Goal: Information Seeking & Learning: Learn about a topic

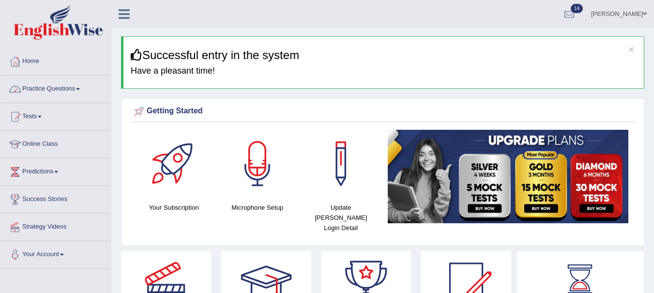
click at [70, 97] on link "Practice Questions" at bounding box center [55, 88] width 110 height 24
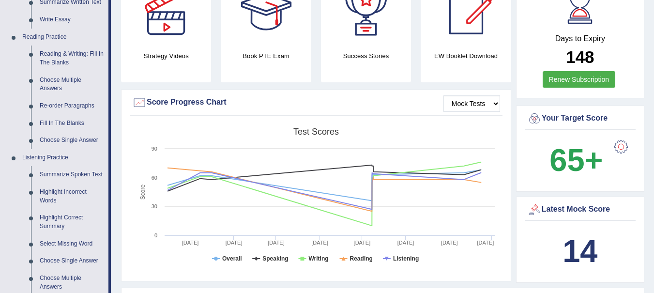
scroll to position [266, 0]
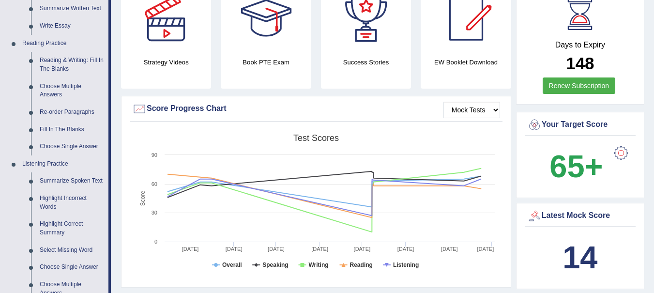
click at [59, 71] on link "Reading & Writing: Fill In The Blanks" at bounding box center [71, 65] width 73 height 26
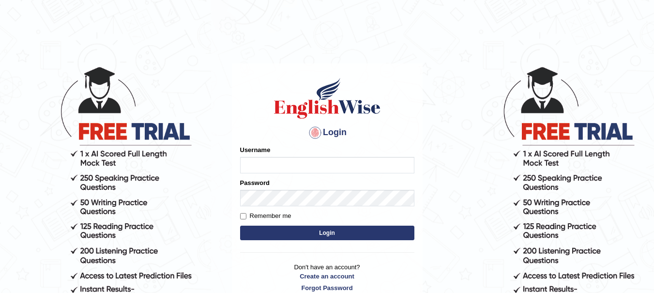
type input "yadwinder_online"
click at [307, 233] on button "Login" at bounding box center [327, 233] width 174 height 15
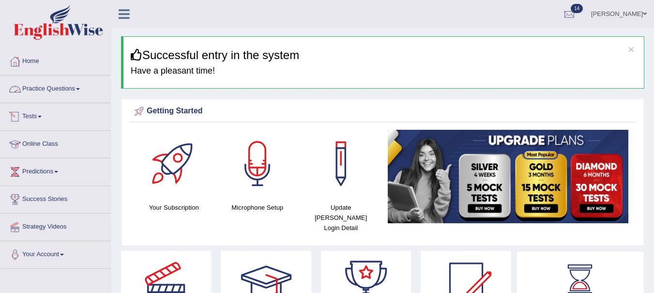
click at [57, 89] on link "Practice Questions" at bounding box center [55, 88] width 110 height 24
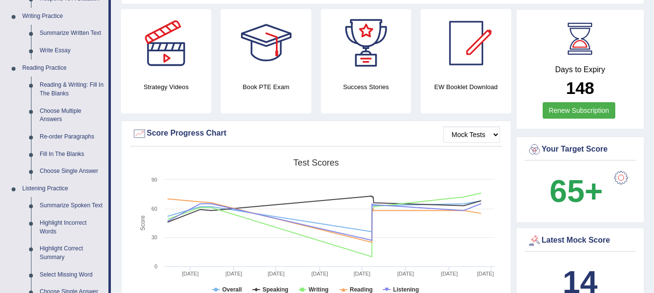
scroll to position [211, 0]
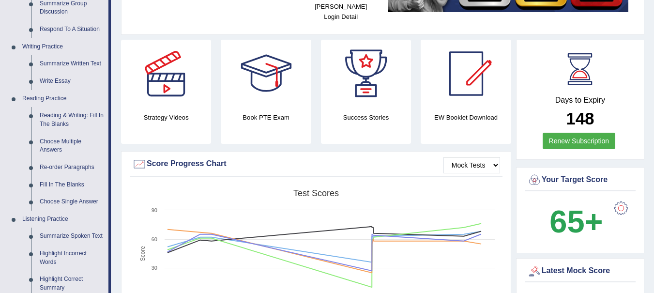
click at [58, 118] on link "Reading & Writing: Fill In The Blanks" at bounding box center [71, 120] width 73 height 26
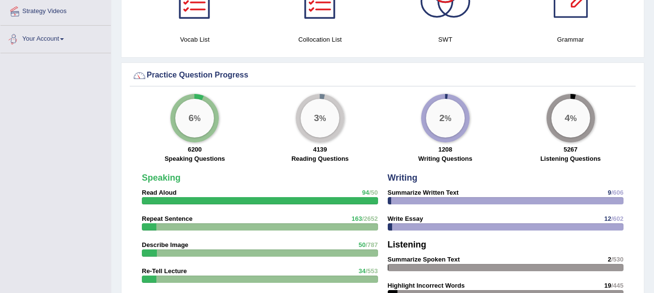
scroll to position [696, 0]
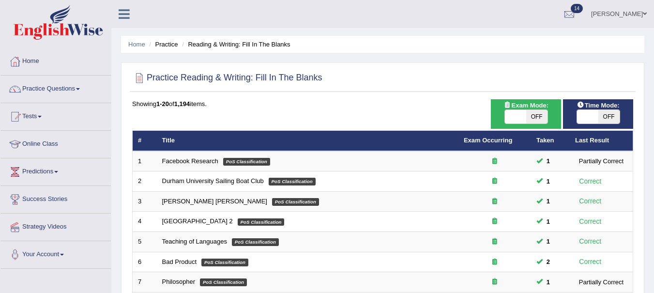
click at [542, 117] on span "OFF" at bounding box center [536, 117] width 21 height 14
checkbox input "true"
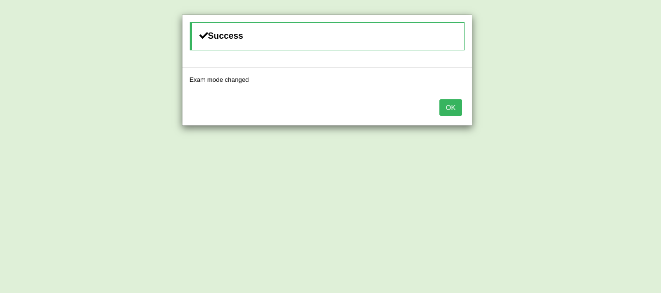
click at [440, 109] on button "OK" at bounding box center [451, 107] width 22 height 16
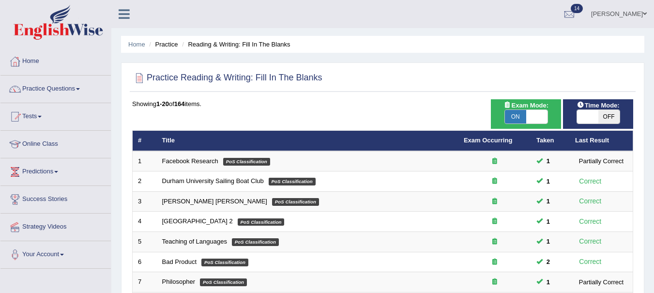
click at [612, 114] on span "OFF" at bounding box center [608, 117] width 21 height 14
checkbox input "true"
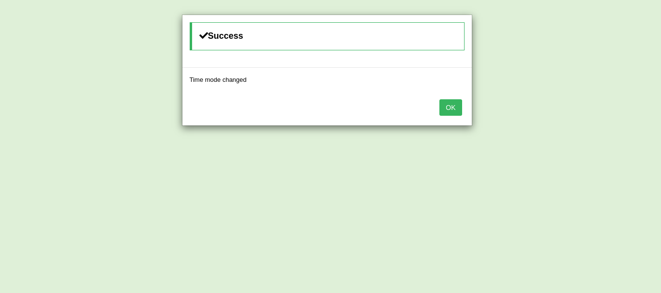
click at [457, 108] on button "OK" at bounding box center [451, 107] width 22 height 16
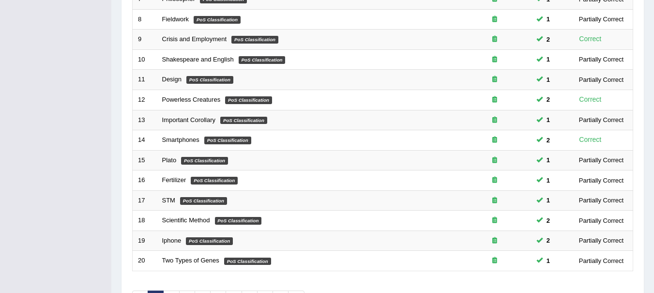
scroll to position [348, 0]
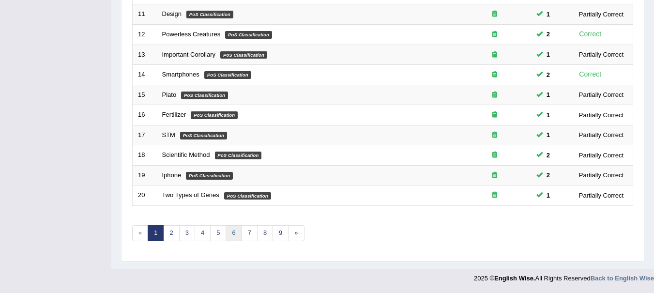
click at [233, 234] on link "6" at bounding box center [234, 233] width 16 height 16
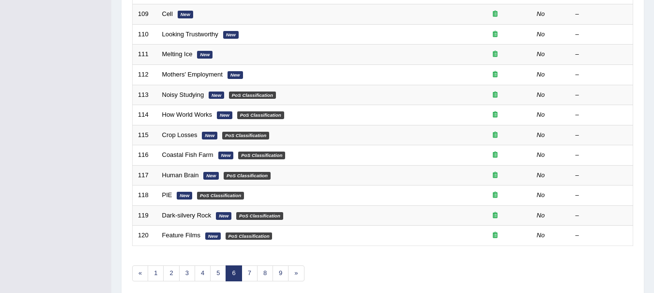
scroll to position [348, 0]
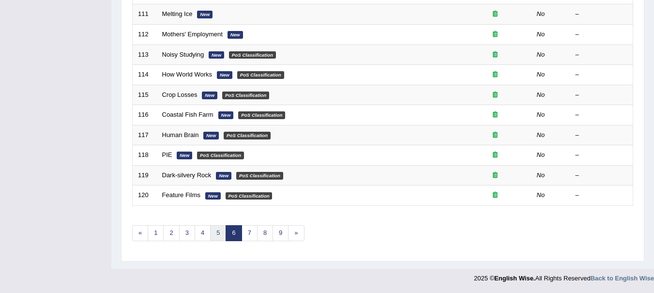
click at [216, 235] on link "5" at bounding box center [218, 233] width 16 height 16
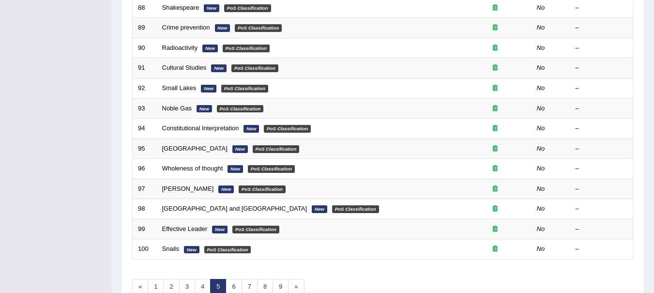
scroll to position [348, 0]
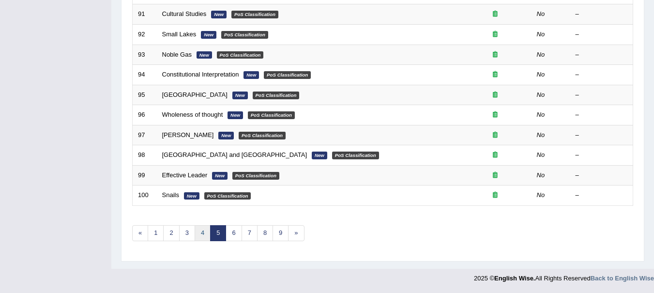
click at [203, 235] on link "4" at bounding box center [203, 233] width 16 height 16
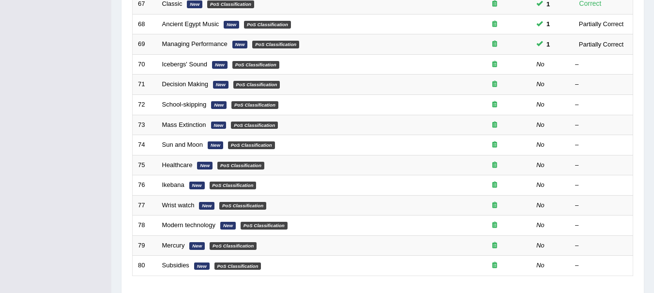
scroll to position [270, 0]
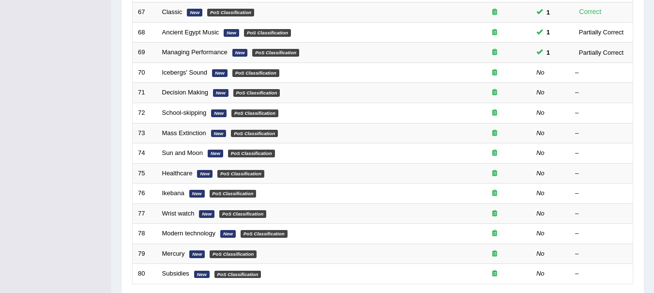
click at [184, 73] on link "Icebergs' Sound" at bounding box center [185, 72] width 46 height 7
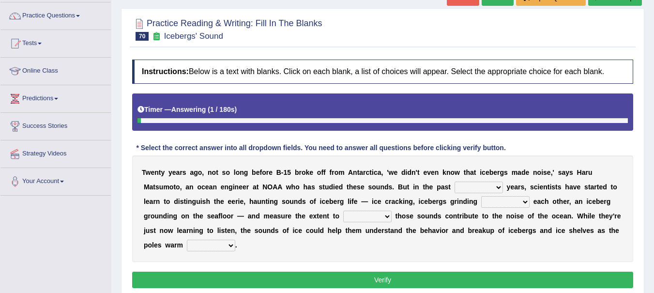
scroll to position [74, 0]
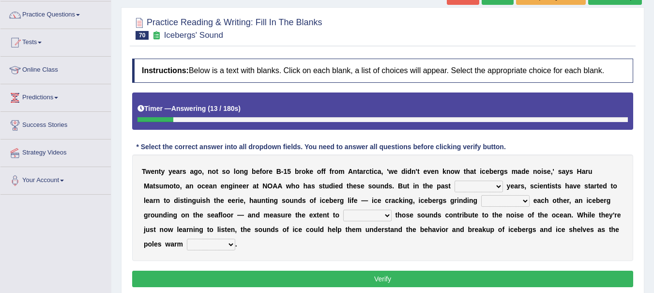
click at [499, 187] on select "for more much few" at bounding box center [479, 187] width 48 height 12
select select "few"
click at [455, 181] on select "for more much few" at bounding box center [479, 187] width 48 height 12
click at [523, 198] on select "within about through against" at bounding box center [505, 201] width 48 height 12
select select "against"
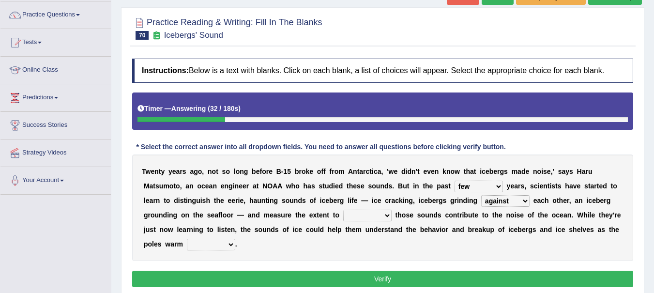
click at [481, 195] on select "within about through against" at bounding box center [505, 201] width 48 height 12
click at [388, 213] on select "which why what whether" at bounding box center [367, 216] width 48 height 12
select select "which"
click at [343, 210] on select "which why what whether" at bounding box center [367, 216] width 48 height 12
click at [229, 240] on select "away out up off" at bounding box center [211, 245] width 48 height 12
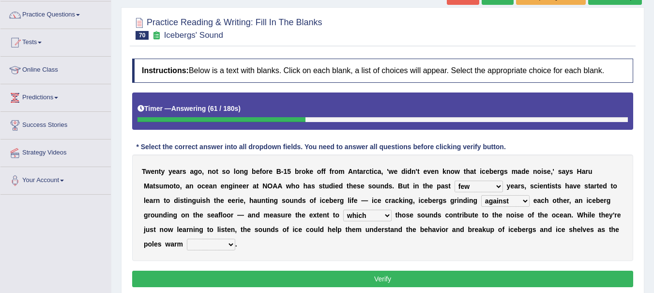
select select "up"
click at [187, 239] on select "away out up off" at bounding box center [211, 245] width 48 height 12
click at [389, 280] on button "Verify" at bounding box center [382, 279] width 501 height 16
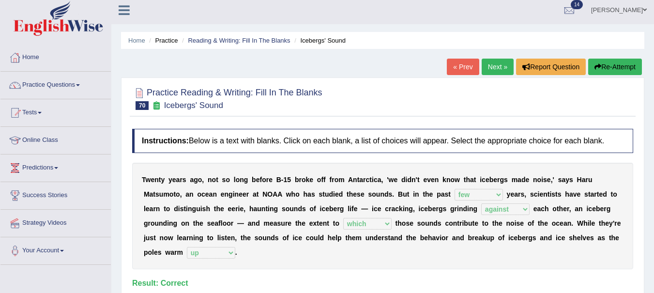
scroll to position [0, 0]
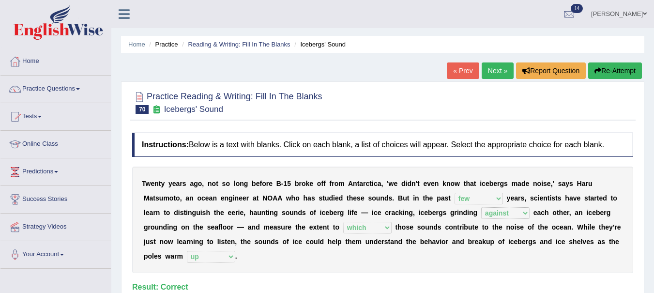
click at [488, 76] on link "Next »" at bounding box center [498, 70] width 32 height 16
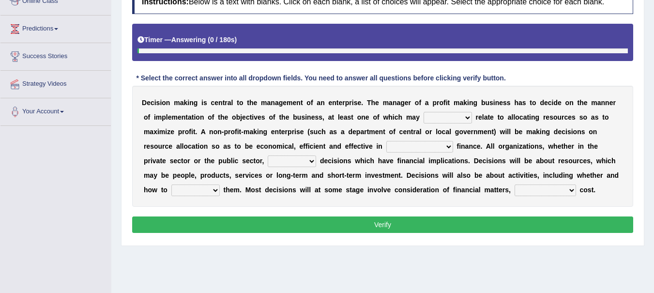
scroll to position [149, 0]
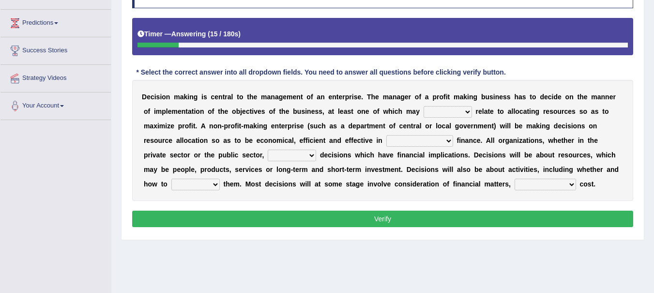
click at [470, 112] on select "better well best thereby" at bounding box center [448, 112] width 48 height 12
select select "well"
click at [424, 106] on select "better well best thereby" at bounding box center [448, 112] width 48 height 12
click at [449, 141] on select "its use of its using of using of accordance with" at bounding box center [419, 141] width 67 height 12
select select "using of"
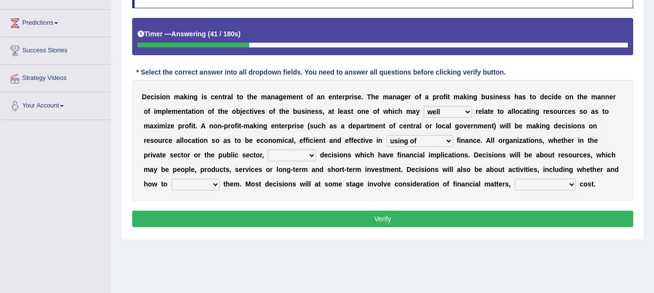
click at [386, 135] on select "its use of its using of using of accordance with" at bounding box center [419, 141] width 67 height 12
click at [311, 157] on select "do adapt take beget" at bounding box center [292, 156] width 48 height 12
select select "take"
click at [268, 150] on select "do adapt take beget" at bounding box center [292, 156] width 48 height 12
click at [214, 183] on select "overload overlook undertake underpin" at bounding box center [195, 185] width 48 height 12
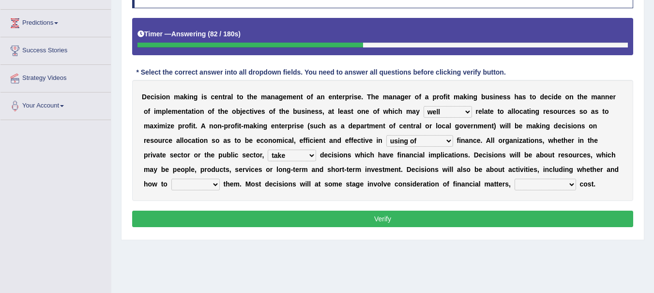
select select "undertake"
click at [171, 179] on select "overload overlook undertake underpin" at bounding box center [195, 185] width 48 height 12
click at [567, 183] on select "eventually consequently particularly spontaneously" at bounding box center [545, 185] width 61 height 12
select select "spontaneously"
click at [515, 179] on select "eventually consequently particularly spontaneously" at bounding box center [545, 185] width 61 height 12
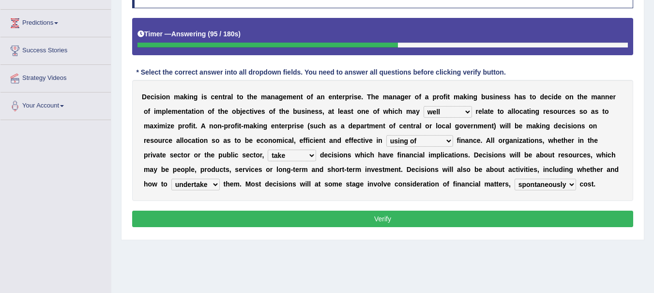
click at [379, 216] on button "Verify" at bounding box center [382, 219] width 501 height 16
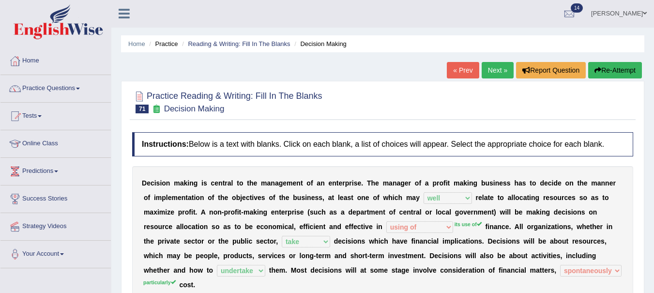
scroll to position [0, 0]
click at [491, 74] on link "Next »" at bounding box center [498, 70] width 32 height 16
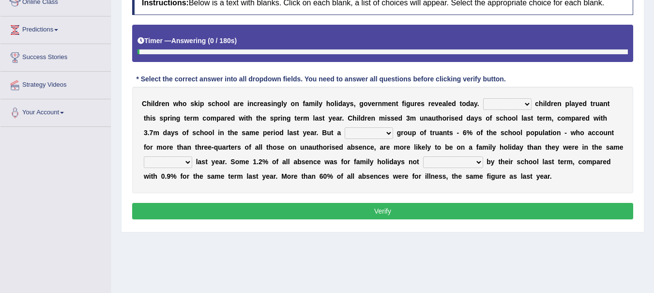
scroll to position [145, 0]
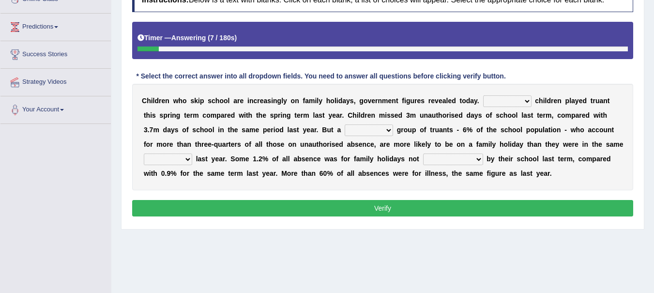
click at [528, 102] on select "Same More Fewer Less" at bounding box center [507, 101] width 48 height 12
select select "More"
click at [483, 95] on select "Same More Fewer Less" at bounding box center [507, 101] width 48 height 12
click at [383, 129] on select "mere hardcore residual flimsy" at bounding box center [369, 130] width 48 height 12
select select "residual"
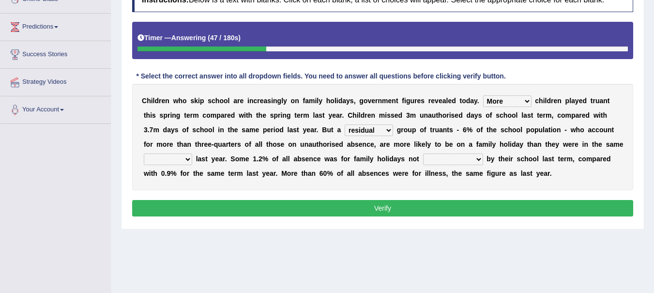
click at [345, 124] on select "mere hardcore residual flimsy" at bounding box center [369, 130] width 48 height 12
click at [188, 161] on select "time span period duration" at bounding box center [168, 159] width 48 height 12
click at [144, 153] on select "time span period duration" at bounding box center [168, 159] width 48 height 12
click at [184, 154] on select "time span period duration" at bounding box center [168, 159] width 48 height 12
select select "period"
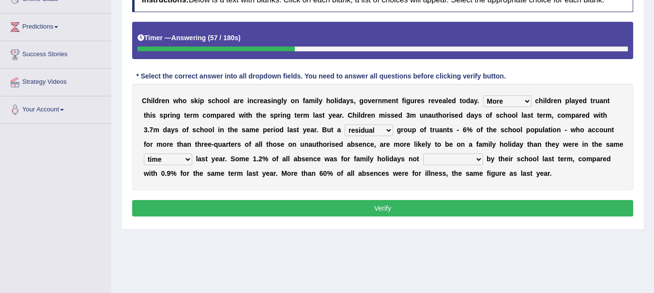
click at [144, 153] on select "time span period duration" at bounding box center [168, 159] width 48 height 12
click at [474, 158] on select "consent recommended agreed contradicted" at bounding box center [453, 159] width 60 height 12
select select "agreed"
click at [423, 153] on select "consent recommended agreed contradicted" at bounding box center [453, 159] width 60 height 12
click at [463, 158] on select "consent recommended agreed contradicted" at bounding box center [453, 159] width 60 height 12
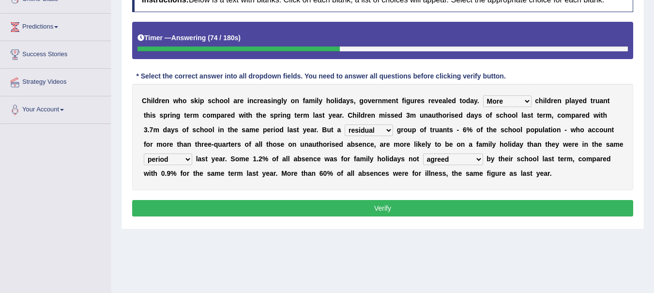
click at [400, 205] on button "Verify" at bounding box center [382, 208] width 501 height 16
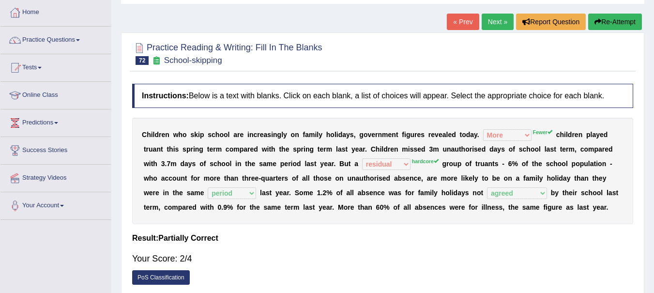
scroll to position [39, 0]
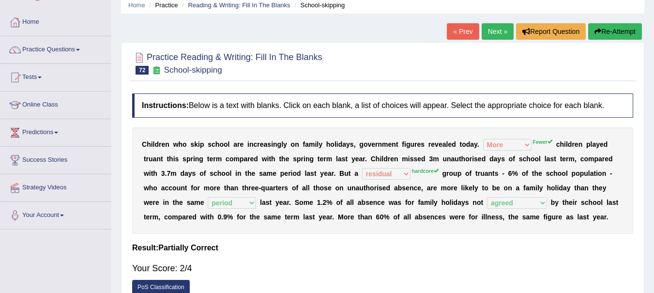
click at [611, 31] on button "Re-Attempt" at bounding box center [615, 31] width 54 height 16
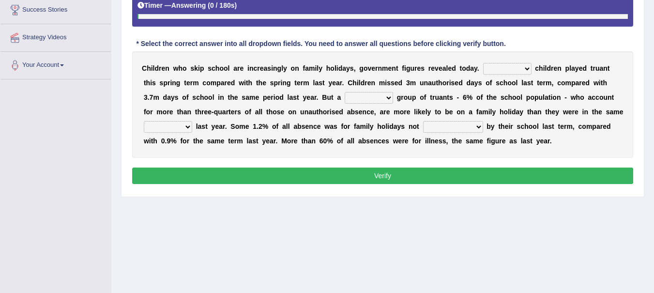
scroll to position [195, 0]
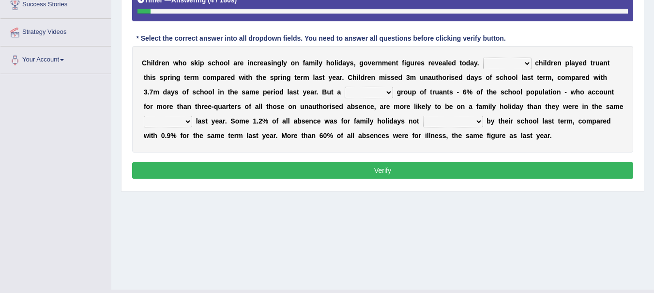
drag, startPoint x: 319, startPoint y: 65, endPoint x: 324, endPoint y: 65, distance: 5.3
click at [319, 65] on b "y" at bounding box center [321, 63] width 4 height 8
click at [526, 65] on select "Same More Fewer Less" at bounding box center [507, 64] width 48 height 12
select select "Fewer"
click at [483, 58] on select "Same More Fewer Less" at bounding box center [507, 64] width 48 height 12
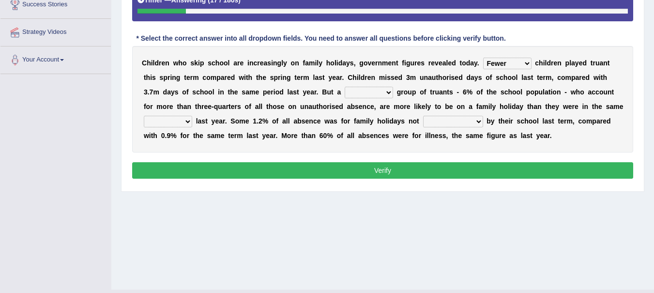
click at [387, 92] on select "mere hardcore residual flimsy" at bounding box center [369, 93] width 48 height 12
select select "hardcore"
click at [345, 87] on select "mere hardcore residual flimsy" at bounding box center [369, 93] width 48 height 12
click at [187, 120] on select "time span period duration" at bounding box center [168, 122] width 48 height 12
select select "period"
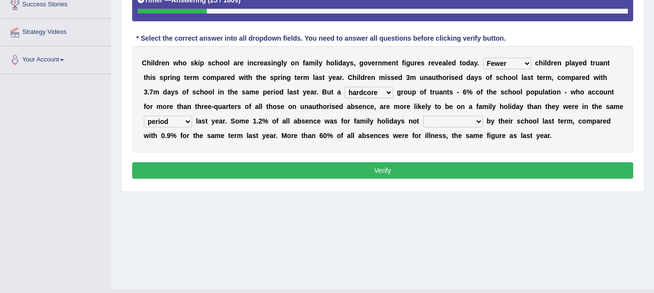
click at [144, 116] on select "time span period duration" at bounding box center [168, 122] width 48 height 12
click at [477, 123] on select "consent recommended agreed contradicted" at bounding box center [453, 122] width 60 height 12
select select "agreed"
click at [423, 116] on select "consent recommended agreed contradicted" at bounding box center [453, 122] width 60 height 12
click at [426, 170] on button "Verify" at bounding box center [382, 170] width 501 height 16
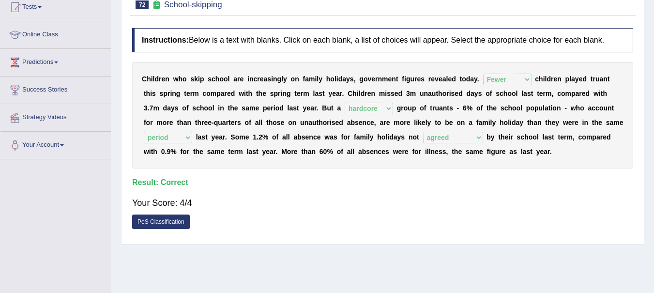
scroll to position [0, 0]
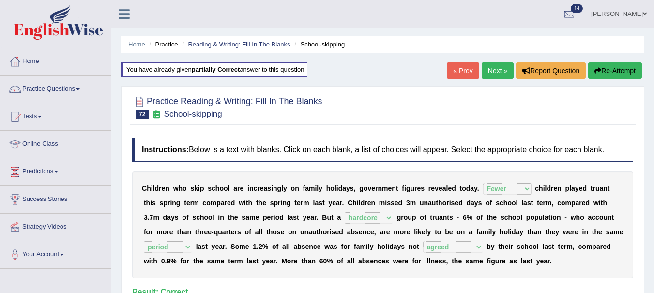
click at [497, 73] on link "Next »" at bounding box center [498, 70] width 32 height 16
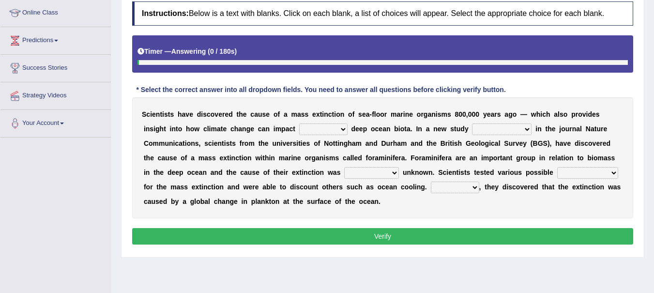
scroll to position [144, 0]
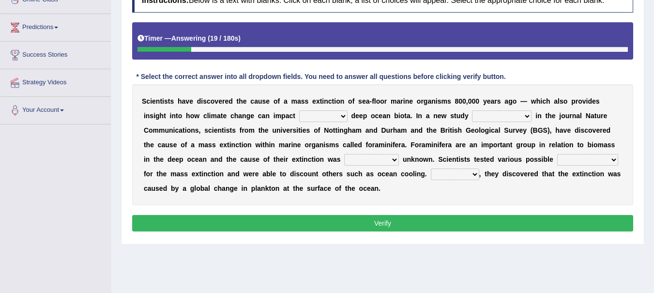
click at [344, 117] on select "in of on off" at bounding box center [323, 116] width 48 height 12
click at [299, 110] on select "in of on off" at bounding box center [323, 116] width 48 height 12
click at [342, 115] on select "in of on off" at bounding box center [323, 116] width 48 height 12
select select "on"
click at [299, 110] on select "in of on off" at bounding box center [323, 116] width 48 height 12
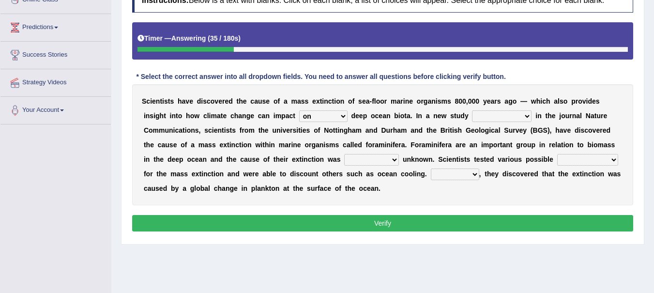
click at [526, 118] on select "publishing has published published be publishing" at bounding box center [502, 116] width 60 height 12
select select "has published"
click at [472, 110] on select "publishing has published published be publishing" at bounding box center [502, 116] width 60 height 12
click at [394, 160] on select "occasionally necessarily previously currently" at bounding box center [371, 160] width 55 height 12
select select "occasionally"
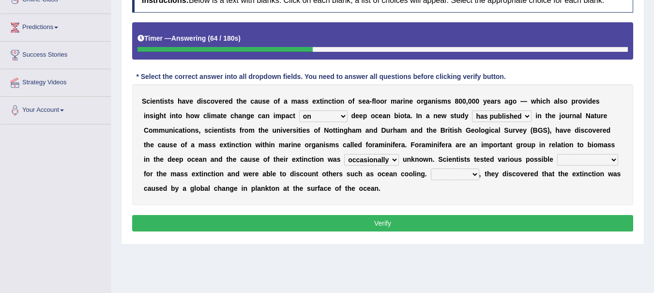
click at [344, 154] on select "occasionally necessarily previously currently" at bounding box center [371, 160] width 55 height 12
click at [606, 159] on select "causes consequences elements factors" at bounding box center [587, 160] width 61 height 12
select select "factors"
click at [557, 154] on select "causes consequences elements factors" at bounding box center [587, 160] width 61 height 12
click at [473, 176] on select "However Thus So Instead" at bounding box center [455, 174] width 48 height 12
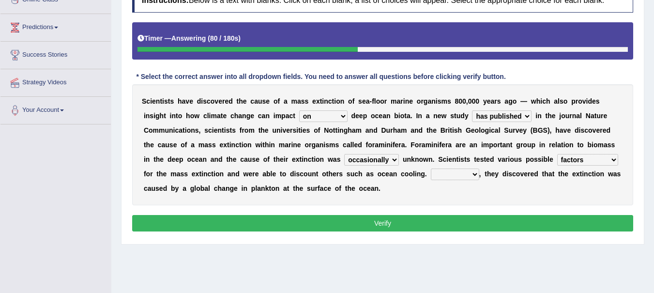
select select "However"
click at [431, 168] on select "However Thus So Instead" at bounding box center [455, 174] width 48 height 12
click at [464, 196] on div "S c i e n t i s t s h a v e d i s c o v e r e d t h e c a u s e o f a m a s s e…" at bounding box center [382, 144] width 501 height 121
click at [496, 192] on div "S c i e n t i s t s h a v e d i s c o v e r e d t h e c a u s e o f a m a s s e…" at bounding box center [382, 144] width 501 height 121
click at [400, 223] on button "Verify" at bounding box center [382, 223] width 501 height 16
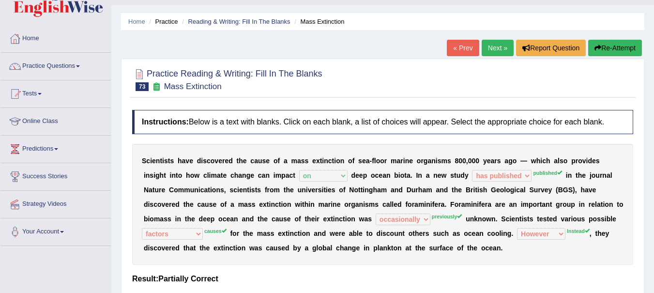
scroll to position [19, 0]
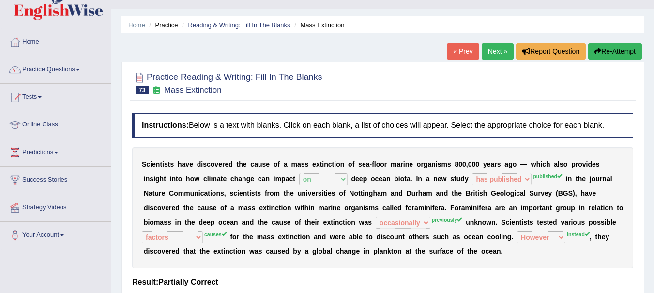
click at [495, 60] on link "Next »" at bounding box center [498, 51] width 32 height 16
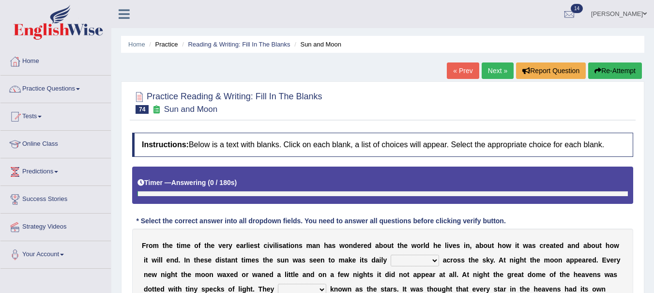
click at [462, 73] on link "« Prev" at bounding box center [463, 70] width 32 height 16
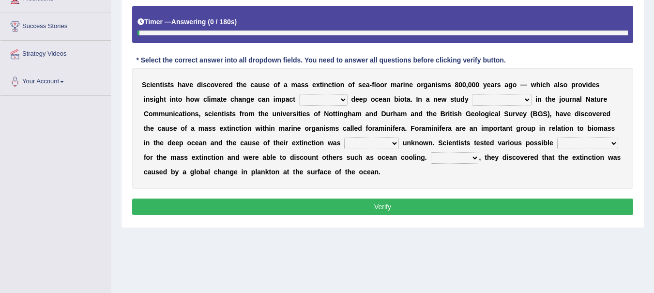
scroll to position [174, 0]
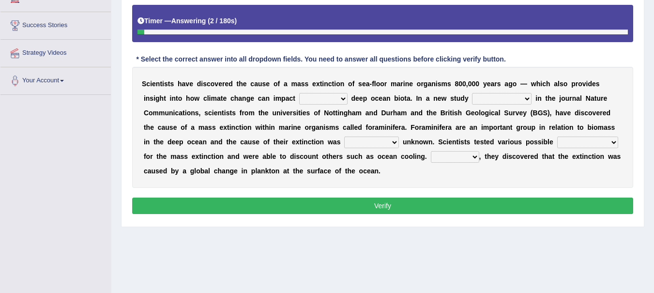
click at [337, 101] on select "in of on off" at bounding box center [323, 99] width 48 height 12
select select "on"
click at [299, 93] on select "in of on off" at bounding box center [323, 99] width 48 height 12
click at [519, 98] on select "publishing has published published be publishing" at bounding box center [502, 99] width 60 height 12
select select "published"
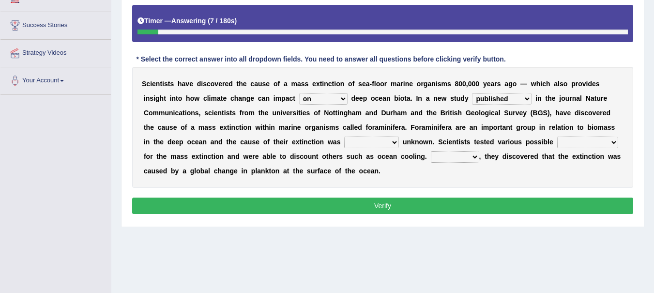
click at [472, 93] on select "publishing has published published be publishing" at bounding box center [502, 99] width 60 height 12
click at [385, 143] on select "occasionally necessarily previously currently" at bounding box center [371, 143] width 55 height 12
select select "necessarily"
click at [344, 137] on select "occasionally necessarily previously currently" at bounding box center [371, 143] width 55 height 12
click at [614, 143] on select "causes consequences elements factors" at bounding box center [587, 143] width 61 height 12
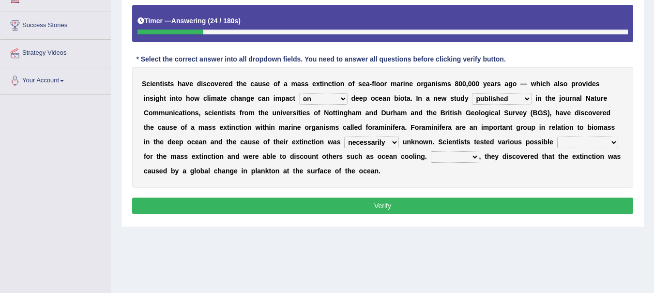
select select "consequences"
click at [557, 137] on select "causes consequences elements factors" at bounding box center [587, 143] width 61 height 12
click at [475, 156] on select "However Thus So Instead" at bounding box center [455, 157] width 48 height 12
click at [431, 151] on select "However Thus So Instead" at bounding box center [455, 157] width 48 height 12
click at [466, 153] on select "However Thus So Instead" at bounding box center [455, 157] width 48 height 12
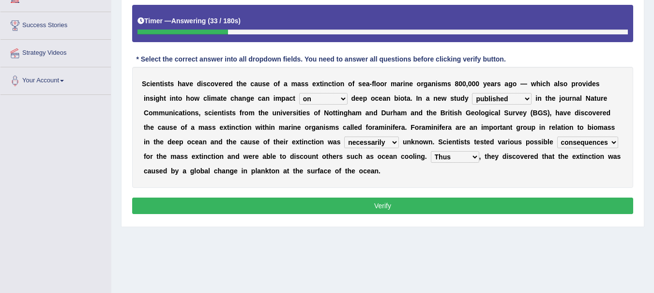
select select "Instead"
click at [431, 151] on select "However Thus So Instead" at bounding box center [455, 157] width 48 height 12
click at [432, 203] on button "Verify" at bounding box center [382, 206] width 501 height 16
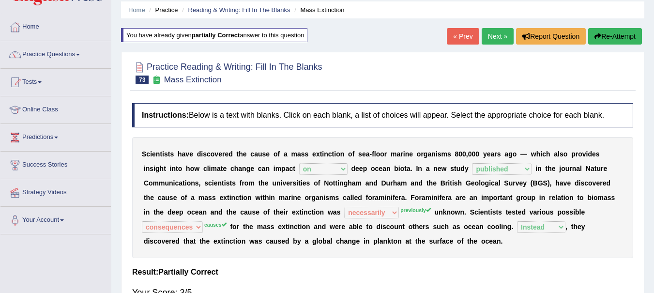
scroll to position [0, 0]
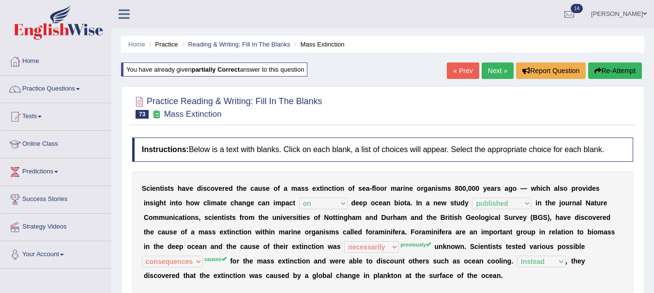
click at [609, 70] on button "Re-Attempt" at bounding box center [615, 70] width 54 height 16
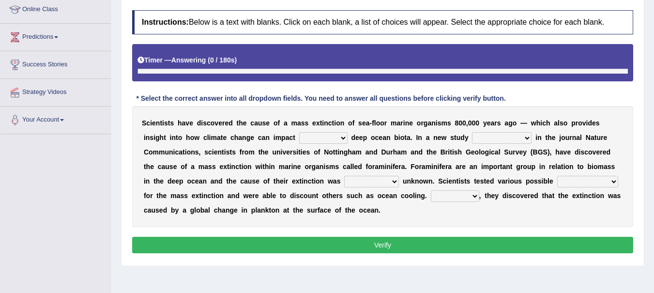
scroll to position [146, 0]
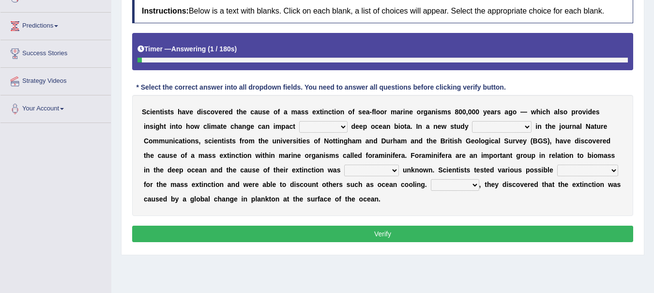
click at [335, 127] on select "in of on off" at bounding box center [323, 127] width 48 height 12
select select "on"
click at [299, 121] on select "in of on off" at bounding box center [323, 127] width 48 height 12
click at [520, 127] on select "publishing has published published be publishing" at bounding box center [502, 127] width 60 height 12
select select "published"
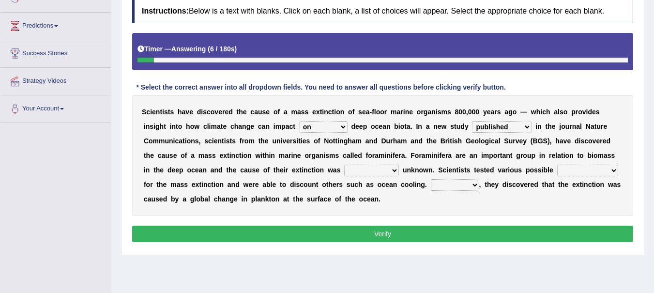
click at [472, 121] on select "publishing has published published be publishing" at bounding box center [502, 127] width 60 height 12
click at [389, 171] on select "occasionally necessarily previously currently" at bounding box center [371, 171] width 55 height 12
select select "necessarily"
click at [344, 165] on select "occasionally necessarily previously currently" at bounding box center [371, 171] width 55 height 12
click at [593, 168] on select "causes consequences elements factors" at bounding box center [587, 171] width 61 height 12
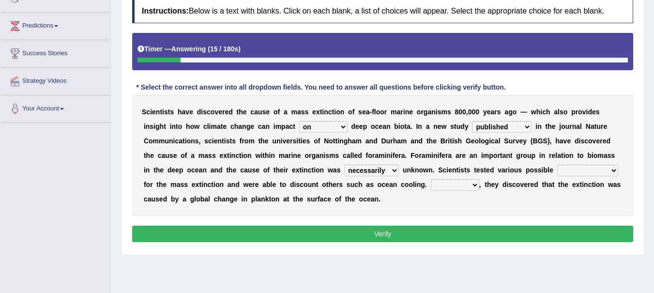
select select "causes"
click at [557, 165] on select "causes consequences elements factors" at bounding box center [587, 171] width 61 height 12
click at [473, 186] on select "However Thus So Instead" at bounding box center [455, 185] width 48 height 12
select select "Instead"
click at [431, 179] on select "However Thus So Instead" at bounding box center [455, 185] width 48 height 12
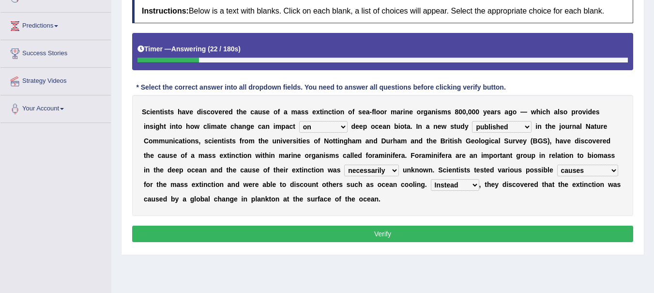
click at [422, 231] on button "Verify" at bounding box center [382, 234] width 501 height 16
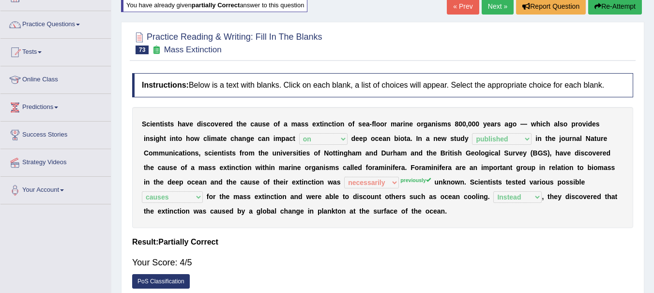
scroll to position [13, 0]
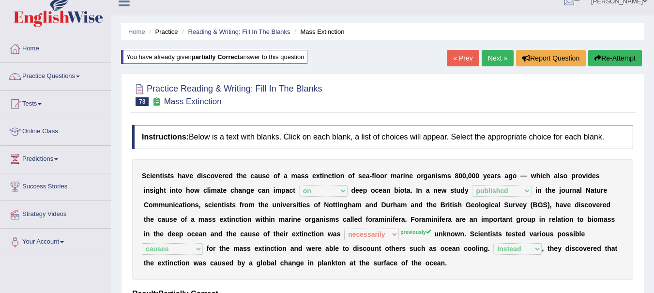
click at [495, 59] on link "Next »" at bounding box center [498, 58] width 32 height 16
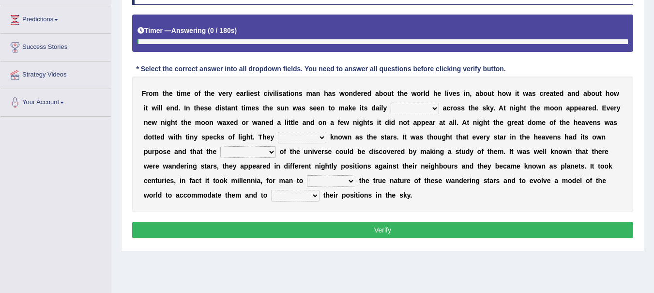
scroll to position [156, 0]
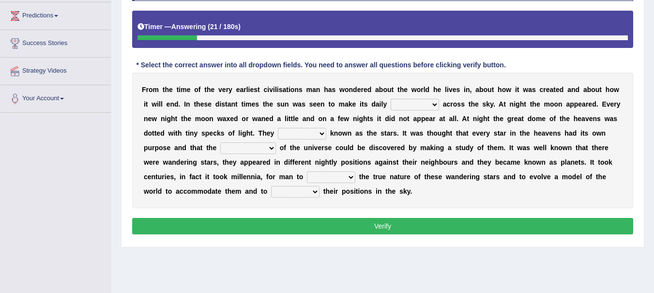
click at [432, 104] on select "plan level journey line" at bounding box center [415, 105] width 48 height 12
click at [391, 99] on select "plan level journey line" at bounding box center [415, 105] width 48 height 12
click at [428, 102] on select "plan level journey line" at bounding box center [415, 105] width 48 height 12
select select "plan"
click at [391, 99] on select "plan level journey line" at bounding box center [415, 105] width 48 height 12
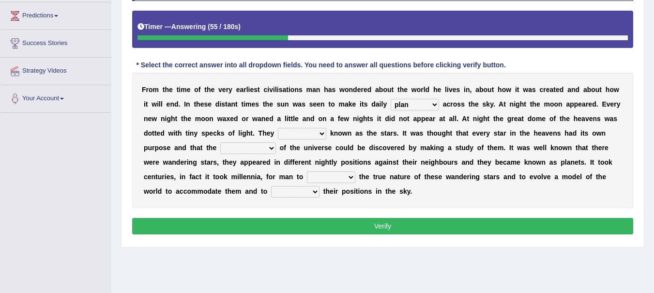
click at [323, 134] on select "are well become became" at bounding box center [302, 134] width 48 height 12
click at [278, 128] on select "are well become became" at bounding box center [302, 134] width 48 height 12
click at [308, 132] on select "are well become became" at bounding box center [302, 134] width 48 height 12
click at [317, 134] on select "are well become became" at bounding box center [302, 134] width 48 height 12
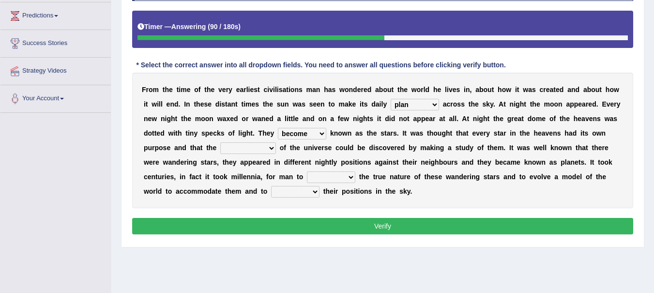
select select "became"
click at [278, 128] on select "are well become became" at bounding box center [302, 134] width 48 height 12
click at [274, 147] on select "stories secrets views imaginations" at bounding box center [248, 148] width 56 height 12
select select "stories"
click at [220, 142] on select "stories secrets views imaginations" at bounding box center [248, 148] width 56 height 12
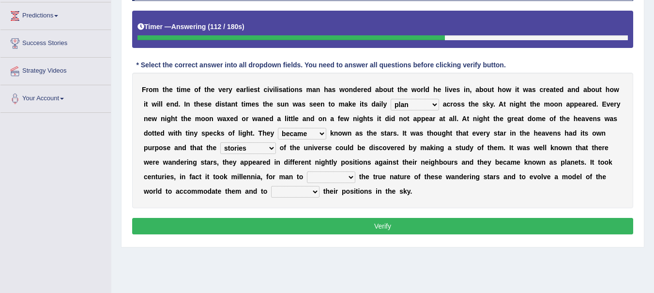
click at [274, 146] on select "stories secrets views imaginations" at bounding box center [248, 148] width 56 height 12
click at [294, 205] on div "F r o m t h e t i m e o f t h e v e r y e a r l i e s t c i v i l i s a t i o n…" at bounding box center [382, 141] width 501 height 136
click at [349, 176] on select "distort discuss charge determine" at bounding box center [331, 177] width 48 height 12
select select "determine"
click at [307, 171] on select "distort discuss charge determine" at bounding box center [331, 177] width 48 height 12
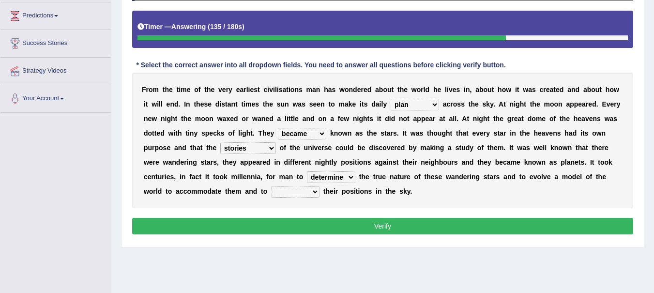
click at [311, 196] on select "draw predict dictate save" at bounding box center [295, 192] width 48 height 12
click at [271, 186] on select "draw predict dictate save" at bounding box center [295, 192] width 48 height 12
click at [315, 189] on select "draw predict dictate save" at bounding box center [295, 192] width 48 height 12
select select "save"
click at [271, 186] on select "draw predict dictate save" at bounding box center [295, 192] width 48 height 12
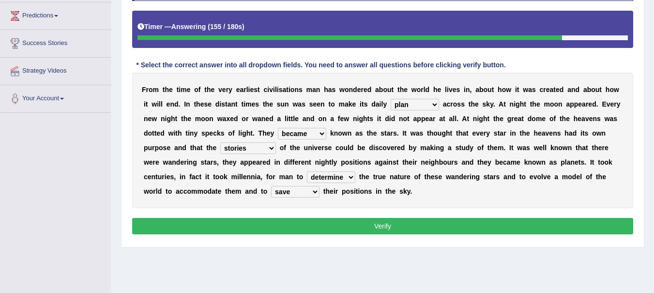
click at [339, 222] on button "Verify" at bounding box center [382, 226] width 501 height 16
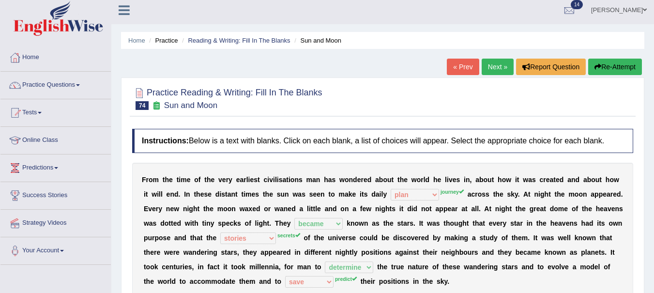
scroll to position [0, 0]
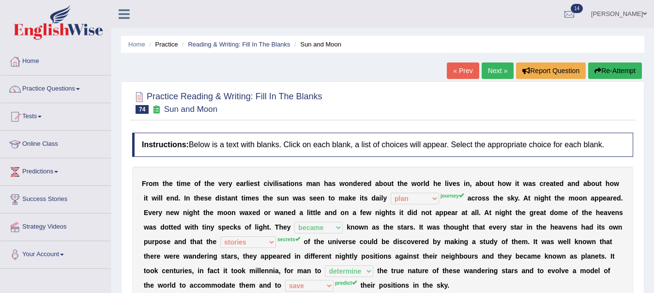
click at [490, 73] on link "Next »" at bounding box center [498, 70] width 32 height 16
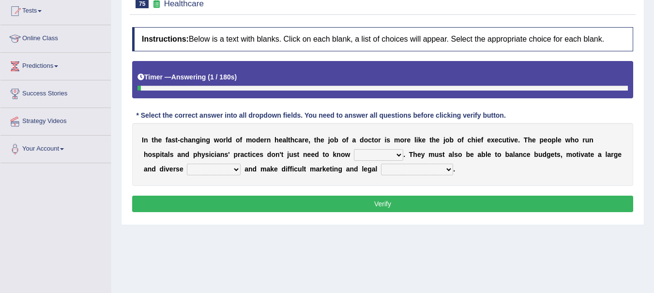
scroll to position [108, 0]
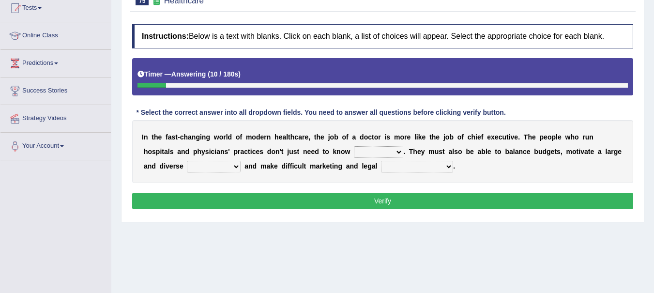
click at [400, 151] on select "dosage techniques treatments medicine" at bounding box center [378, 152] width 49 height 12
click at [515, 176] on div "I n t h e f a s t - c h a n g i n g w o r l d o f m o d e r n h e a l t h c a r…" at bounding box center [382, 151] width 501 height 63
click at [236, 162] on select "gang staff employment mass" at bounding box center [214, 167] width 54 height 12
select select "staff"
click at [187, 161] on select "gang staff employment mass" at bounding box center [214, 167] width 54 height 12
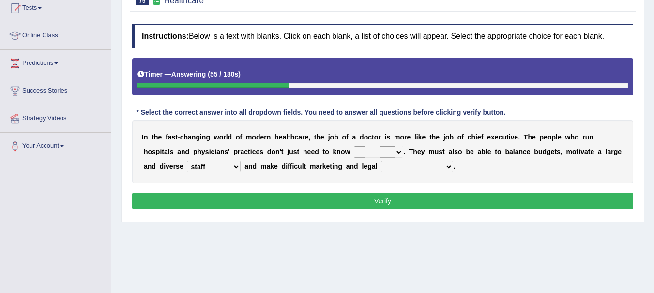
click at [449, 164] on select "decisions reactions recommendations actions" at bounding box center [417, 167] width 72 height 12
select select "actions"
click at [381, 161] on select "decisions reactions recommendations actions" at bounding box center [417, 167] width 72 height 12
click at [364, 151] on select "dosage techniques treatments medicine" at bounding box center [378, 152] width 49 height 12
select select "medicine"
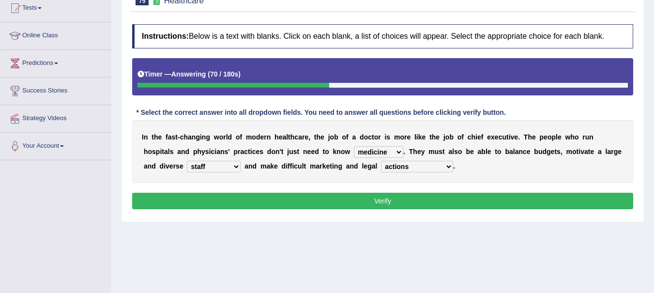
click at [354, 146] on select "dosage techniques treatments medicine" at bounding box center [378, 152] width 49 height 12
click at [415, 166] on select "decisions reactions recommendations actions" at bounding box center [417, 167] width 72 height 12
select select "decisions"
click at [381, 161] on select "decisions reactions recommendations actions" at bounding box center [417, 167] width 72 height 12
click at [381, 202] on button "Verify" at bounding box center [382, 201] width 501 height 16
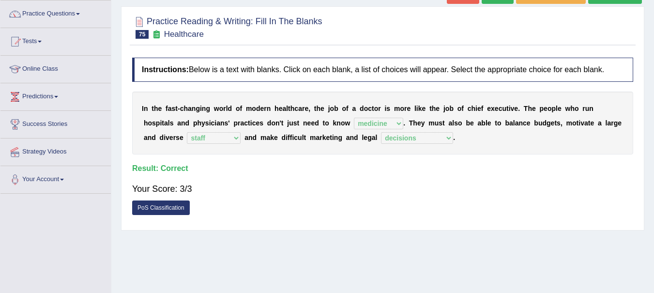
scroll to position [59, 0]
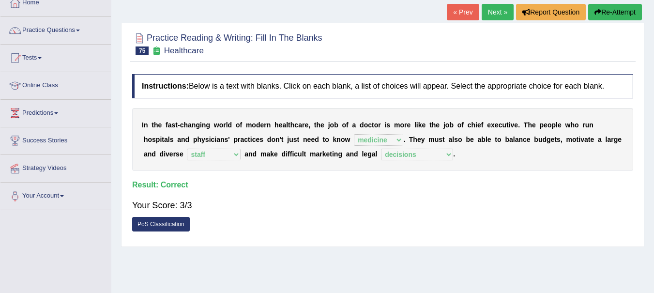
click at [495, 13] on link "Next »" at bounding box center [498, 12] width 32 height 16
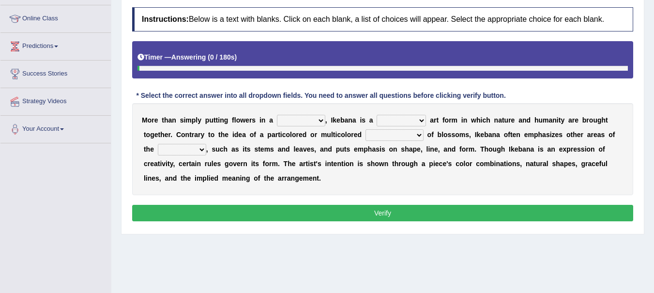
scroll to position [129, 0]
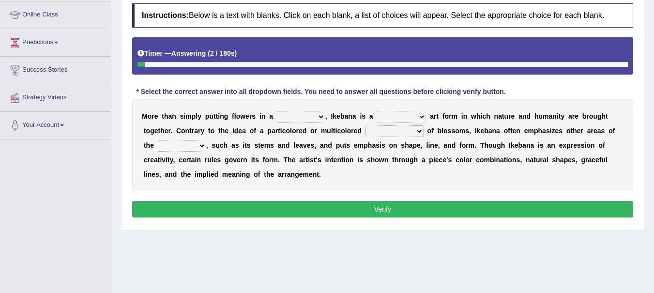
click at [313, 120] on select "shape way container fashion" at bounding box center [301, 117] width 48 height 12
select select "container"
click at [277, 111] on select "shape way container fashion" at bounding box center [301, 117] width 48 height 12
click at [414, 119] on select "restricted random disciplined fleeting" at bounding box center [401, 117] width 49 height 12
select select "random"
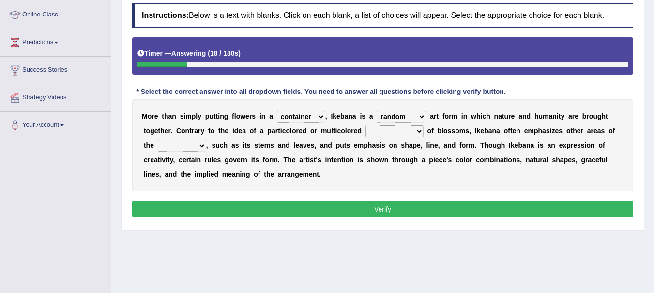
click at [377, 111] on select "restricted random disciplined fleeting" at bounding box center [401, 117] width 49 height 12
click at [414, 134] on select "garden arrangement duplication augmentation" at bounding box center [395, 131] width 58 height 12
select select "arrangement"
click at [366, 125] on select "garden arrangement duplication augmentation" at bounding box center [395, 131] width 58 height 12
click at [209, 159] on b "u" at bounding box center [209, 160] width 4 height 8
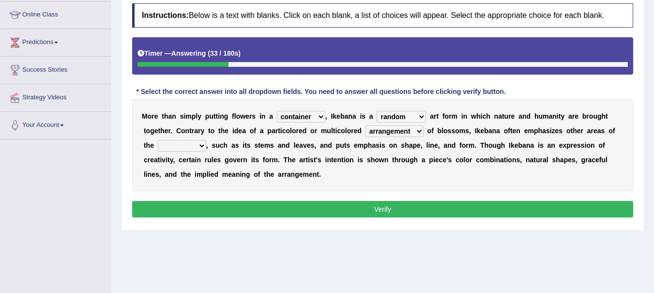
click at [207, 145] on b "," at bounding box center [207, 145] width 2 height 8
click at [206, 146] on b "," at bounding box center [207, 145] width 2 height 8
click at [203, 158] on b at bounding box center [203, 160] width 4 height 8
click at [200, 148] on select "flora plant organism fauna" at bounding box center [182, 146] width 48 height 12
click at [158, 140] on select "flora plant organism fauna" at bounding box center [182, 146] width 48 height 12
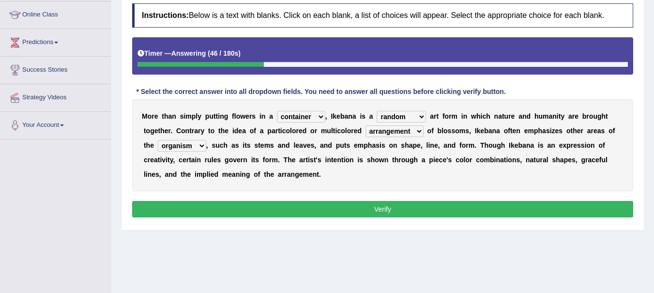
click at [190, 142] on select "flora plant organism fauna" at bounding box center [182, 146] width 48 height 12
click at [158, 140] on select "flora plant organism fauna" at bounding box center [182, 146] width 48 height 12
click at [185, 147] on select "flora plant organism fauna" at bounding box center [182, 146] width 48 height 12
select select "plant"
click at [158, 140] on select "flora plant organism fauna" at bounding box center [182, 146] width 48 height 12
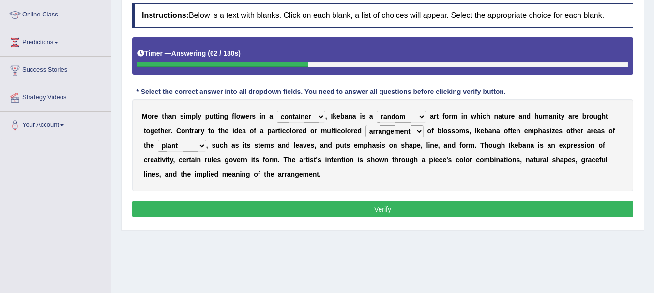
click at [326, 211] on button "Verify" at bounding box center [382, 209] width 501 height 16
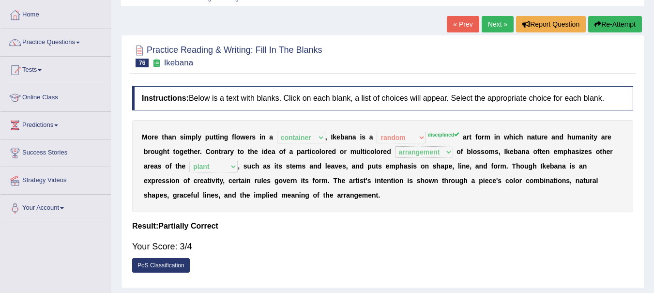
scroll to position [44, 0]
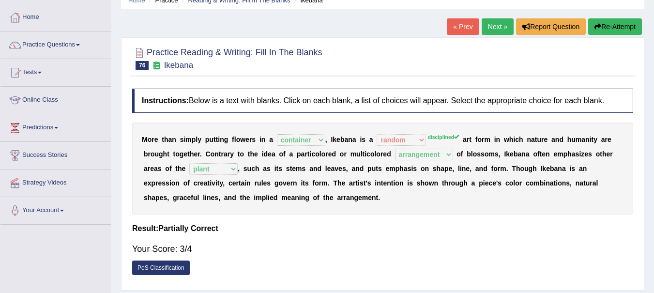
click at [496, 27] on link "Next »" at bounding box center [498, 26] width 32 height 16
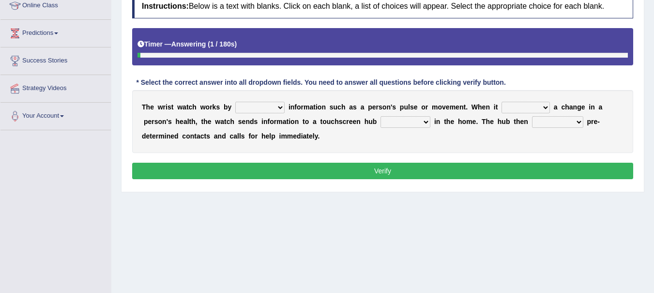
scroll to position [144, 0]
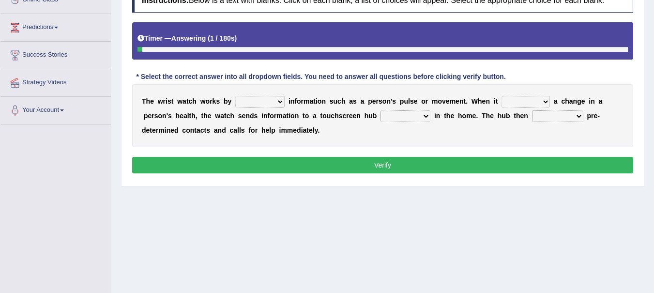
click at [270, 105] on select "transfering tracking modifying unveiling" at bounding box center [259, 102] width 49 height 12
click at [235, 96] on select "transfering tracking modifying unveiling" at bounding box center [259, 102] width 49 height 12
click at [274, 100] on select "transfering tracking modifying unveiling" at bounding box center [259, 102] width 49 height 12
select select "tracking"
click at [235, 96] on select "transfering tracking modifying unveiling" at bounding box center [259, 102] width 49 height 12
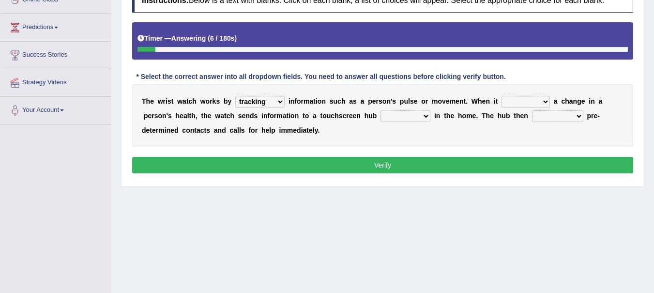
click at [541, 106] on select "defines varies detects reflects" at bounding box center [526, 102] width 48 height 12
select select "detects"
click at [502, 96] on select "defines varies detects reflects" at bounding box center [526, 102] width 48 height 12
click at [412, 118] on select "restored located scattered summoned" at bounding box center [406, 116] width 50 height 12
select select "located"
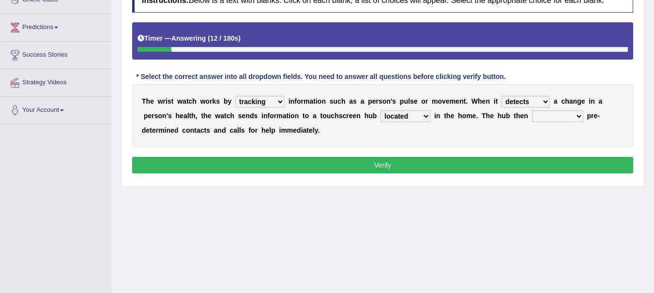
click at [381, 110] on select "restored located scattered summoned" at bounding box center [406, 116] width 50 height 12
click at [568, 120] on select "suppresses alerts collects stimulates" at bounding box center [557, 116] width 51 height 12
select select "alerts"
click at [532, 110] on select "suppresses alerts collects stimulates" at bounding box center [557, 116] width 51 height 12
click at [373, 165] on button "Verify" at bounding box center [382, 165] width 501 height 16
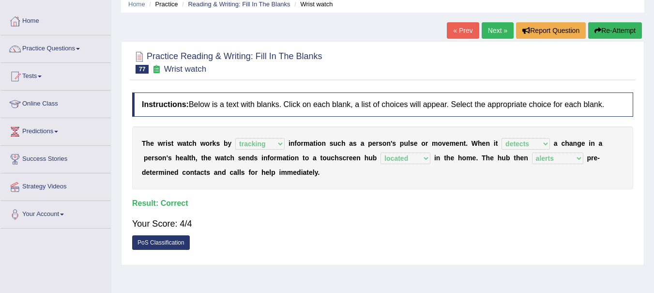
scroll to position [0, 0]
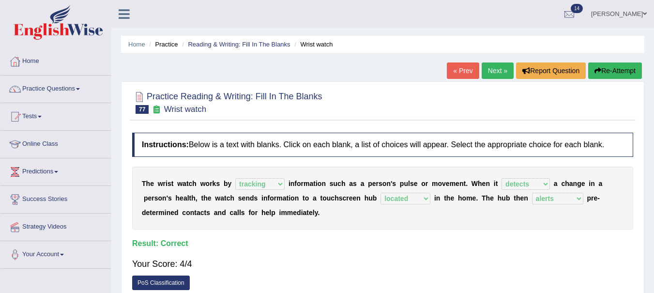
click at [493, 68] on link "Next »" at bounding box center [498, 70] width 32 height 16
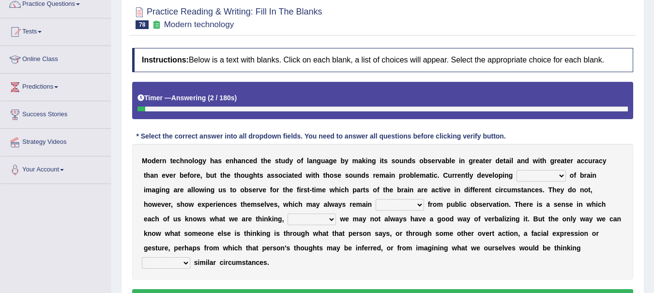
scroll to position [84, 0]
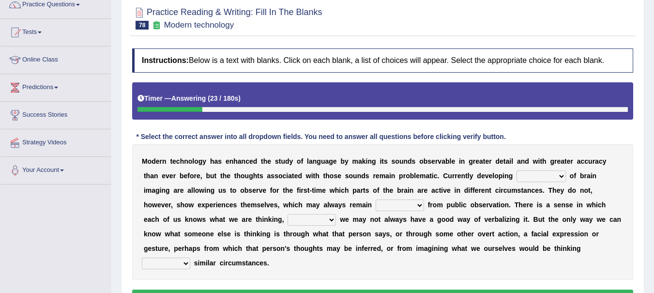
click at [551, 176] on select "processes techniques modes research" at bounding box center [541, 176] width 49 height 12
click at [517, 170] on select "processes techniques modes research" at bounding box center [541, 176] width 49 height 12
click at [559, 179] on select "processes techniques modes research" at bounding box center [541, 176] width 49 height 12
select select "research"
click at [517, 170] on select "processes techniques modes research" at bounding box center [541, 176] width 49 height 12
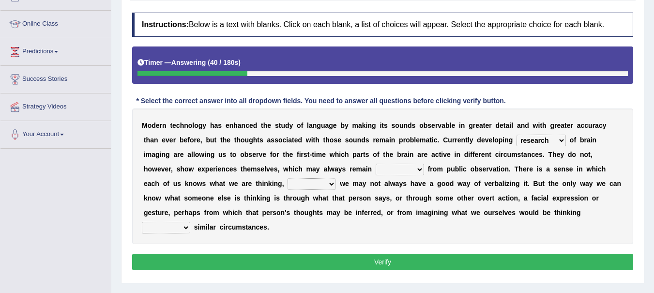
scroll to position [122, 0]
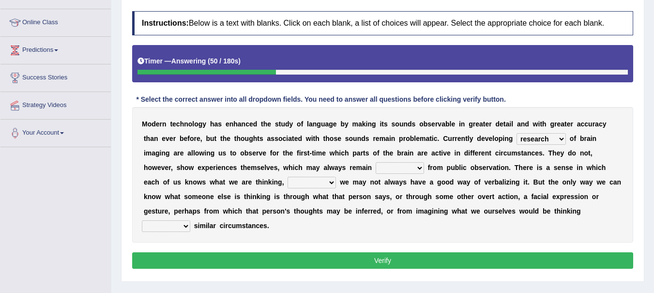
click at [416, 166] on select "hiding hide hidden hideous" at bounding box center [400, 168] width 48 height 12
select select "hidden"
click at [376, 162] on select "hiding hide hidden hideous" at bounding box center [400, 168] width 48 height 12
click at [331, 181] on select "besides so therefore although" at bounding box center [312, 183] width 48 height 12
select select "so"
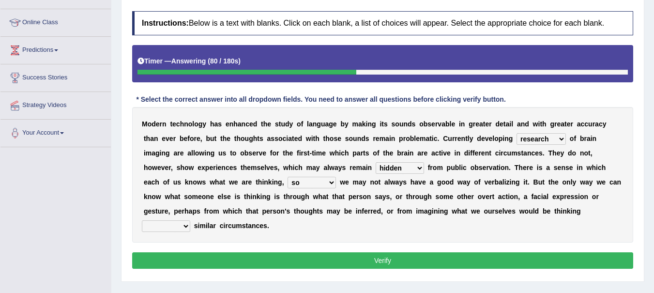
click at [288, 177] on select "besides so therefore although" at bounding box center [312, 183] width 48 height 12
click at [183, 222] on select "of on in about" at bounding box center [166, 226] width 48 height 12
click at [142, 220] on select "of on in about" at bounding box center [166, 226] width 48 height 12
click at [171, 230] on select "of on in about" at bounding box center [166, 226] width 48 height 12
select select "about"
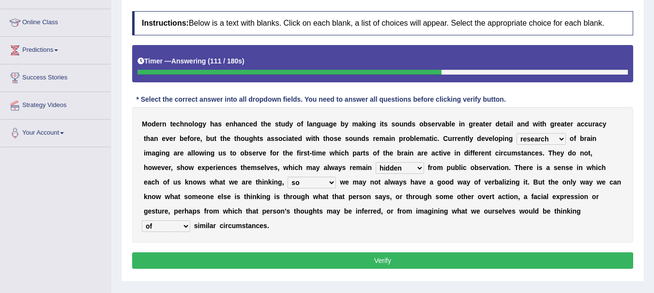
click at [142, 220] on select "of on in about" at bounding box center [166, 226] width 48 height 12
click at [165, 260] on button "Verify" at bounding box center [382, 260] width 501 height 16
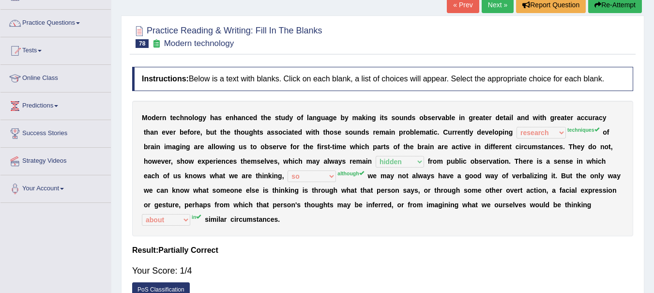
scroll to position [63, 0]
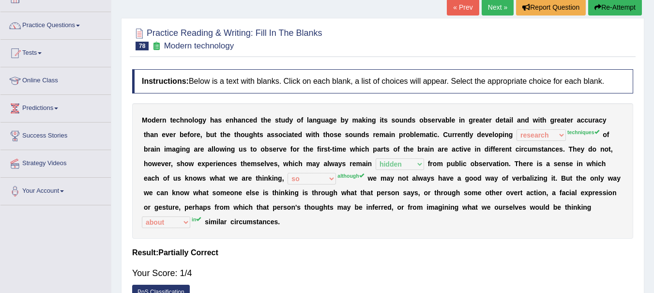
click at [614, 6] on button "Re-Attempt" at bounding box center [615, 7] width 54 height 16
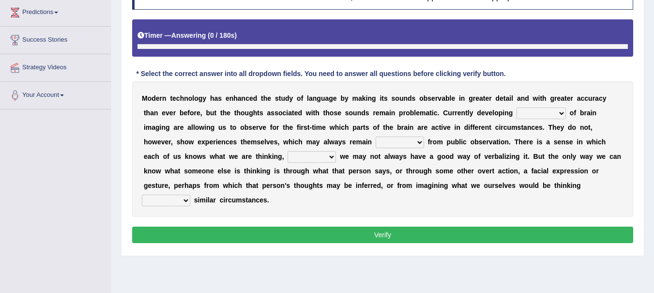
scroll to position [159, 0]
click at [542, 116] on select "processes techniques modes research" at bounding box center [541, 113] width 49 height 12
select select "techniques"
click at [517, 107] on select "processes techniques modes research" at bounding box center [541, 113] width 49 height 12
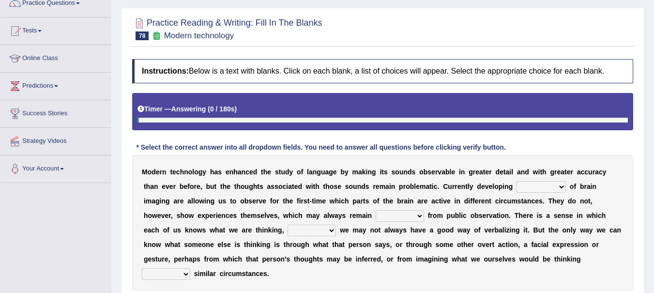
scroll to position [128, 0]
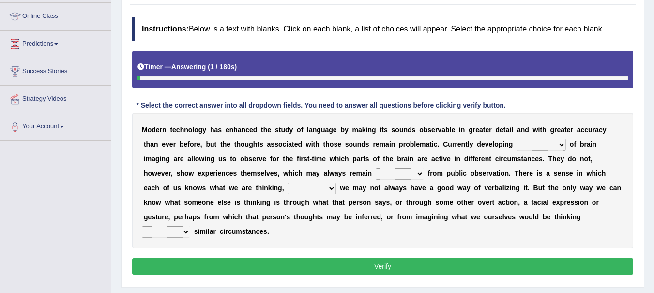
click at [551, 149] on select "processes techniques modes research" at bounding box center [541, 145] width 49 height 12
select select "techniques"
click at [517, 139] on select "processes techniques modes research" at bounding box center [541, 145] width 49 height 12
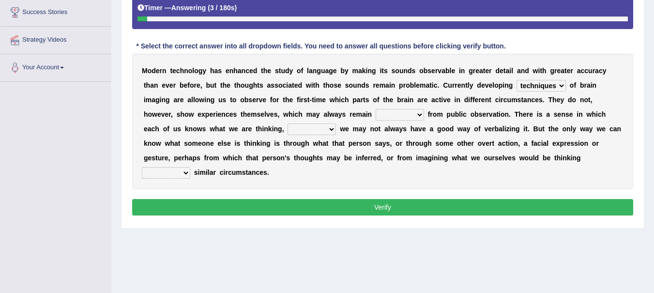
scroll to position [187, 0]
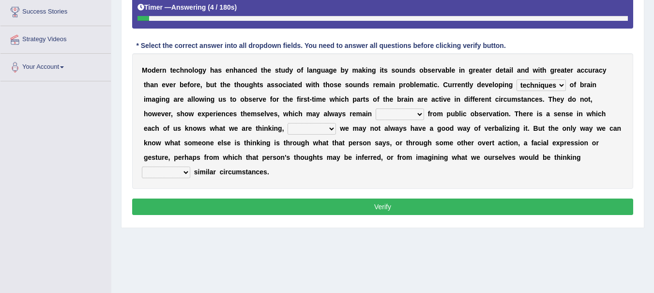
click at [414, 114] on select "hiding hide hidden hideous" at bounding box center [400, 114] width 48 height 12
select select "hidden"
click at [376, 108] on select "hiding hide hidden hideous" at bounding box center [400, 114] width 48 height 12
click at [323, 128] on select "besides so therefore although" at bounding box center [312, 129] width 48 height 12
select select "although"
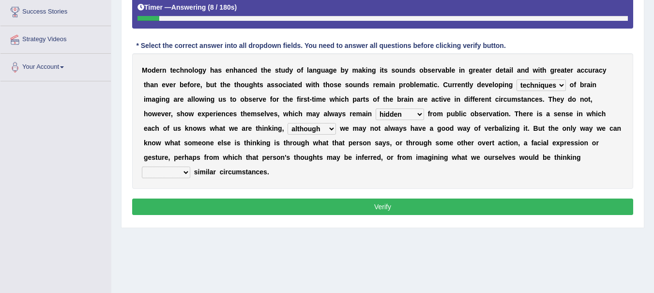
click at [288, 123] on select "besides so therefore although" at bounding box center [312, 129] width 48 height 12
click at [184, 174] on select "of on in about" at bounding box center [166, 173] width 48 height 12
select select "in"
click at [142, 167] on select "of on in about" at bounding box center [166, 173] width 48 height 12
click at [272, 205] on button "Verify" at bounding box center [382, 206] width 501 height 16
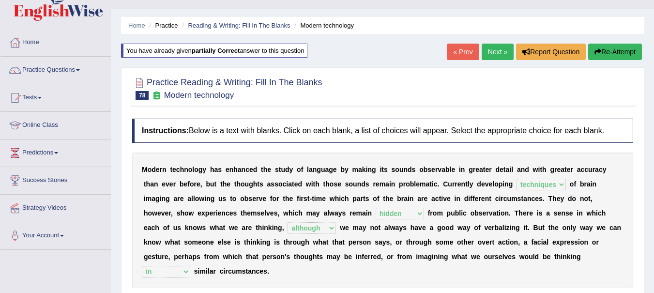
scroll to position [0, 0]
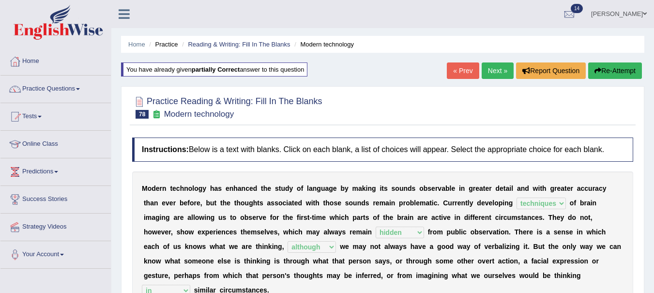
click at [492, 70] on link "Next »" at bounding box center [498, 70] width 32 height 16
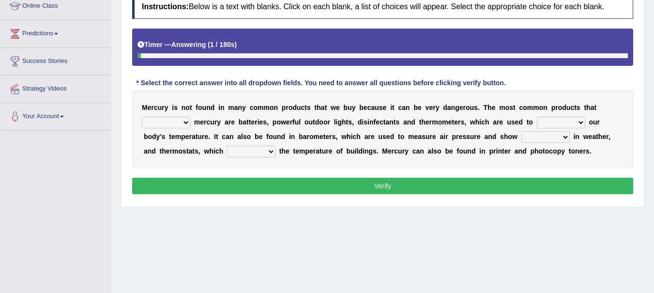
scroll to position [145, 0]
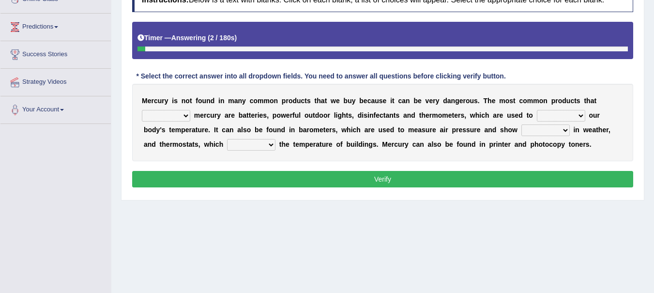
click at [192, 116] on b at bounding box center [192, 115] width 4 height 8
click at [177, 120] on select "hold contain tribute require" at bounding box center [166, 116] width 48 height 12
select select "contain"
click at [142, 110] on select "hold contain tribute require" at bounding box center [166, 116] width 48 height 12
click at [565, 118] on select "depict value measure detect" at bounding box center [561, 116] width 48 height 12
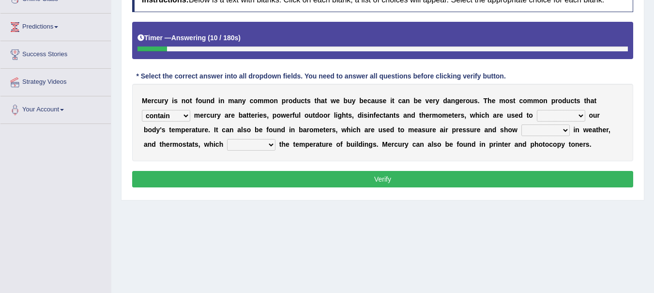
select select "measure"
click at [537, 110] on select "depict value measure detect" at bounding box center [561, 116] width 48 height 12
click at [550, 133] on select "changes contrasts marks contours" at bounding box center [545, 130] width 48 height 12
select select "changes"
click at [521, 124] on select "changes contrasts marks contours" at bounding box center [545, 130] width 48 height 12
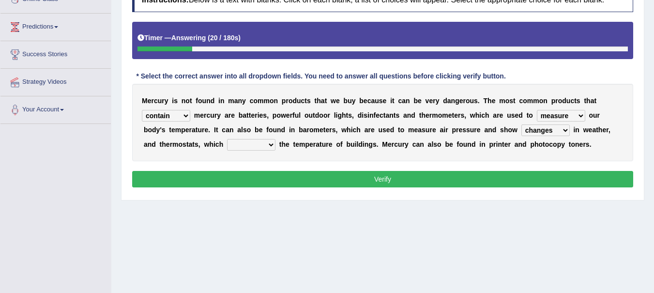
click at [260, 142] on select "conclude determine fold regulate" at bounding box center [251, 145] width 48 height 12
select select "regulate"
click at [227, 139] on select "conclude determine fold regulate" at bounding box center [251, 145] width 48 height 12
click at [531, 178] on button "Verify" at bounding box center [382, 179] width 501 height 16
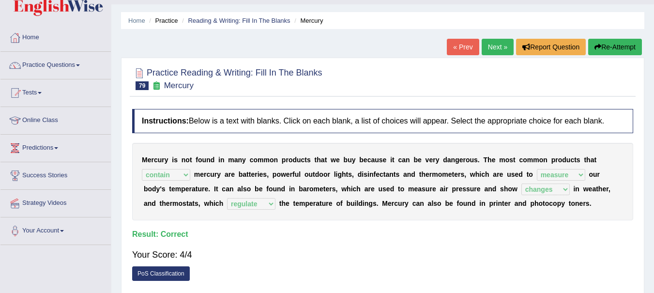
scroll to position [0, 0]
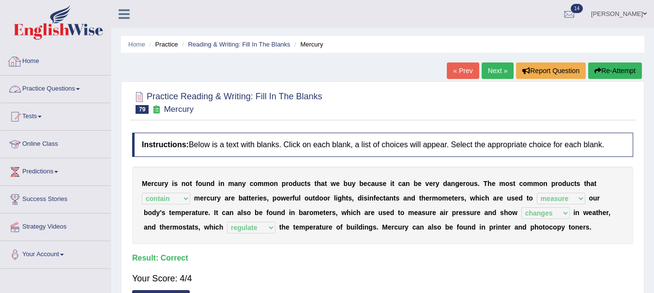
click at [65, 87] on link "Practice Questions" at bounding box center [55, 88] width 110 height 24
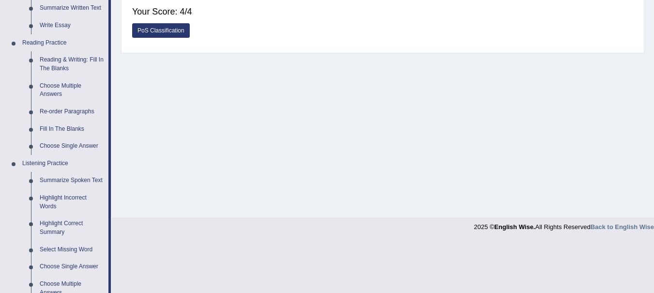
scroll to position [275, 0]
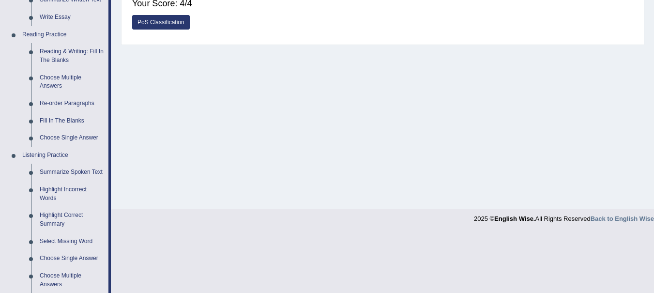
click at [66, 104] on link "Re-order Paragraphs" at bounding box center [71, 103] width 73 height 17
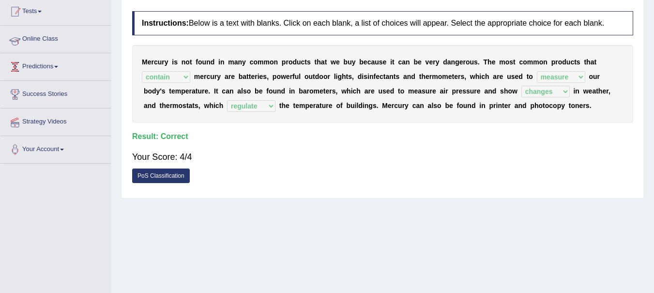
scroll to position [167, 0]
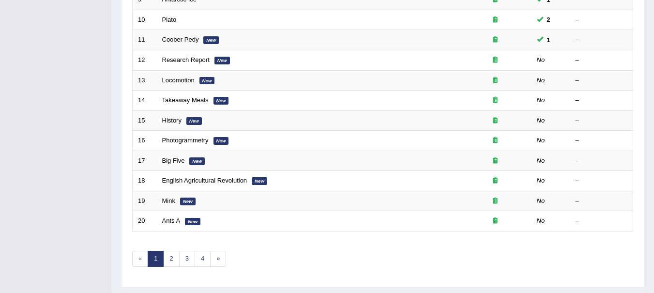
scroll to position [308, 0]
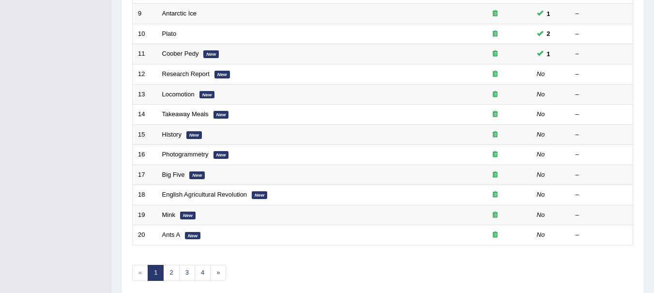
click at [175, 71] on link "Research Report" at bounding box center [185, 73] width 47 height 7
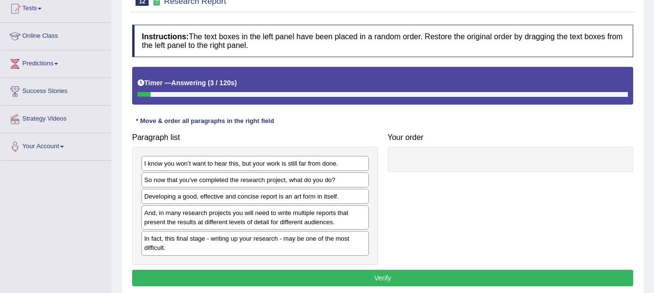
scroll to position [114, 0]
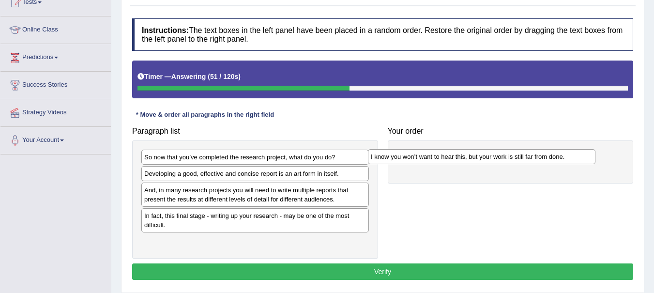
drag, startPoint x: 233, startPoint y: 162, endPoint x: 473, endPoint y: 161, distance: 240.1
click at [473, 161] on div "I know you won’t want to hear this, but your work is still far from done." at bounding box center [482, 156] width 228 height 15
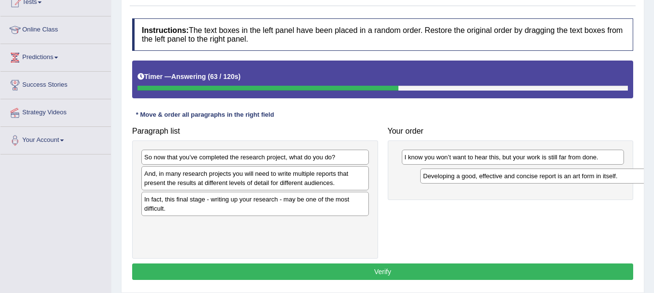
drag, startPoint x: 226, startPoint y: 171, endPoint x: 504, endPoint y: 172, distance: 277.9
click at [504, 172] on div "Developing a good, effective and concise report is an art form in itself." at bounding box center [534, 175] width 228 height 15
click at [341, 182] on div "And, in many research projects you will need to write multiple reports that pre…" at bounding box center [255, 178] width 228 height 24
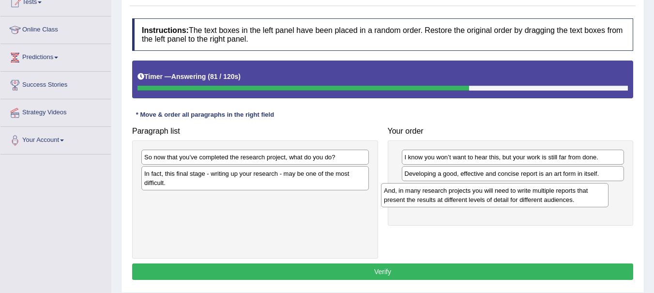
drag, startPoint x: 227, startPoint y: 181, endPoint x: 467, endPoint y: 198, distance: 240.2
click at [467, 198] on div "And, in many research projects you will need to write multiple reports that pre…" at bounding box center [495, 195] width 228 height 24
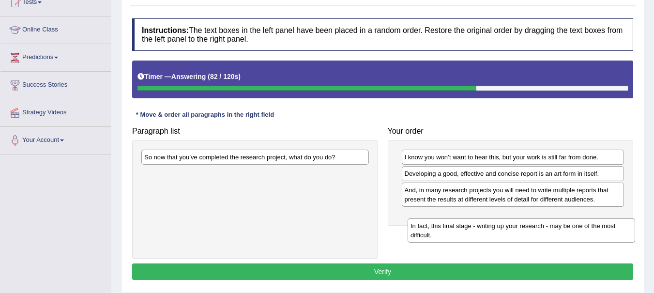
drag, startPoint x: 241, startPoint y: 179, endPoint x: 508, endPoint y: 229, distance: 271.8
click at [508, 229] on div "In fact, this final stage - writing up your research - may be one of the most d…" at bounding box center [522, 230] width 228 height 24
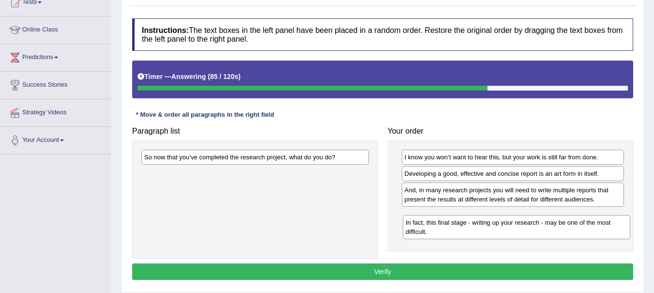
drag, startPoint x: 233, startPoint y: 179, endPoint x: 493, endPoint y: 227, distance: 264.8
click at [493, 227] on div "In fact, this final stage - writing up your research - may be one of the most d…" at bounding box center [517, 227] width 228 height 24
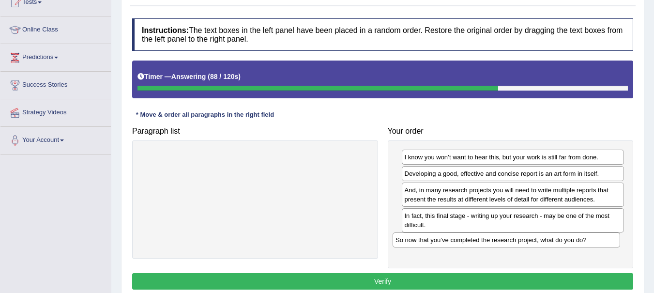
drag, startPoint x: 269, startPoint y: 158, endPoint x: 521, endPoint y: 240, distance: 264.9
click at [521, 240] on div "So now that you’ve completed the research project, what do you do?" at bounding box center [507, 239] width 228 height 15
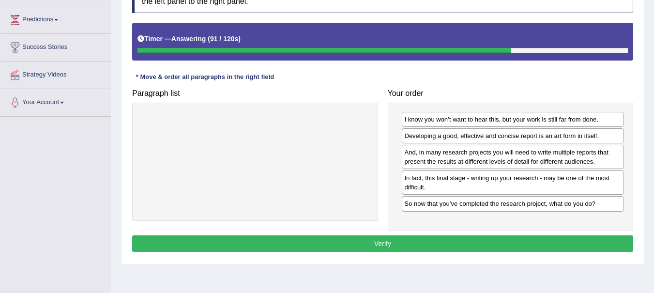
scroll to position [155, 0]
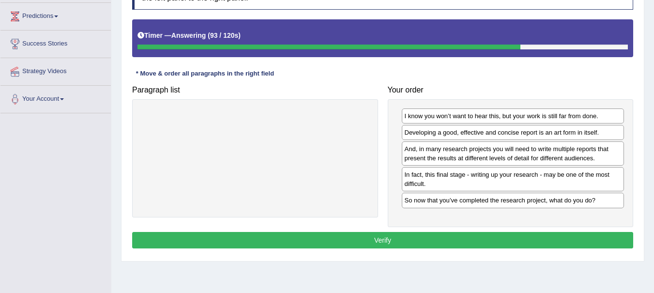
click at [399, 243] on button "Verify" at bounding box center [382, 240] width 501 height 16
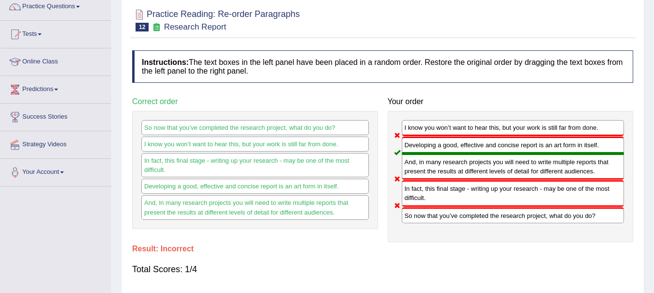
scroll to position [37, 0]
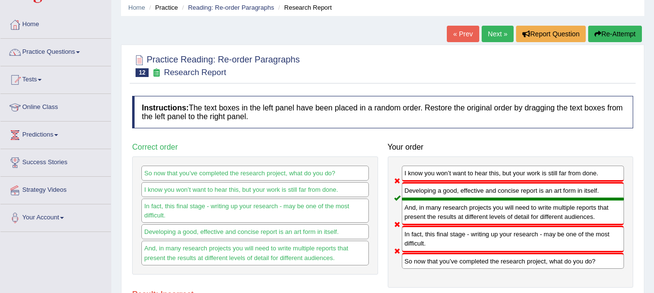
click at [611, 34] on button "Re-Attempt" at bounding box center [615, 34] width 54 height 16
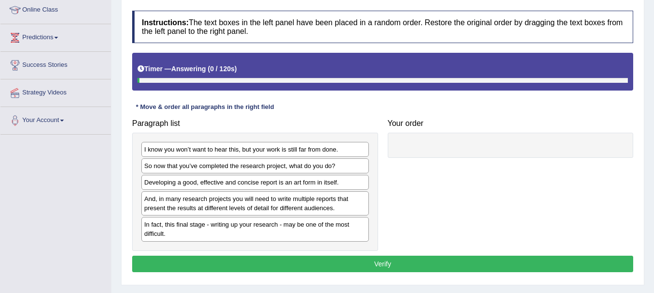
scroll to position [135, 0]
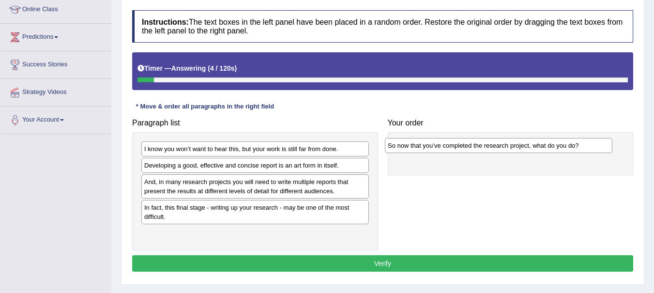
drag, startPoint x: 180, startPoint y: 167, endPoint x: 426, endPoint y: 148, distance: 246.7
click at [426, 148] on div "So now that you’ve completed the research project, what do you do?" at bounding box center [499, 145] width 228 height 15
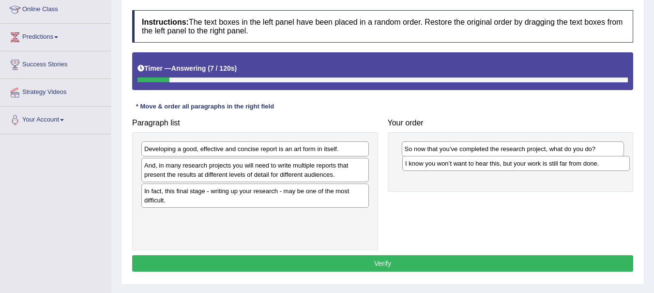
drag, startPoint x: 238, startPoint y: 150, endPoint x: 499, endPoint y: 165, distance: 261.4
click at [499, 165] on div "I know you won’t want to hear this, but your work is still far from done." at bounding box center [516, 163] width 228 height 15
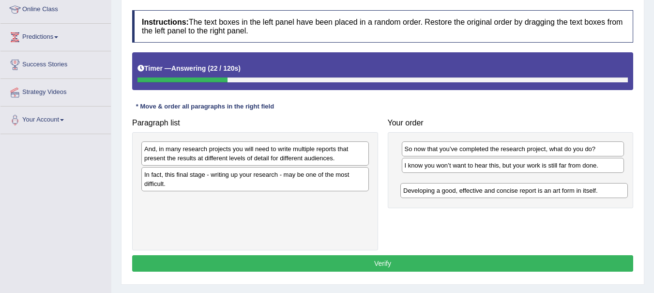
drag, startPoint x: 208, startPoint y: 150, endPoint x: 472, endPoint y: 191, distance: 267.5
click at [472, 191] on div "Developing a good, effective and concise report is an art form in itself." at bounding box center [514, 190] width 228 height 15
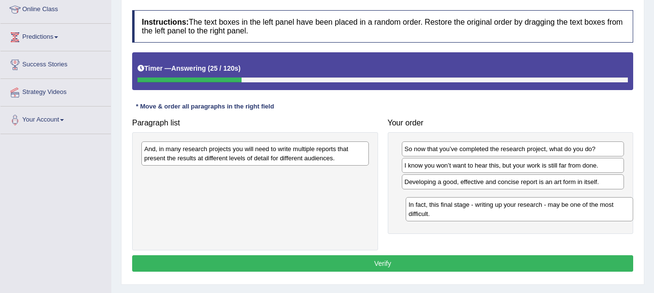
drag, startPoint x: 253, startPoint y: 186, endPoint x: 518, endPoint y: 215, distance: 265.9
click at [518, 215] on div "In fact, this final stage - writing up your research - may be one of the most d…" at bounding box center [520, 209] width 228 height 24
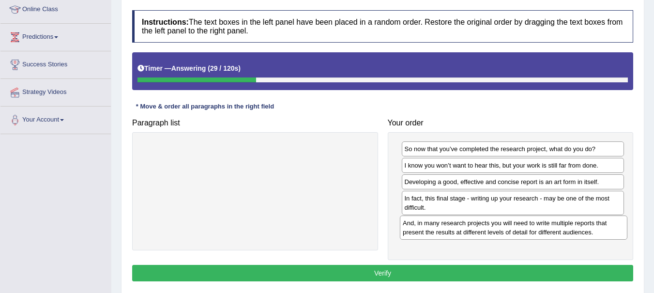
drag, startPoint x: 246, startPoint y: 152, endPoint x: 504, endPoint y: 226, distance: 268.9
click at [504, 226] on div "And, in many research projects you will need to write multiple reports that pre…" at bounding box center [514, 227] width 228 height 24
click at [398, 271] on button "Verify" at bounding box center [382, 273] width 501 height 16
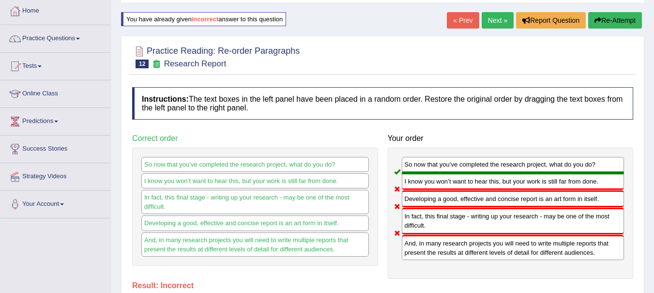
scroll to position [0, 0]
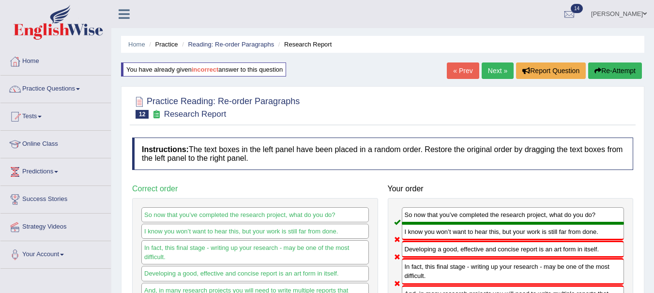
click at [599, 71] on button "Re-Attempt" at bounding box center [615, 70] width 54 height 16
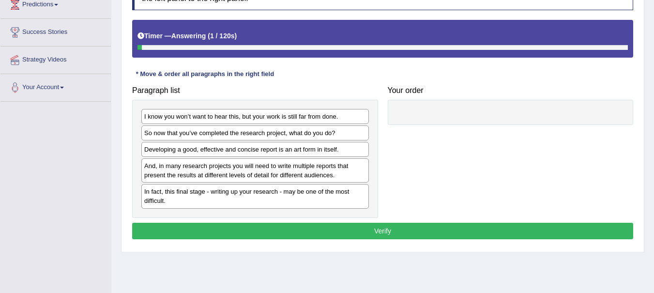
scroll to position [168, 0]
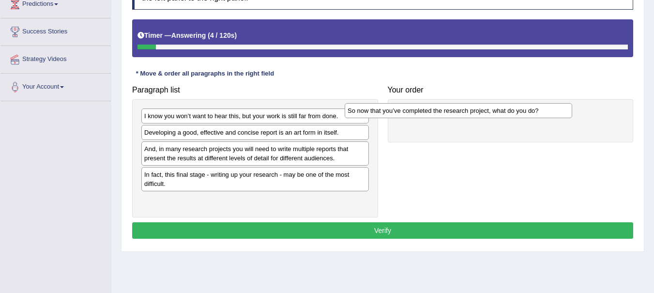
drag, startPoint x: 203, startPoint y: 136, endPoint x: 406, endPoint y: 114, distance: 204.5
click at [406, 114] on div "So now that you’ve completed the research project, what do you do?" at bounding box center [459, 110] width 228 height 15
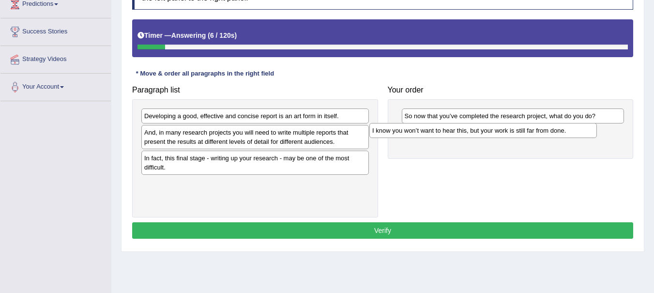
drag, startPoint x: 320, startPoint y: 115, endPoint x: 549, endPoint y: 129, distance: 228.5
click at [549, 129] on div "I know you won’t want to hear this, but your work is still far from done." at bounding box center [483, 130] width 228 height 15
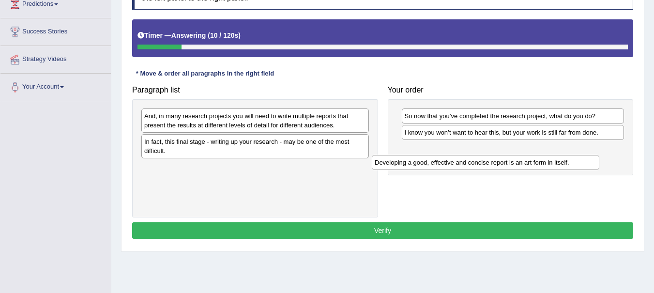
drag, startPoint x: 234, startPoint y: 114, endPoint x: 465, endPoint y: 159, distance: 235.8
click at [465, 159] on div "Developing a good, effective and concise report is an art form in itself." at bounding box center [486, 162] width 228 height 15
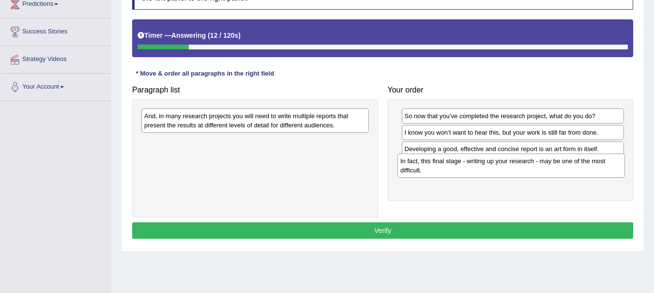
drag, startPoint x: 243, startPoint y: 150, endPoint x: 499, endPoint y: 169, distance: 256.8
click at [499, 169] on div "In fact, this final stage - writing up your research - may be one of the most d…" at bounding box center [511, 165] width 228 height 24
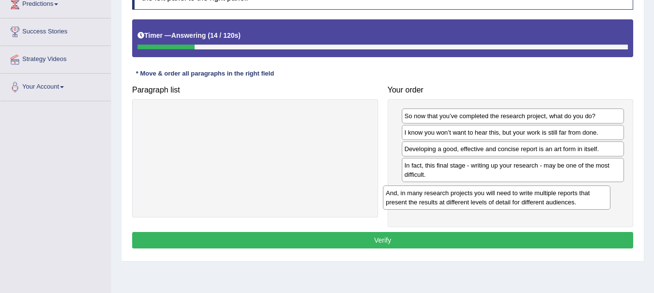
drag, startPoint x: 294, startPoint y: 122, endPoint x: 536, endPoint y: 197, distance: 253.3
click at [536, 197] on div "And, in many research projects you will need to write multiple reports that pre…" at bounding box center [497, 197] width 228 height 24
click at [397, 235] on button "Verify" at bounding box center [382, 240] width 501 height 16
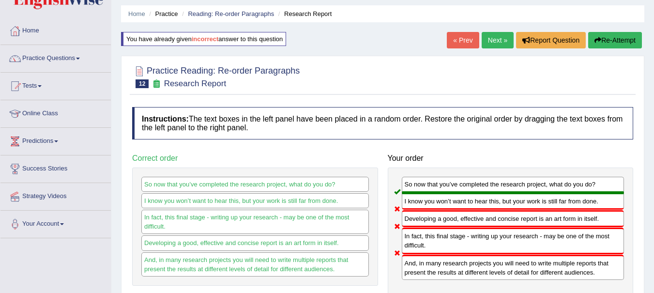
scroll to position [0, 0]
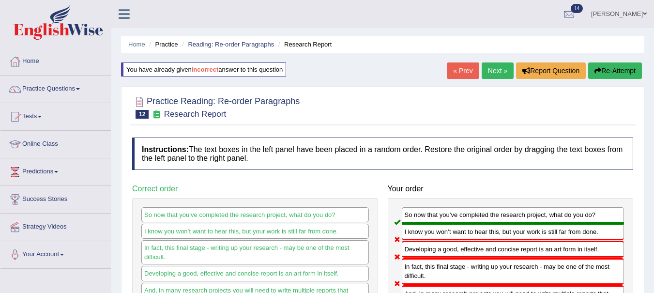
click at [608, 72] on button "Re-Attempt" at bounding box center [615, 70] width 54 height 16
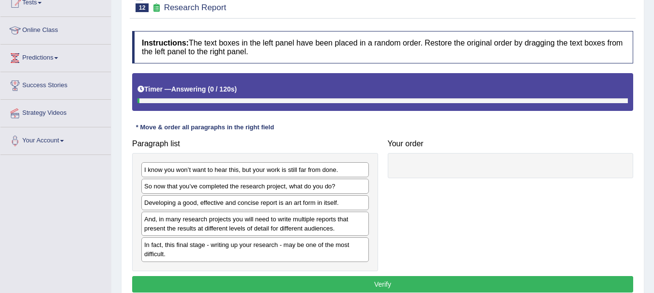
scroll to position [117, 0]
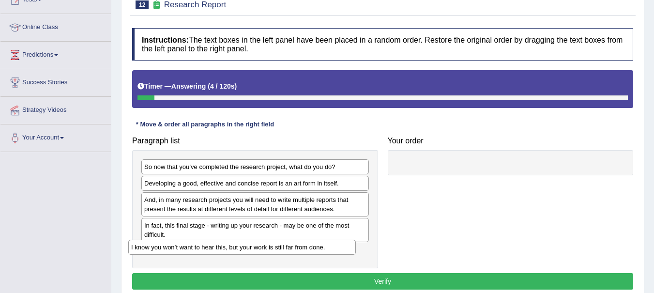
drag, startPoint x: 152, startPoint y: 169, endPoint x: 136, endPoint y: 246, distance: 78.5
click at [136, 246] on div "I know you won’t want to hear this, but your work is still far from done." at bounding box center [242, 247] width 228 height 15
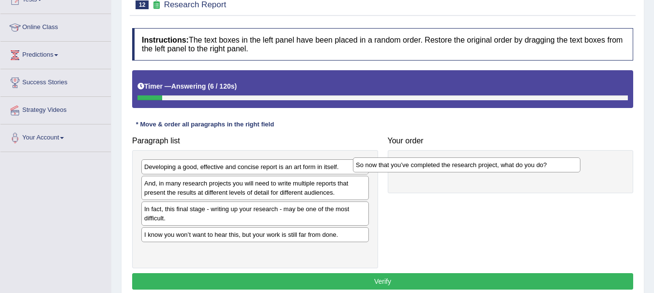
drag, startPoint x: 228, startPoint y: 172, endPoint x: 440, endPoint y: 169, distance: 211.6
click at [440, 169] on div "So now that you’ve completed the research project, what do you do?" at bounding box center [467, 164] width 228 height 15
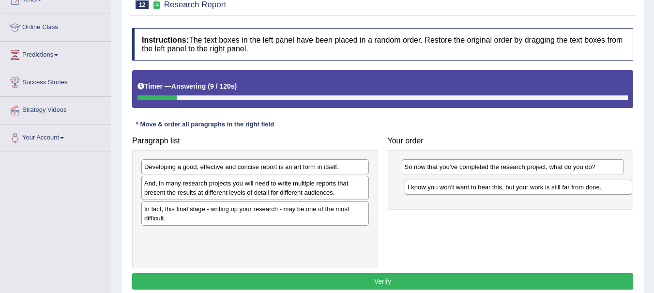
drag, startPoint x: 260, startPoint y: 239, endPoint x: 523, endPoint y: 192, distance: 267.5
click at [523, 192] on div "I know you won’t want to hear this, but your work is still far from done." at bounding box center [519, 187] width 228 height 15
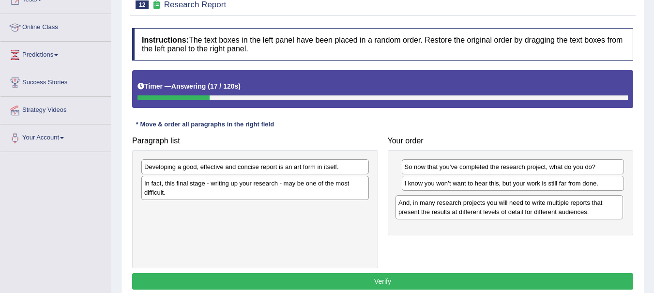
drag, startPoint x: 211, startPoint y: 191, endPoint x: 489, endPoint y: 203, distance: 278.1
click at [489, 203] on div "And, in many research projects you will need to write multiple reports that pre…" at bounding box center [510, 207] width 228 height 24
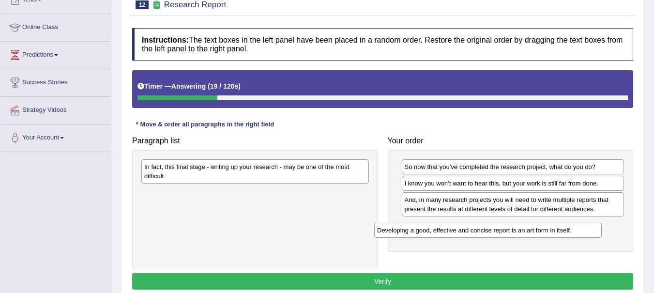
drag, startPoint x: 314, startPoint y: 164, endPoint x: 563, endPoint y: 218, distance: 254.7
click at [563, 223] on div "Developing a good, effective and concise report is an art form in itself." at bounding box center [488, 230] width 228 height 15
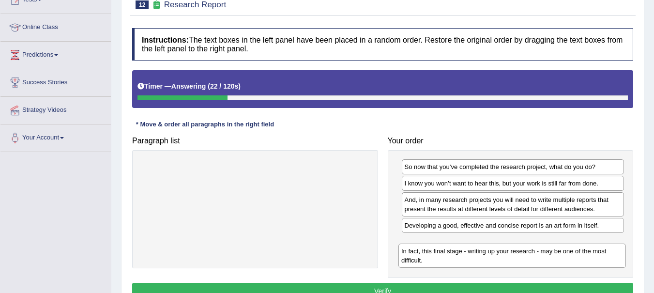
drag, startPoint x: 311, startPoint y: 171, endPoint x: 565, endPoint y: 254, distance: 267.3
click at [565, 254] on div "In fact, this final stage - writing up your research - may be one of the most d…" at bounding box center [512, 256] width 228 height 24
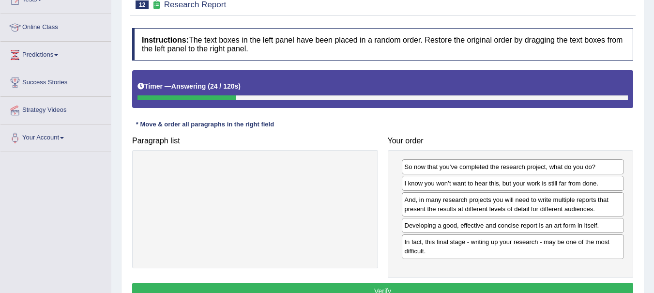
click at [483, 289] on button "Verify" at bounding box center [382, 291] width 501 height 16
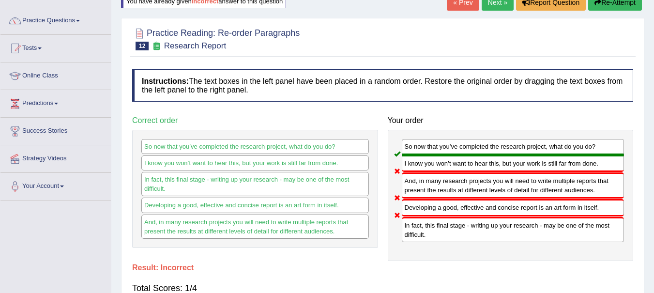
scroll to position [44, 0]
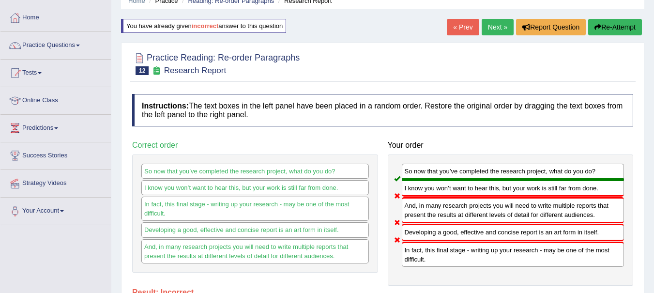
click at [548, 60] on div at bounding box center [382, 63] width 501 height 30
click at [614, 35] on button "Re-Attempt" at bounding box center [615, 27] width 54 height 16
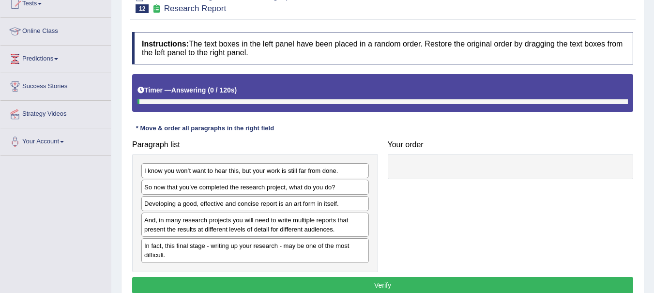
scroll to position [169, 0]
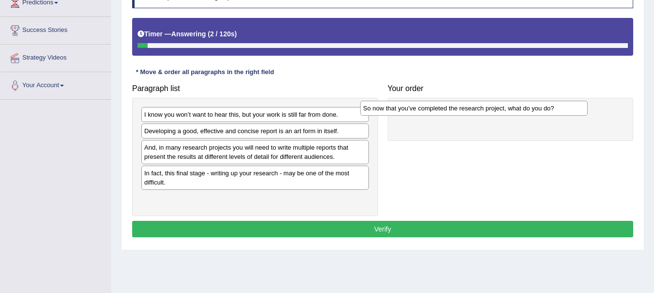
drag, startPoint x: 230, startPoint y: 135, endPoint x: 451, endPoint y: 113, distance: 221.3
click at [451, 113] on div "So now that you’ve completed the research project, what do you do?" at bounding box center [474, 108] width 228 height 15
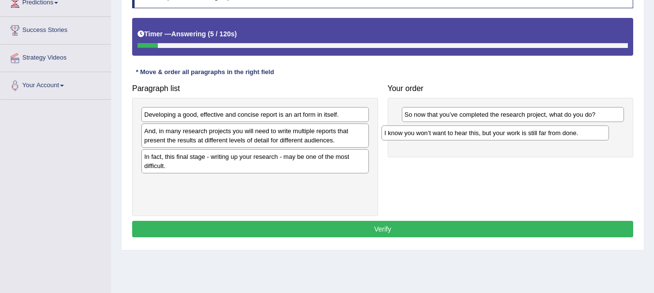
drag, startPoint x: 293, startPoint y: 117, endPoint x: 537, endPoint y: 136, distance: 245.2
click at [537, 136] on div "I know you won’t want to hear this, but your work is still far from done." at bounding box center [495, 132] width 228 height 15
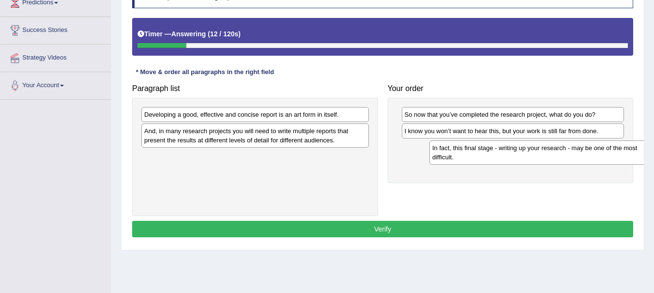
drag, startPoint x: 244, startPoint y: 165, endPoint x: 533, endPoint y: 156, distance: 288.2
click at [533, 156] on div "In fact, this final stage - writing up your research - may be one of the most d…" at bounding box center [543, 152] width 228 height 24
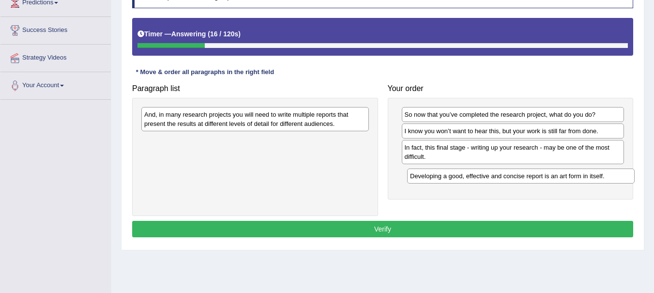
drag, startPoint x: 227, startPoint y: 118, endPoint x: 490, endPoint y: 180, distance: 270.6
click at [490, 180] on div "Developing a good, effective and concise report is an art form in itself." at bounding box center [521, 175] width 228 height 15
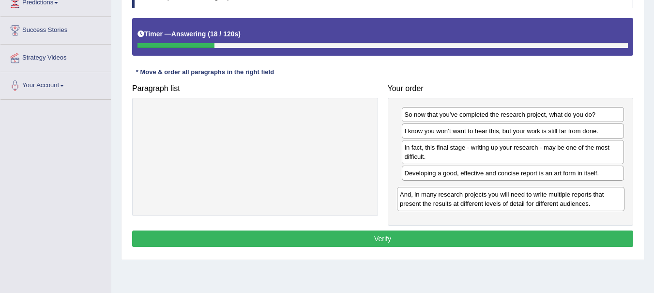
drag, startPoint x: 207, startPoint y: 122, endPoint x: 462, endPoint y: 201, distance: 267.8
click at [462, 201] on div "And, in many research projects you will need to write multiple reports that pre…" at bounding box center [511, 199] width 228 height 24
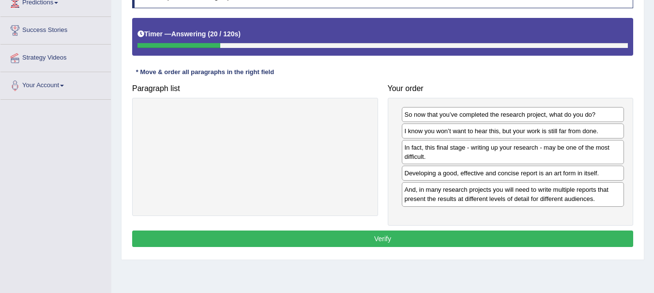
click at [356, 234] on button "Verify" at bounding box center [382, 238] width 501 height 16
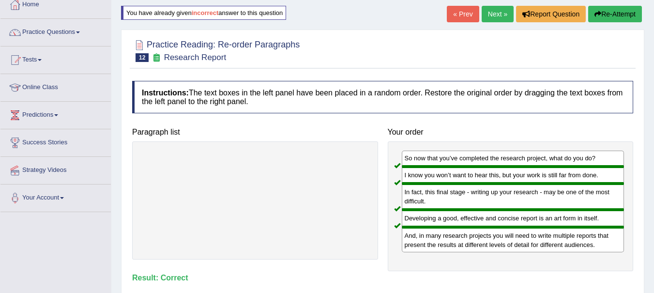
scroll to position [0, 0]
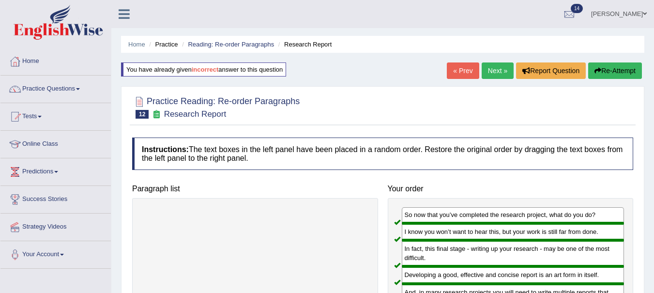
click at [495, 73] on link "Next »" at bounding box center [498, 70] width 32 height 16
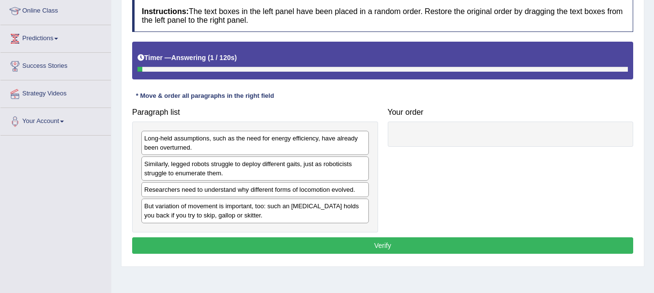
scroll to position [135, 0]
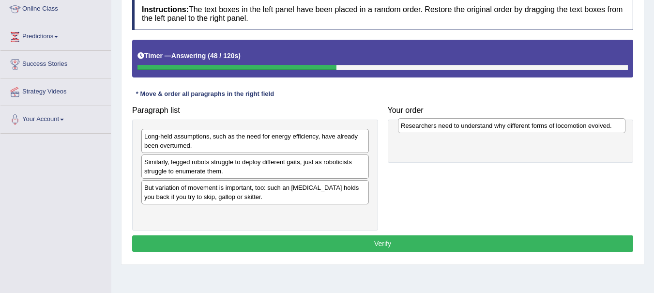
drag, startPoint x: 255, startPoint y: 190, endPoint x: 510, endPoint y: 132, distance: 261.6
click at [510, 132] on div "Researchers need to understand why different forms of locomotion evolved." at bounding box center [512, 125] width 228 height 15
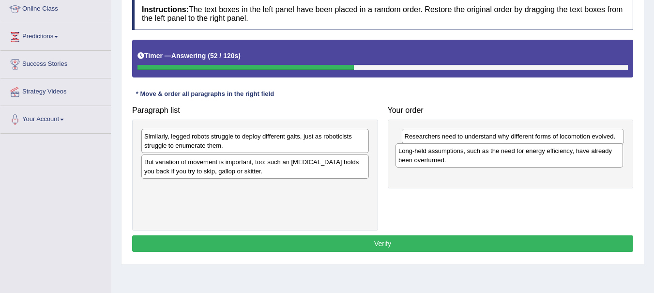
drag, startPoint x: 264, startPoint y: 146, endPoint x: 519, endPoint y: 160, distance: 254.6
click at [519, 160] on div "Long-held assumptions, such as the need for energy efficiency, have already bee…" at bounding box center [510, 155] width 228 height 24
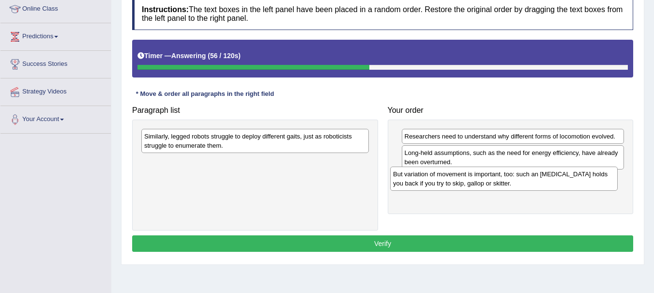
drag, startPoint x: 249, startPoint y: 173, endPoint x: 499, endPoint y: 185, distance: 250.1
click at [499, 185] on div "But variation of movement is important, too: such an [MEDICAL_DATA] holds you b…" at bounding box center [504, 179] width 228 height 24
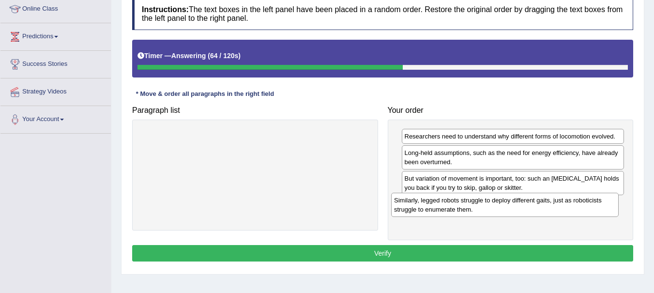
drag, startPoint x: 252, startPoint y: 140, endPoint x: 502, endPoint y: 204, distance: 257.9
click at [502, 204] on div "Similarly, legged robots struggle to deploy different gaits, just as roboticist…" at bounding box center [505, 205] width 228 height 24
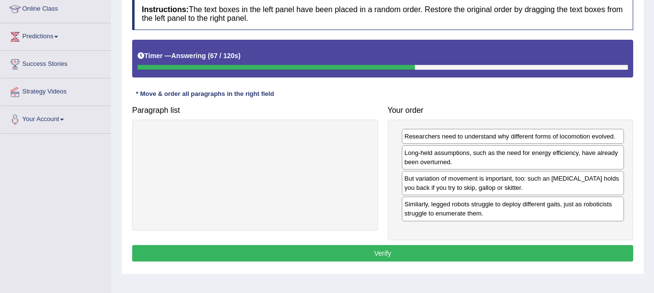
click at [361, 250] on button "Verify" at bounding box center [382, 253] width 501 height 16
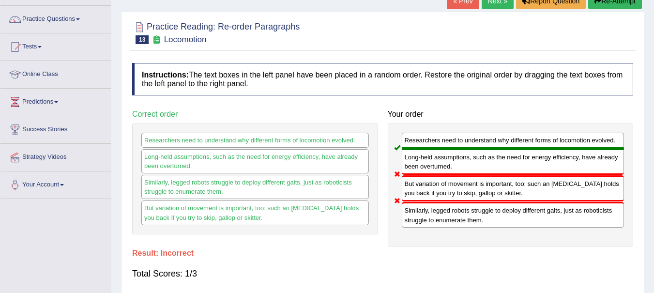
scroll to position [58, 0]
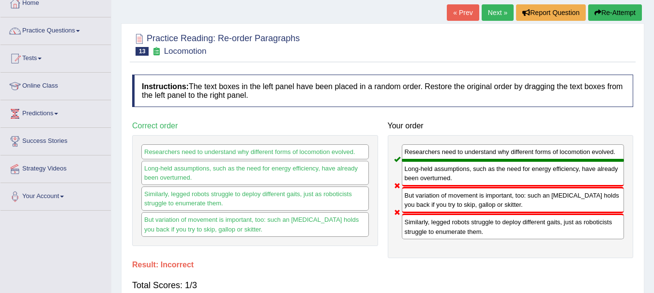
click at [619, 14] on button "Re-Attempt" at bounding box center [615, 12] width 54 height 16
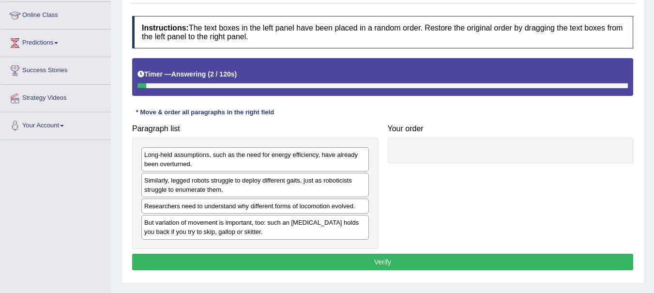
scroll to position [144, 0]
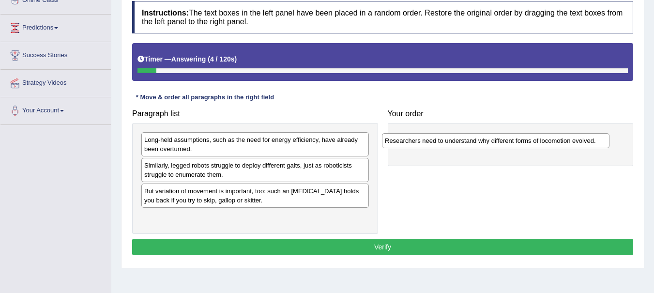
drag, startPoint x: 310, startPoint y: 193, endPoint x: 554, endPoint y: 141, distance: 249.5
click at [554, 141] on div "Researchers need to understand why different forms of locomotion evolved." at bounding box center [496, 140] width 228 height 15
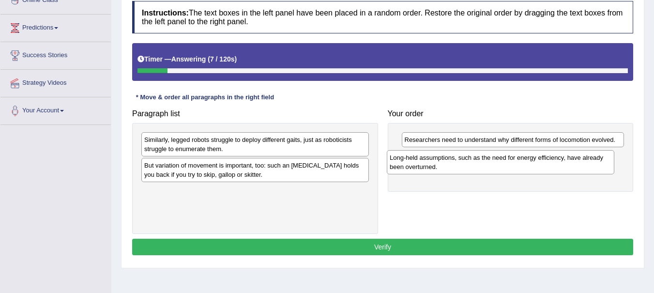
drag, startPoint x: 275, startPoint y: 149, endPoint x: 520, endPoint y: 167, distance: 246.1
click at [520, 167] on div "Long-held assumptions, such as the need for energy efficiency, have already bee…" at bounding box center [501, 162] width 228 height 24
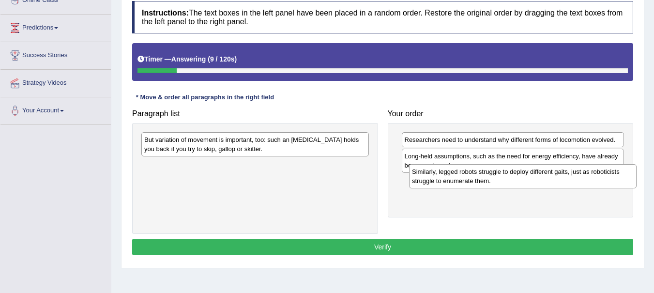
drag, startPoint x: 310, startPoint y: 144, endPoint x: 578, endPoint y: 176, distance: 269.6
click at [578, 176] on div "Similarly, legged robots struggle to deploy different gaits, just as roboticist…" at bounding box center [523, 176] width 228 height 24
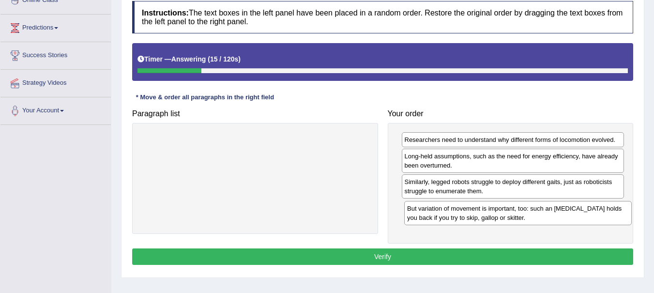
drag, startPoint x: 265, startPoint y: 142, endPoint x: 526, endPoint y: 208, distance: 269.7
click at [526, 208] on div "But variation of movement is important, too: such an ankle brace holds you back…" at bounding box center [518, 213] width 228 height 24
click at [419, 252] on button "Verify" at bounding box center [382, 256] width 501 height 16
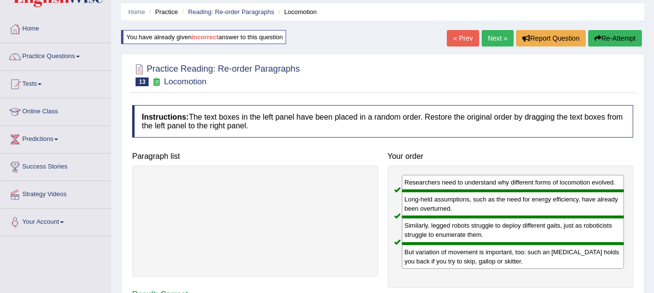
scroll to position [7, 0]
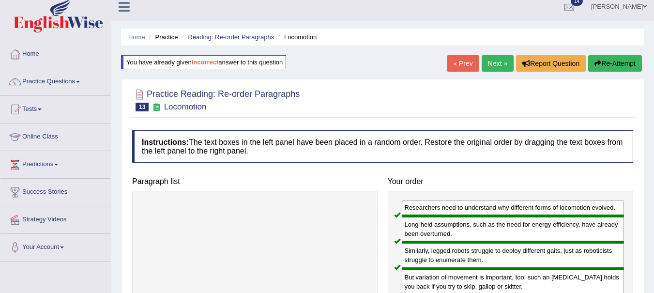
click at [497, 59] on link "Next »" at bounding box center [498, 63] width 32 height 16
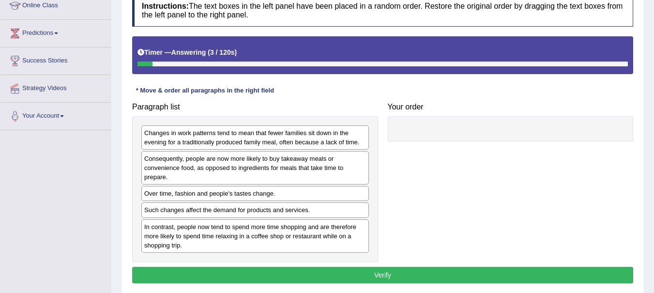
scroll to position [140, 0]
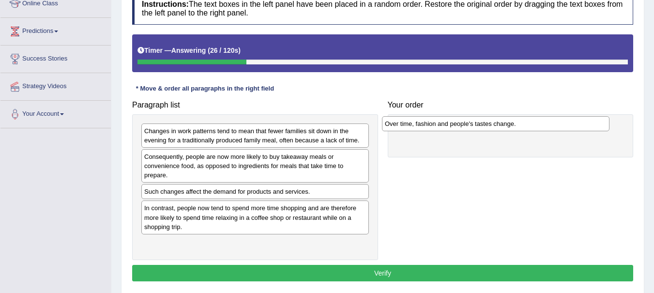
drag, startPoint x: 218, startPoint y: 195, endPoint x: 458, endPoint y: 127, distance: 250.0
click at [458, 127] on div "Over time, fashion and people's tastes change." at bounding box center [496, 123] width 228 height 15
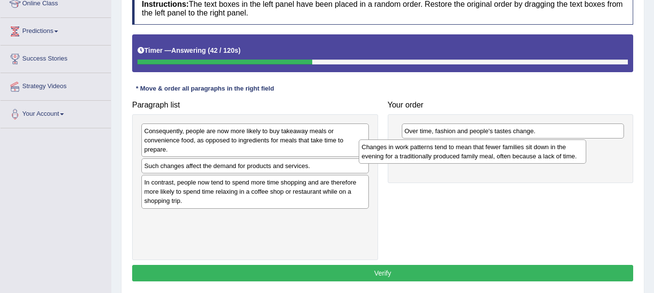
drag, startPoint x: 250, startPoint y: 138, endPoint x: 468, endPoint y: 154, distance: 218.0
click at [468, 154] on div "Changes in work patterns tend to mean that fewer families sit down in the eveni…" at bounding box center [473, 151] width 228 height 24
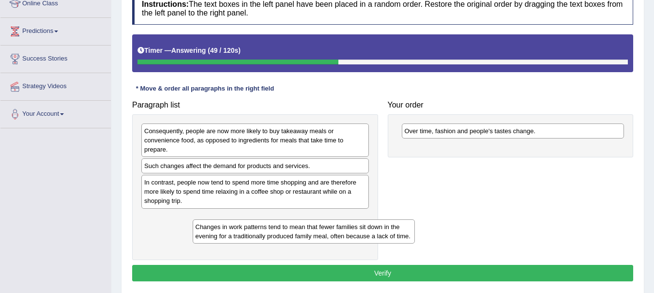
drag, startPoint x: 452, startPoint y: 156, endPoint x: 233, endPoint y: 234, distance: 232.8
click at [233, 234] on div "Changes in work patterns tend to mean that fewer families sit down in the eveni…" at bounding box center [304, 231] width 223 height 24
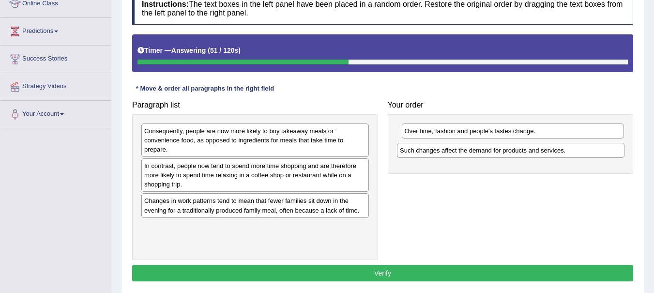
drag, startPoint x: 234, startPoint y: 167, endPoint x: 490, endPoint y: 151, distance: 256.1
click at [490, 151] on div "Such changes affect the demand for products and services." at bounding box center [511, 150] width 228 height 15
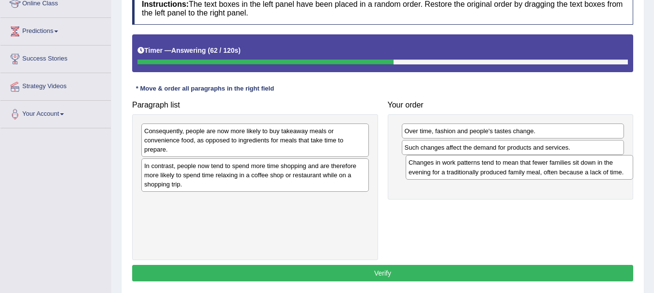
drag, startPoint x: 189, startPoint y: 212, endPoint x: 453, endPoint y: 172, distance: 266.3
click at [453, 172] on div "Changes in work patterns tend to mean that fewer families sit down in the eveni…" at bounding box center [520, 167] width 228 height 24
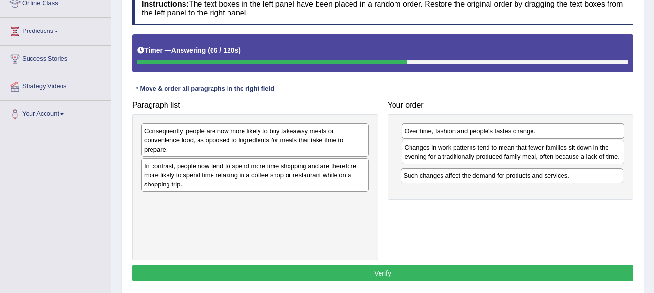
drag, startPoint x: 455, startPoint y: 147, endPoint x: 454, endPoint y: 174, distance: 27.6
click at [454, 174] on div "Such changes affect the demand for products and services." at bounding box center [512, 175] width 223 height 15
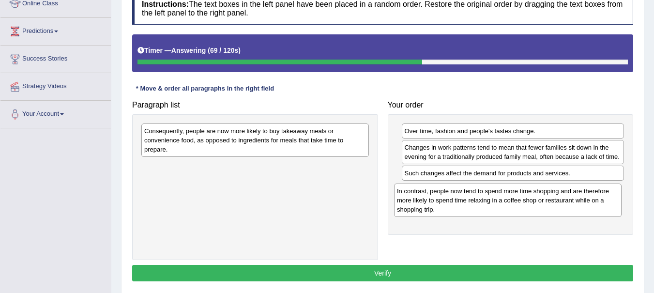
drag, startPoint x: 219, startPoint y: 181, endPoint x: 472, endPoint y: 206, distance: 254.0
click at [472, 206] on div "In contrast, people now tend to spend more time shopping and are therefore more…" at bounding box center [508, 199] width 228 height 33
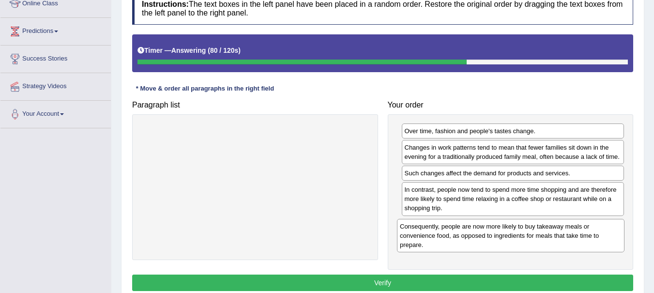
drag, startPoint x: 228, startPoint y: 136, endPoint x: 483, endPoint y: 231, distance: 272.8
click at [483, 231] on div "Consequently, people are now more likely to buy takeaway meals or convenience f…" at bounding box center [511, 235] width 228 height 33
drag, startPoint x: 653, startPoint y: 229, endPoint x: 649, endPoint y: 248, distance: 19.7
click at [649, 248] on div "Home Practice Reading: Re-order Paragraphs Takeaway Meals « Prev Next » Report …" at bounding box center [382, 102] width 543 height 484
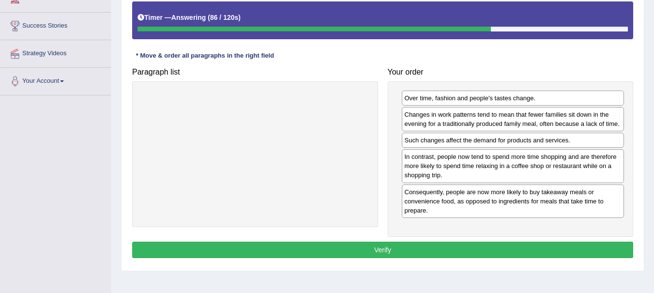
scroll to position [176, 0]
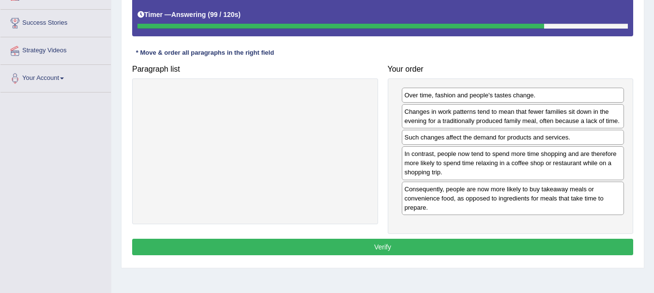
click at [377, 244] on button "Verify" at bounding box center [382, 247] width 501 height 16
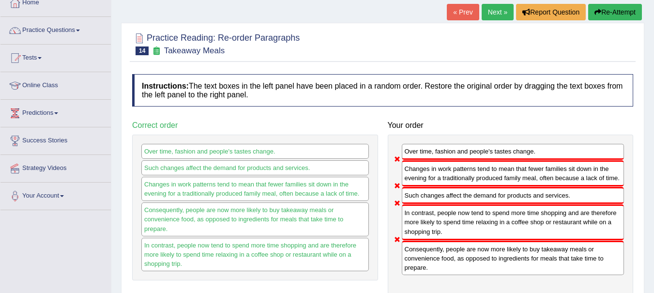
scroll to position [57, 0]
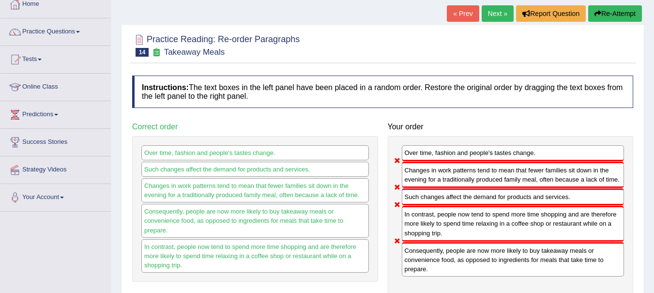
click at [613, 15] on button "Re-Attempt" at bounding box center [615, 13] width 54 height 16
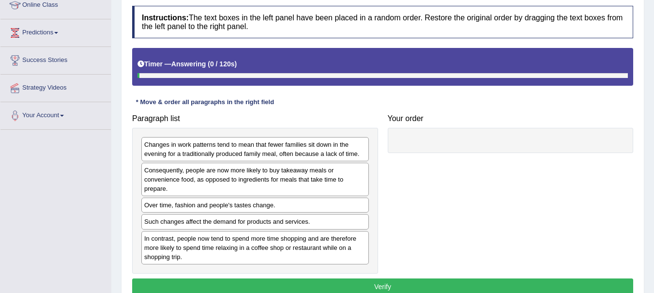
scroll to position [149, 0]
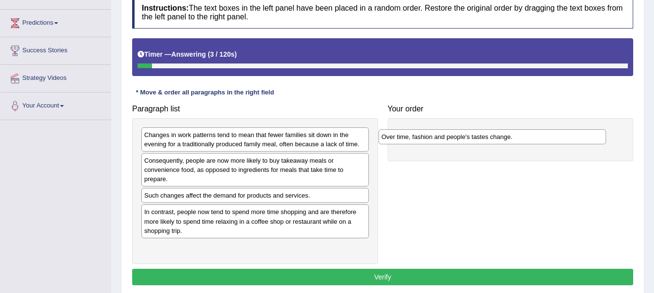
drag, startPoint x: 248, startPoint y: 196, endPoint x: 498, endPoint y: 127, distance: 259.1
click at [498, 129] on div "Over time, fashion and people's tastes change." at bounding box center [493, 136] width 228 height 15
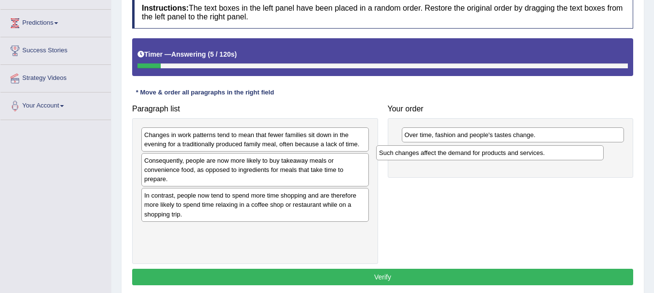
drag, startPoint x: 273, startPoint y: 197, endPoint x: 510, endPoint y: 154, distance: 241.0
click at [510, 154] on div "Such changes affect the demand for products and services." at bounding box center [490, 152] width 228 height 15
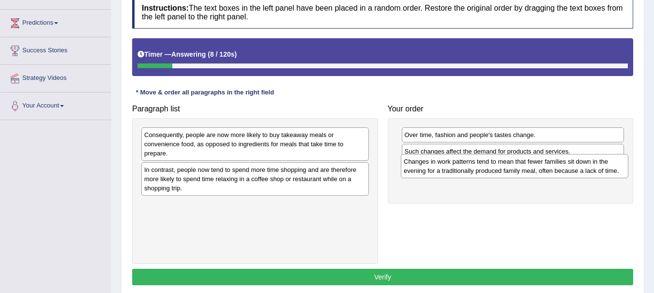
drag, startPoint x: 248, startPoint y: 140, endPoint x: 507, endPoint y: 167, distance: 260.9
click at [507, 167] on div "Changes in work patterns tend to mean that fewer families sit down in the eveni…" at bounding box center [515, 166] width 228 height 24
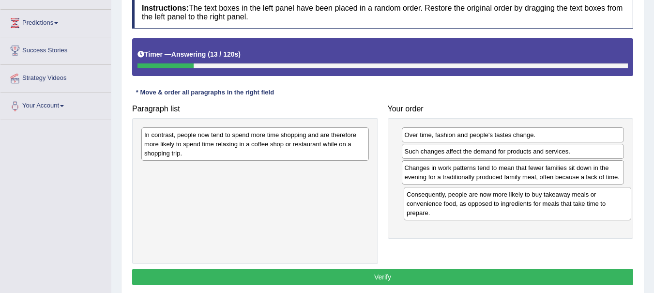
drag, startPoint x: 274, startPoint y: 150, endPoint x: 536, endPoint y: 209, distance: 269.1
click at [536, 209] on div "Consequently, people are now more likely to buy takeaway meals or convenience f…" at bounding box center [518, 203] width 228 height 33
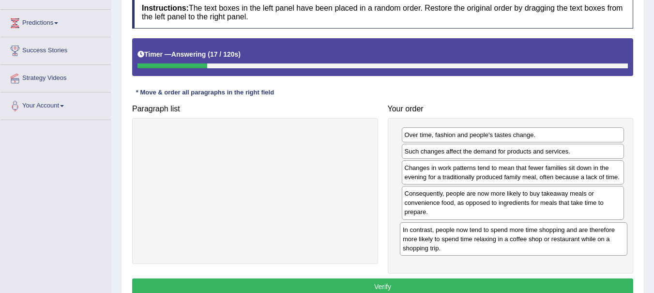
drag, startPoint x: 246, startPoint y: 145, endPoint x: 505, endPoint y: 237, distance: 274.4
click at [505, 237] on div "In contrast, people now tend to spend more time shopping and are therefore more…" at bounding box center [514, 238] width 228 height 33
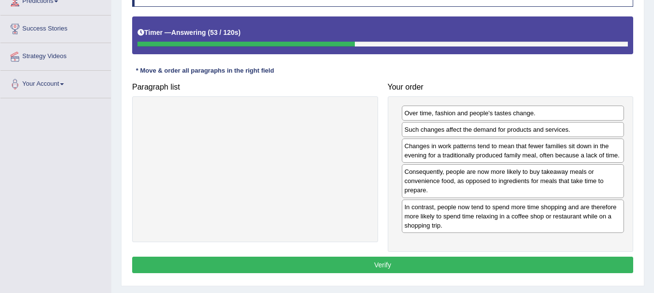
scroll to position [172, 0]
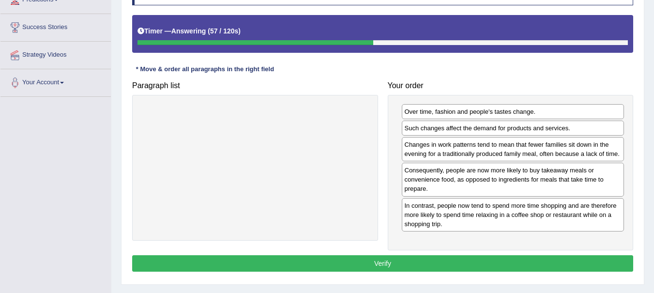
click at [423, 262] on button "Verify" at bounding box center [382, 263] width 501 height 16
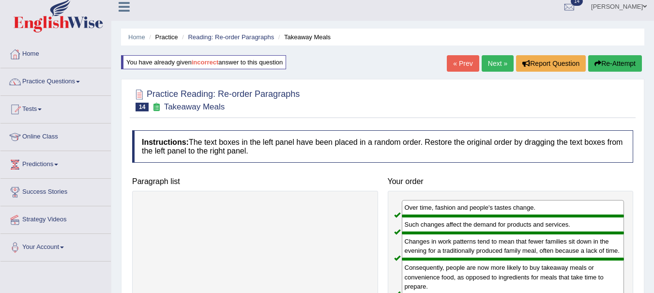
scroll to position [0, 0]
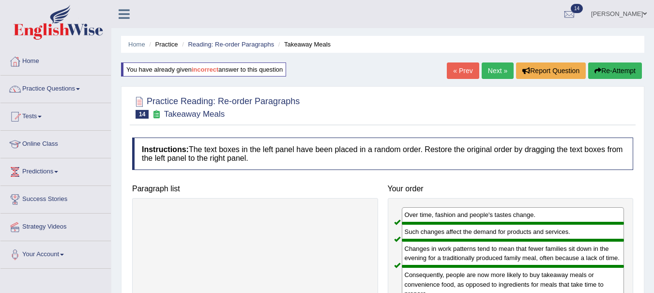
click at [494, 70] on link "Next »" at bounding box center [498, 70] width 32 height 16
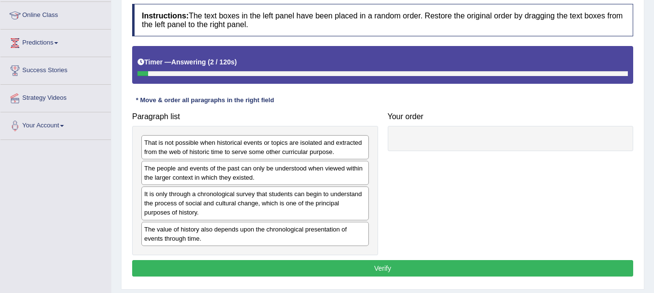
scroll to position [130, 0]
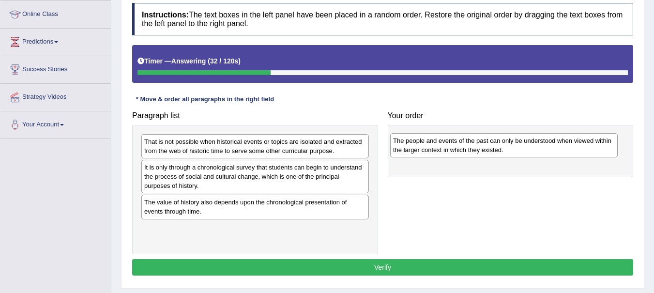
drag, startPoint x: 223, startPoint y: 175, endPoint x: 475, endPoint y: 148, distance: 253.7
click at [475, 148] on div "The people and events of the past can only be understood when viewed within the…" at bounding box center [504, 145] width 228 height 24
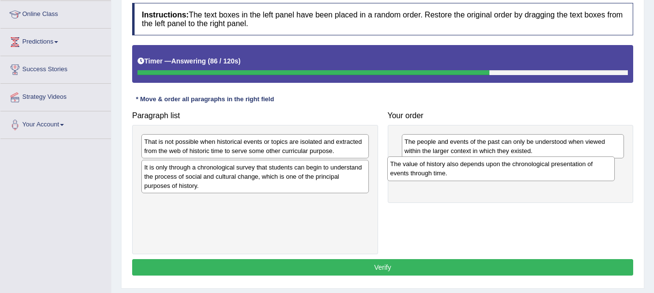
drag, startPoint x: 266, startPoint y: 214, endPoint x: 511, endPoint y: 176, distance: 247.9
click at [511, 176] on div "The value of history also depends upon the chronological presentation of events…" at bounding box center [501, 168] width 228 height 24
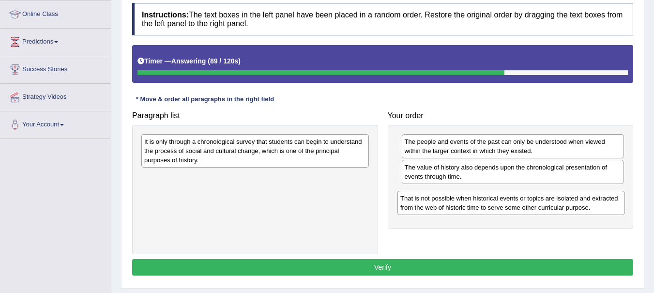
drag, startPoint x: 253, startPoint y: 150, endPoint x: 517, endPoint y: 203, distance: 269.2
click at [517, 203] on div "That is not possible when historical events or topics are isolated and extracte…" at bounding box center [511, 203] width 228 height 24
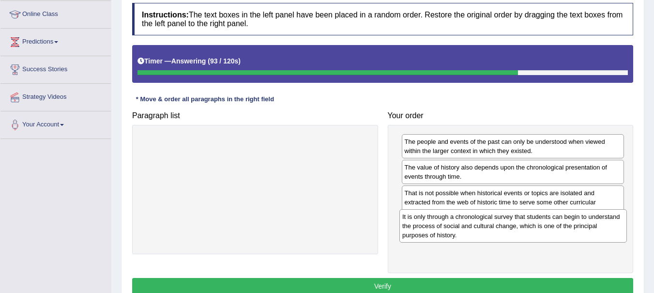
drag, startPoint x: 261, startPoint y: 153, endPoint x: 519, endPoint y: 229, distance: 268.7
click at [519, 229] on div "It is only through a chronological survey that students can begin to understand…" at bounding box center [513, 225] width 228 height 33
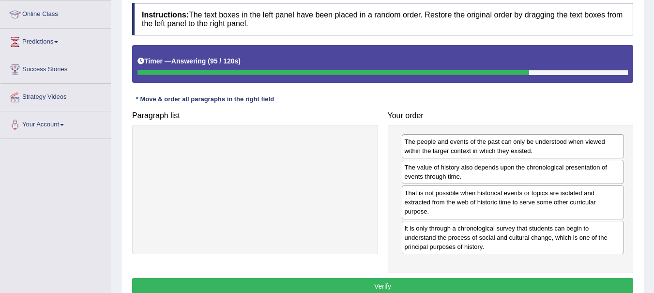
drag, startPoint x: 653, startPoint y: 216, endPoint x: 653, endPoint y: 233, distance: 17.4
click at [653, 233] on div "Home Practice Reading: Re-order Paragraphs History « Prev Next » Report Questio…" at bounding box center [382, 112] width 543 height 484
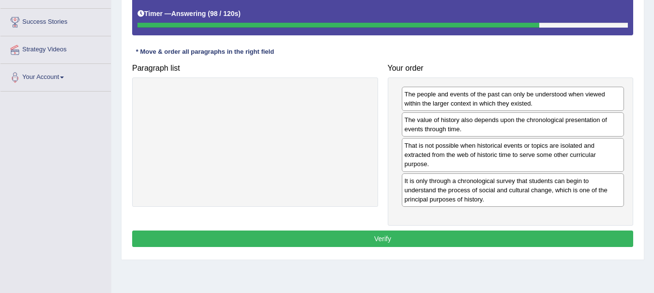
scroll to position [180, 0]
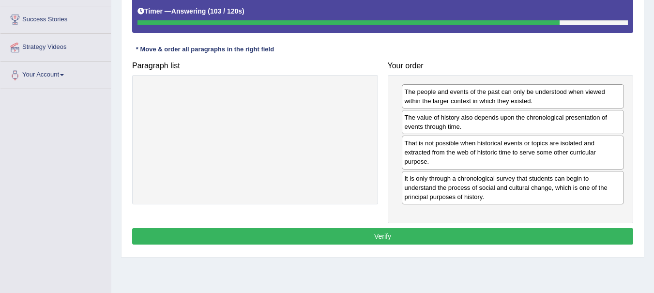
click at [389, 237] on button "Verify" at bounding box center [382, 236] width 501 height 16
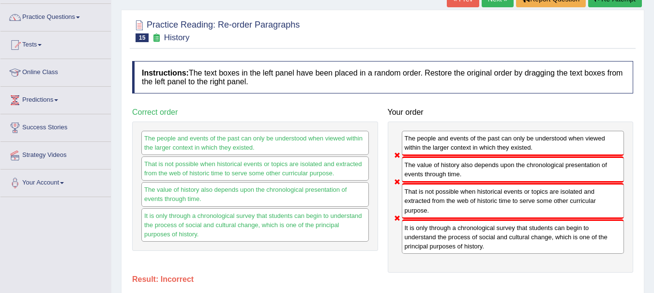
scroll to position [0, 0]
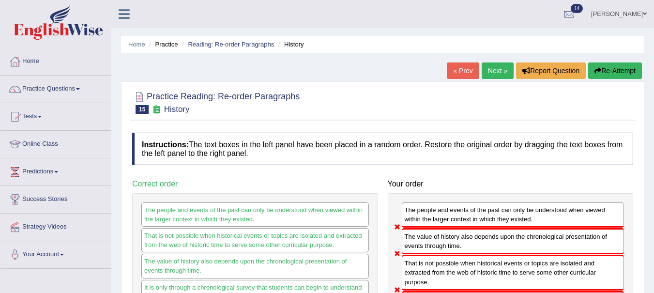
click at [613, 70] on button "Re-Attempt" at bounding box center [615, 70] width 54 height 16
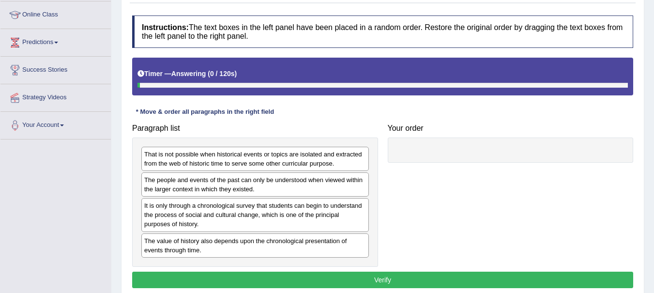
scroll to position [130, 0]
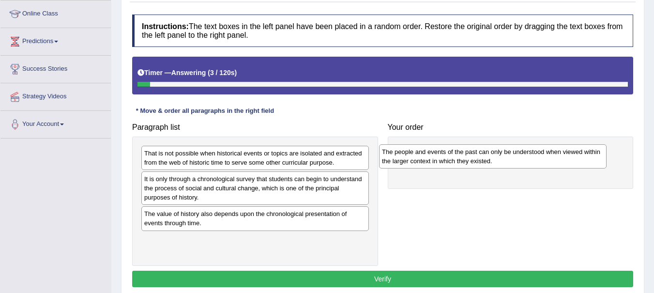
drag, startPoint x: 232, startPoint y: 184, endPoint x: 471, endPoint y: 156, distance: 239.8
click at [471, 156] on div "The people and events of the past can only be understood when viewed within the…" at bounding box center [493, 156] width 228 height 24
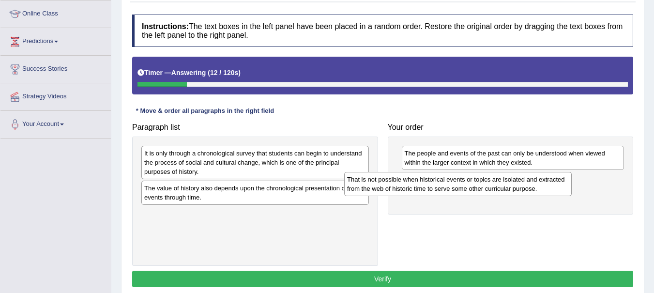
drag, startPoint x: 256, startPoint y: 164, endPoint x: 462, endPoint y: 190, distance: 208.4
click at [462, 190] on div "That is not possible when historical events or topics are isolated and extracte…" at bounding box center [458, 184] width 228 height 24
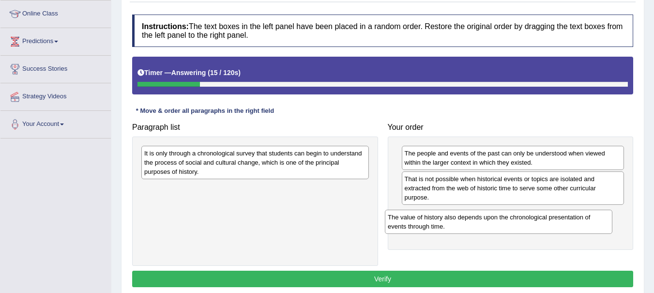
drag, startPoint x: 287, startPoint y: 196, endPoint x: 532, endPoint y: 224, distance: 246.6
click at [532, 224] on div "The value of history also depends upon the chronological presentation of events…" at bounding box center [499, 222] width 228 height 24
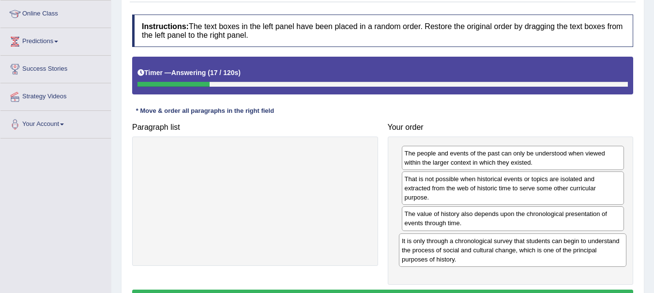
drag, startPoint x: 279, startPoint y: 167, endPoint x: 538, endPoint y: 274, distance: 280.2
click at [538, 267] on div "It is only through a chronological survey that students can begin to understand…" at bounding box center [513, 249] width 228 height 33
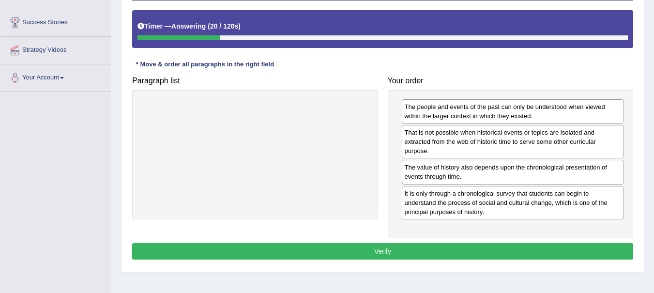
scroll to position [189, 0]
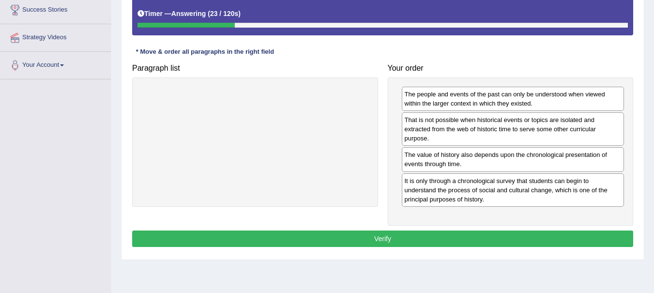
click at [363, 239] on button "Verify" at bounding box center [382, 238] width 501 height 16
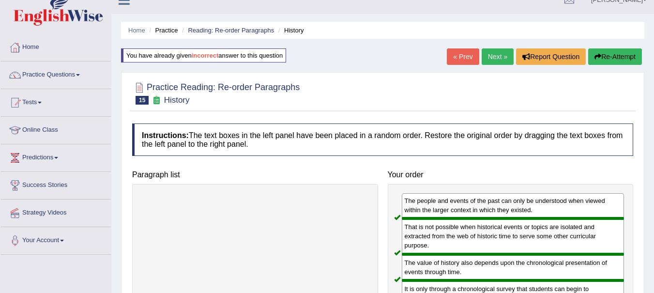
scroll to position [0, 0]
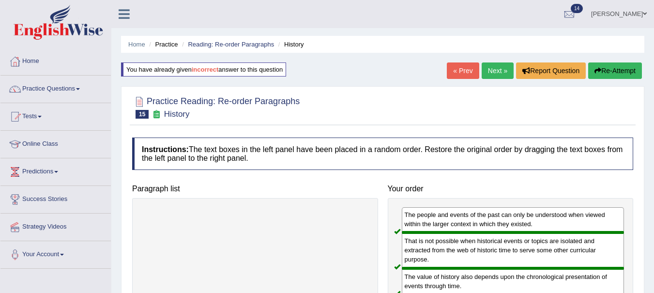
click at [486, 72] on link "Next »" at bounding box center [498, 70] width 32 height 16
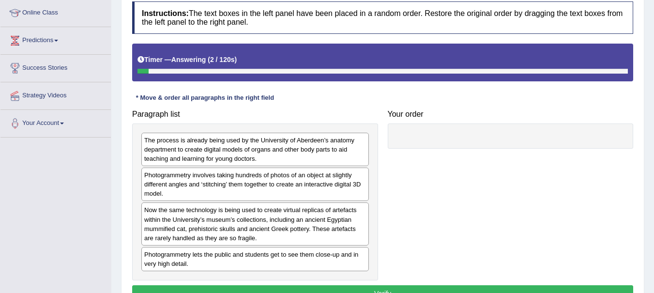
scroll to position [132, 0]
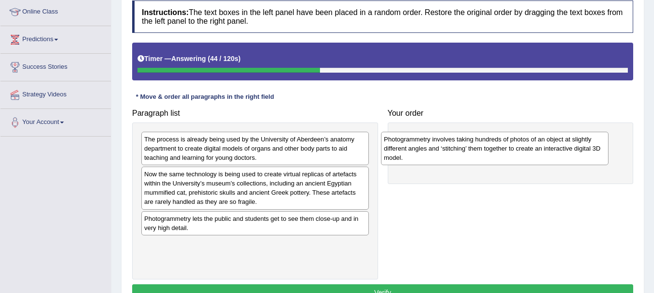
drag, startPoint x: 218, startPoint y: 186, endPoint x: 458, endPoint y: 151, distance: 242.2
click at [458, 151] on div "Photogrammetry involves taking hundreds of photos of an object at slightly diff…" at bounding box center [495, 148] width 228 height 33
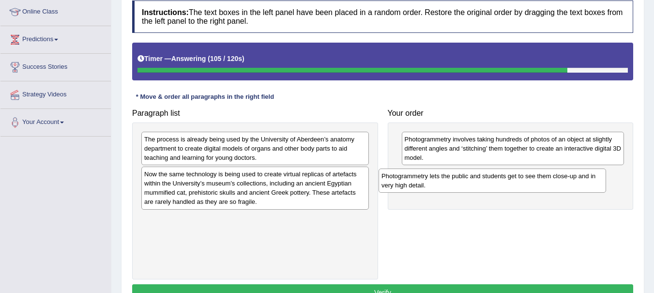
drag, startPoint x: 243, startPoint y: 228, endPoint x: 482, endPoint y: 185, distance: 242.9
click at [482, 185] on div "Photogrammetry lets the public and students get to see them close-up and in ver…" at bounding box center [493, 180] width 228 height 24
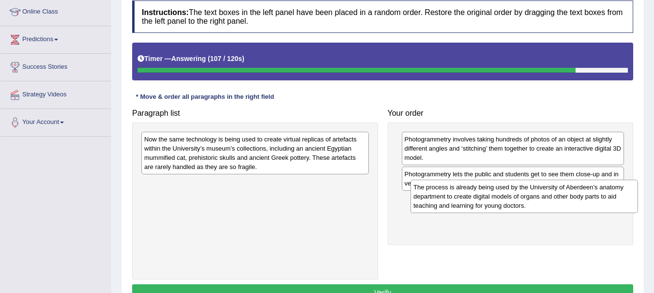
drag, startPoint x: 256, startPoint y: 136, endPoint x: 525, endPoint y: 183, distance: 273.9
click at [525, 183] on div "The process is already being used by the University of Aberdeen’s anatomy depar…" at bounding box center [525, 196] width 228 height 33
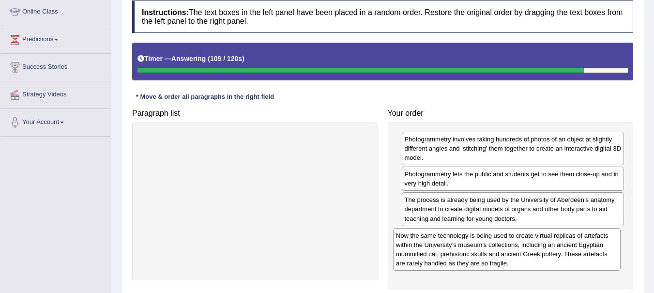
drag, startPoint x: 312, startPoint y: 155, endPoint x: 564, endPoint y: 252, distance: 269.6
click at [564, 252] on div "Now the same technology is being used to create virtual replicas of artefacts w…" at bounding box center [507, 249] width 228 height 43
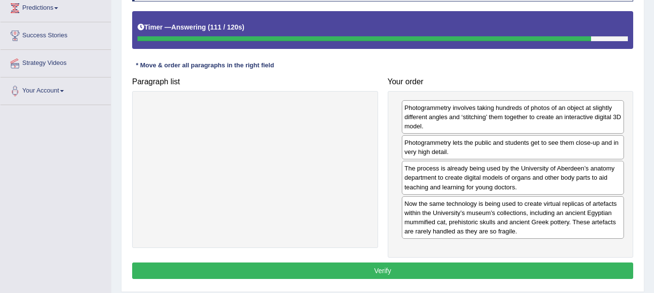
scroll to position [166, 0]
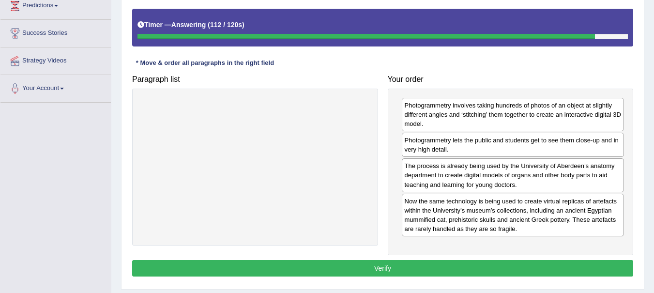
click at [484, 268] on button "Verify" at bounding box center [382, 268] width 501 height 16
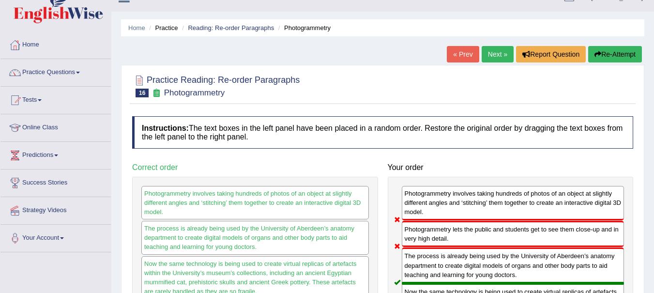
scroll to position [17, 0]
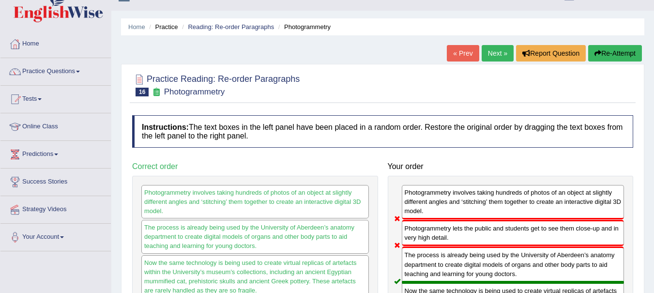
click at [610, 56] on button "Re-Attempt" at bounding box center [615, 53] width 54 height 16
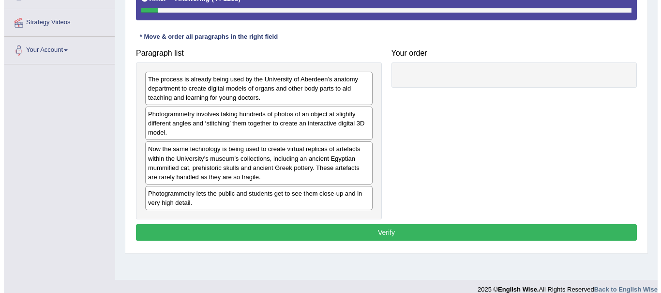
scroll to position [205, 0]
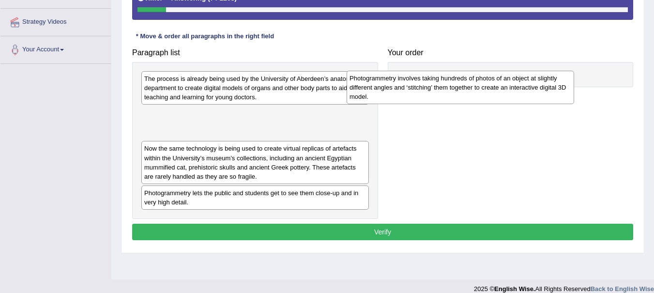
drag, startPoint x: 273, startPoint y: 128, endPoint x: 478, endPoint y: 92, distance: 208.3
click at [478, 92] on div "Photogrammetry involves taking hundreds of photos of an object at slightly diff…" at bounding box center [461, 87] width 228 height 33
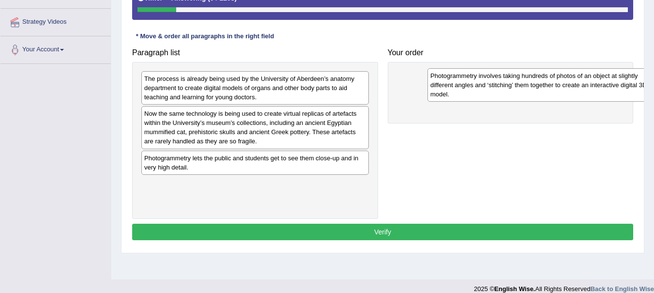
drag, startPoint x: 221, startPoint y: 126, endPoint x: 498, endPoint y: 87, distance: 279.2
click at [498, 87] on div "Photogrammetry involves taking hundreds of photos of an object at slightly diff…" at bounding box center [541, 84] width 228 height 33
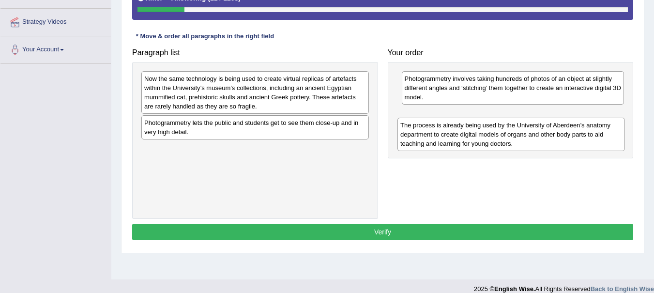
drag, startPoint x: 253, startPoint y: 89, endPoint x: 509, endPoint y: 135, distance: 260.2
click at [509, 135] on div "The process is already being used by the University of Aberdeen’s anatomy depar…" at bounding box center [511, 134] width 228 height 33
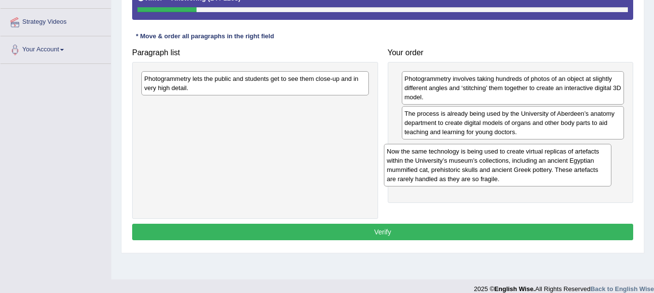
drag, startPoint x: 274, startPoint y: 93, endPoint x: 517, endPoint y: 166, distance: 253.2
click at [517, 166] on div "Now the same technology is being used to create virtual replicas of artefacts w…" at bounding box center [498, 165] width 228 height 43
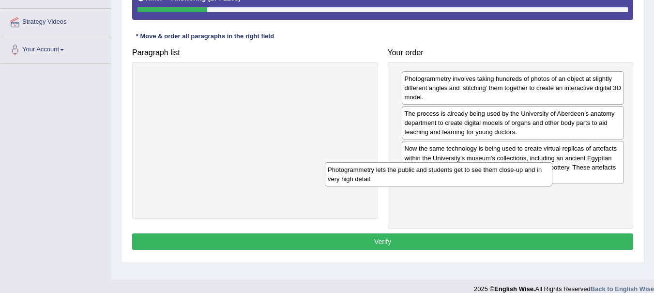
drag, startPoint x: 221, startPoint y: 88, endPoint x: 406, endPoint y: 176, distance: 205.3
click at [406, 176] on div "Photogrammetry lets the public and students get to see them close-up and in ver…" at bounding box center [439, 174] width 228 height 24
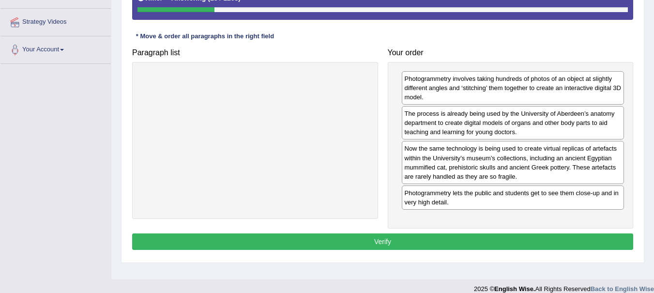
click at [353, 240] on button "Verify" at bounding box center [382, 241] width 501 height 16
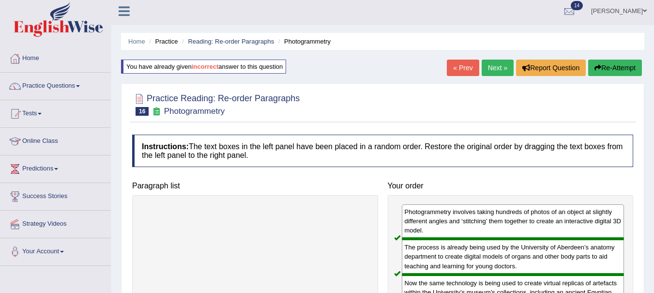
scroll to position [0, 0]
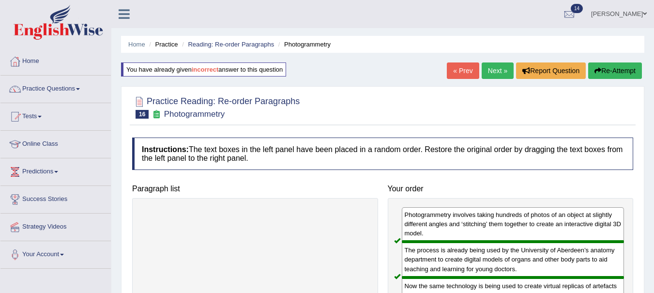
click at [495, 72] on link "Next »" at bounding box center [498, 70] width 32 height 16
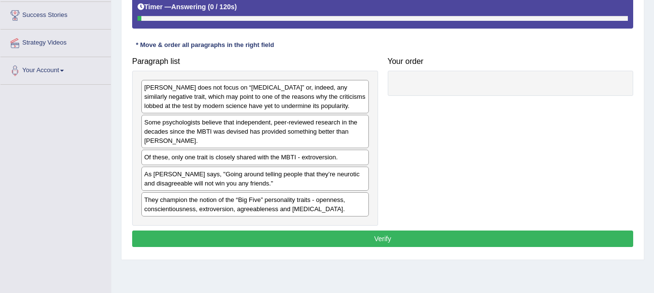
scroll to position [187, 0]
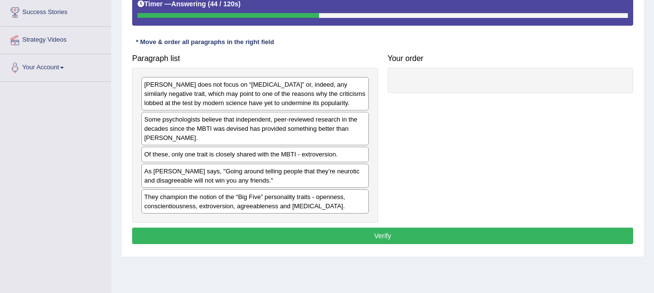
click at [353, 240] on button "Verify" at bounding box center [382, 236] width 501 height 16
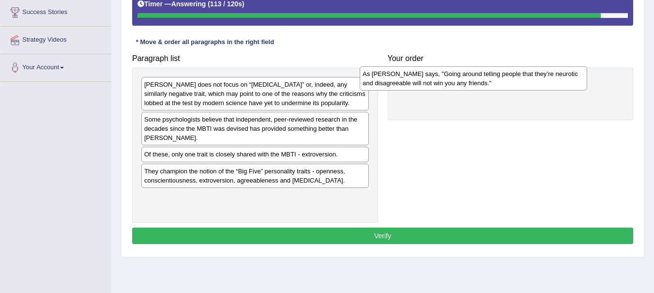
drag, startPoint x: 207, startPoint y: 183, endPoint x: 425, endPoint y: 85, distance: 239.0
click at [425, 85] on div "As [PERSON_NAME] says, "Going around telling people that they’re neurotic and d…" at bounding box center [474, 78] width 228 height 24
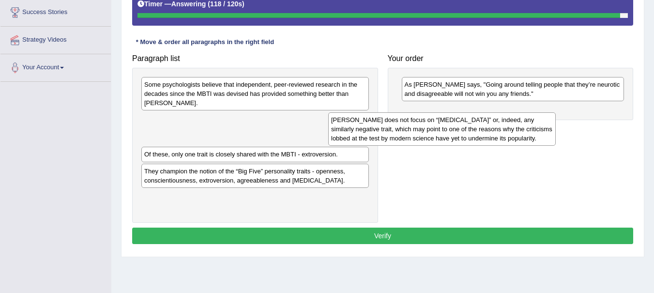
drag, startPoint x: 259, startPoint y: 98, endPoint x: 445, endPoint y: 133, distance: 190.2
click at [445, 133] on div "[PERSON_NAME] does not focus on “[MEDICAL_DATA]” or, indeed, any similarly nega…" at bounding box center [442, 128] width 228 height 33
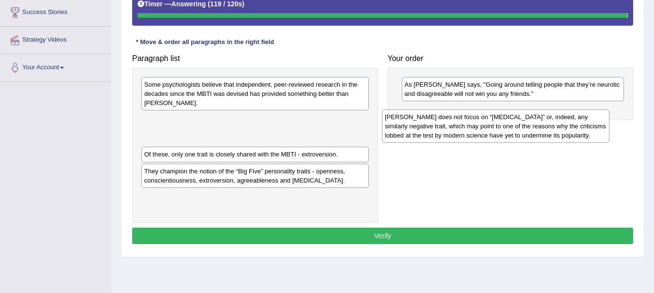
drag, startPoint x: 262, startPoint y: 129, endPoint x: 515, endPoint y: 121, distance: 252.4
click at [515, 121] on div "Paragraph list Some psychologists believe that independent, peer-reviewed resea…" at bounding box center [382, 135] width 511 height 173
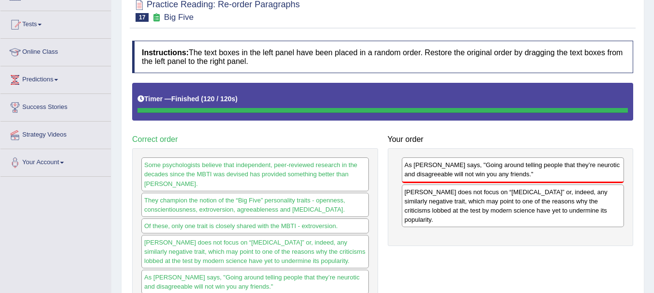
scroll to position [0, 0]
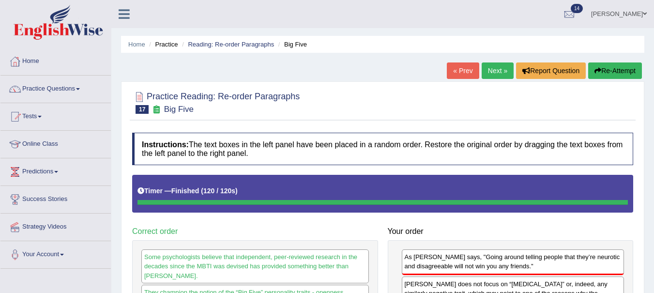
click at [457, 72] on link "« Prev" at bounding box center [463, 70] width 32 height 16
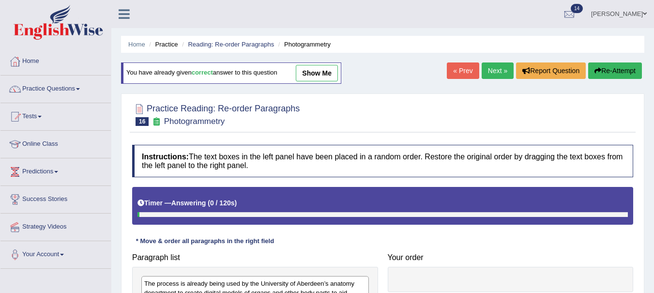
click at [495, 73] on link "Next »" at bounding box center [498, 70] width 32 height 16
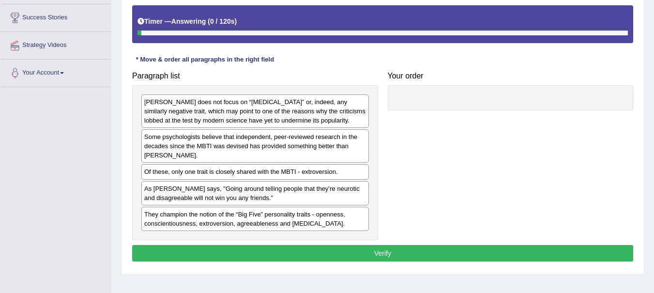
scroll to position [215, 0]
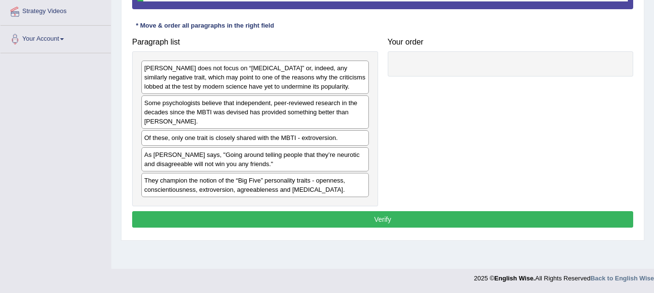
click at [506, 225] on button "Verify" at bounding box center [382, 219] width 501 height 16
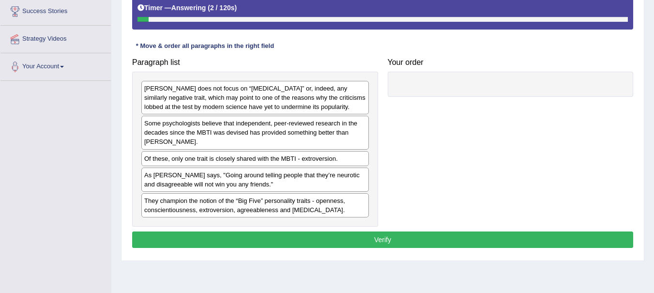
scroll to position [177, 0]
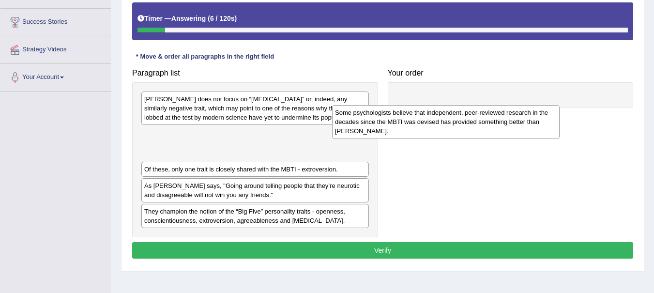
drag, startPoint x: 291, startPoint y: 153, endPoint x: 482, endPoint y: 131, distance: 192.4
click at [482, 131] on div "Some psychologists believe that independent, peer-reviewed research in the deca…" at bounding box center [446, 121] width 228 height 33
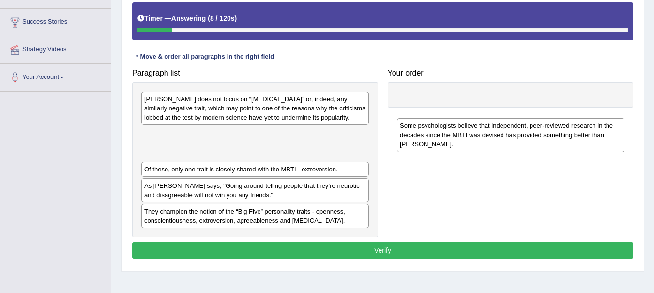
drag, startPoint x: 272, startPoint y: 149, endPoint x: 537, endPoint y: 141, distance: 265.4
click at [537, 141] on div "Some psychologists believe that independent, peer-reviewed research in the deca…" at bounding box center [511, 134] width 228 height 33
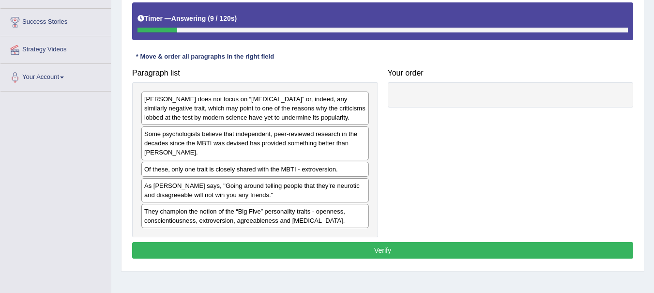
click at [430, 248] on button "Verify" at bounding box center [382, 250] width 501 height 16
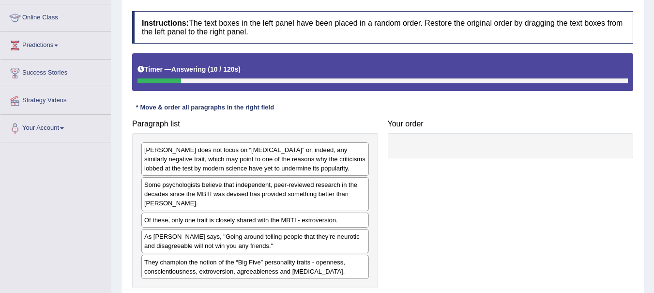
scroll to position [126, 0]
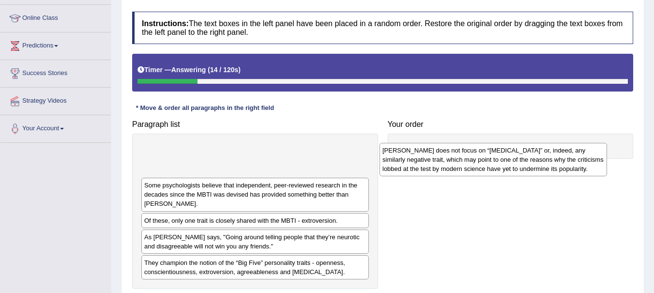
drag, startPoint x: 227, startPoint y: 170, endPoint x: 465, endPoint y: 170, distance: 238.2
click at [465, 170] on div "[PERSON_NAME] does not focus on “[MEDICAL_DATA]” or, indeed, any similarly nega…" at bounding box center [494, 159] width 228 height 33
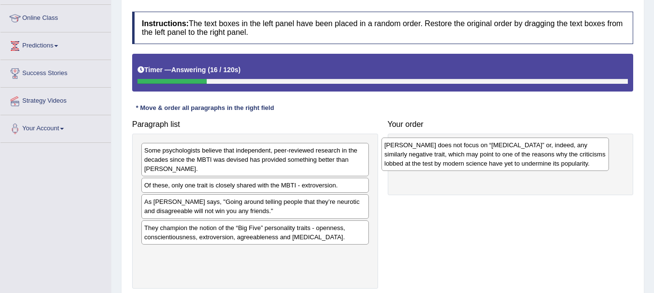
drag, startPoint x: 219, startPoint y: 162, endPoint x: 459, endPoint y: 157, distance: 240.2
click at [459, 157] on div "[PERSON_NAME] does not focus on “[MEDICAL_DATA]” or, indeed, any similarly nega…" at bounding box center [495, 153] width 228 height 33
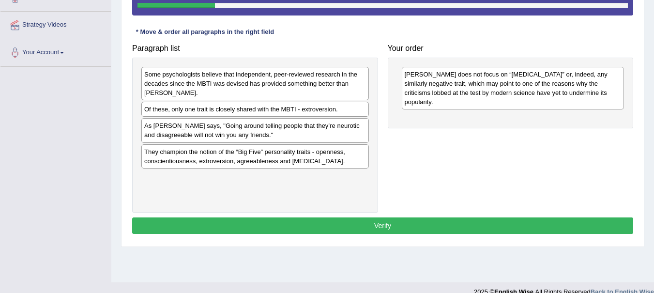
scroll to position [215, 0]
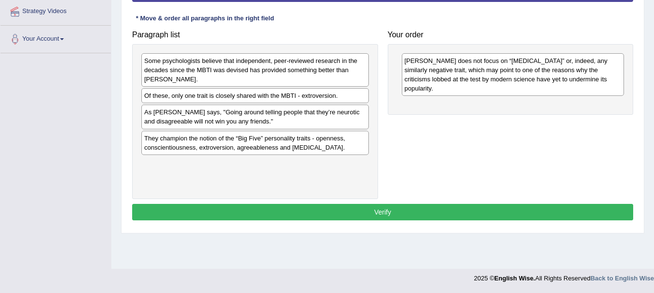
click at [485, 213] on button "Verify" at bounding box center [382, 212] width 501 height 16
click at [403, 209] on button "Verify" at bounding box center [382, 212] width 501 height 16
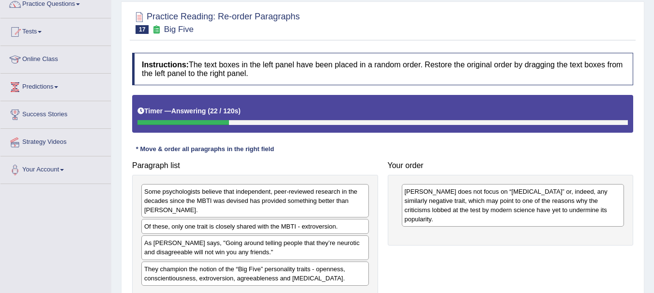
scroll to position [84, 0]
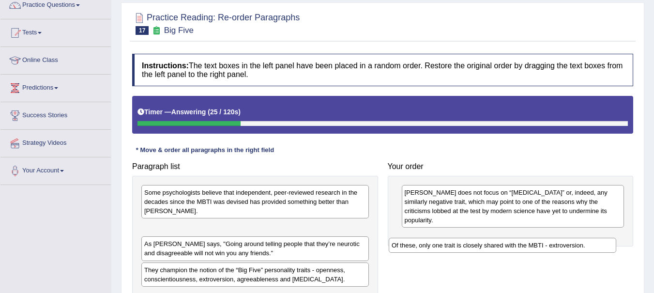
drag, startPoint x: 259, startPoint y: 226, endPoint x: 509, endPoint y: 244, distance: 250.9
click at [509, 244] on div "Of these, only one trait is closely shared with the MBTI - extroversion." at bounding box center [503, 245] width 228 height 15
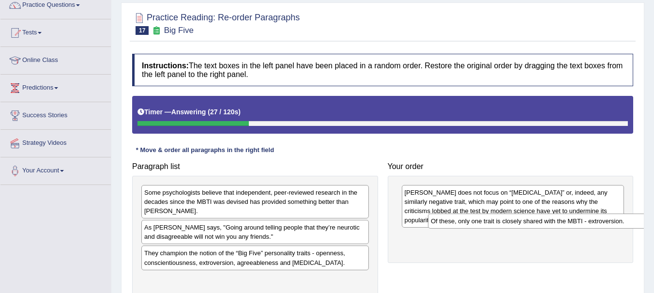
drag, startPoint x: 319, startPoint y: 229, endPoint x: 609, endPoint y: 222, distance: 290.1
click at [609, 222] on div "Of these, only one trait is closely shared with the MBTI - extroversion." at bounding box center [542, 221] width 228 height 15
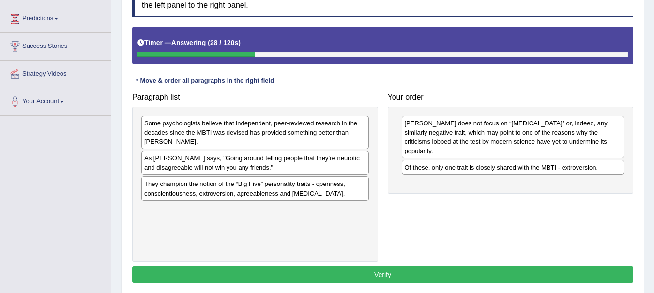
scroll to position [157, 0]
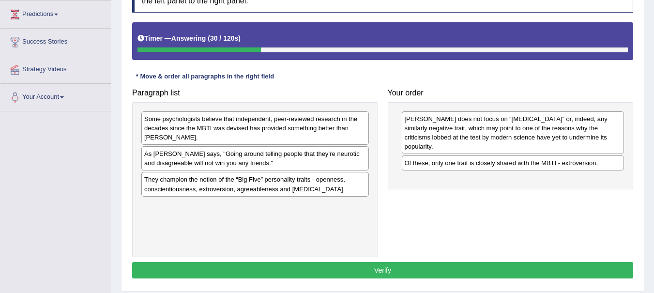
click at [490, 275] on button "Verify" at bounding box center [382, 270] width 501 height 16
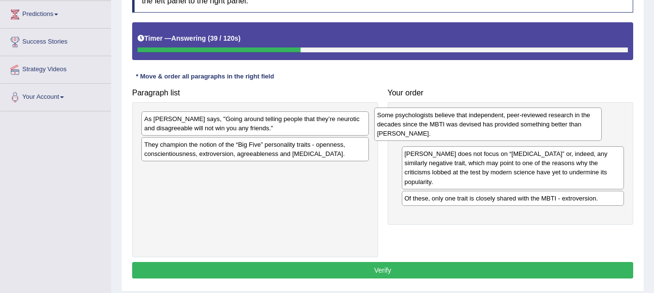
drag, startPoint x: 310, startPoint y: 131, endPoint x: 545, endPoint y: 127, distance: 234.3
click at [545, 127] on div "Some psychologists believe that independent, peer-reviewed research in the deca…" at bounding box center [488, 123] width 228 height 33
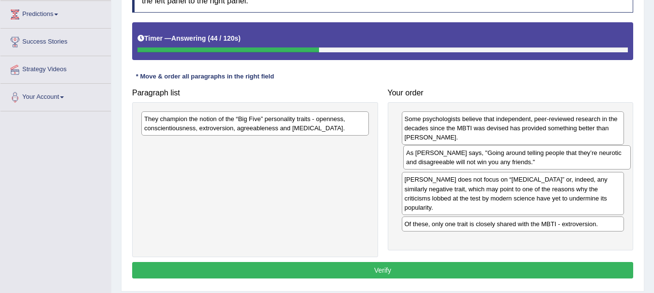
drag, startPoint x: 334, startPoint y: 128, endPoint x: 595, endPoint y: 162, distance: 264.1
click at [595, 162] on div "As [PERSON_NAME] says, "Going around telling people that they’re neurotic and d…" at bounding box center [517, 157] width 228 height 24
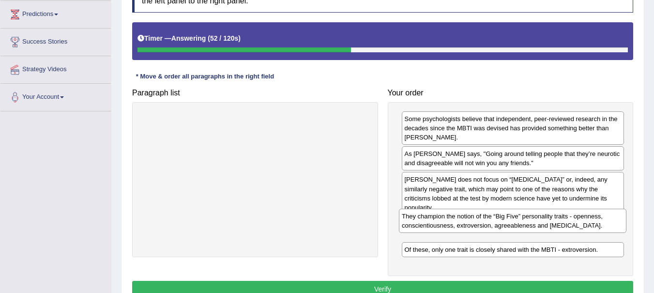
drag, startPoint x: 315, startPoint y: 119, endPoint x: 573, endPoint y: 216, distance: 275.3
click at [573, 216] on div "They champion the notion of the “Big Five” personality traits - openness, consc…" at bounding box center [513, 221] width 228 height 24
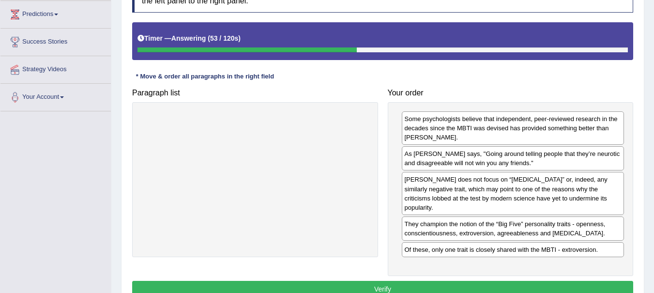
click at [526, 281] on button "Verify" at bounding box center [382, 289] width 501 height 16
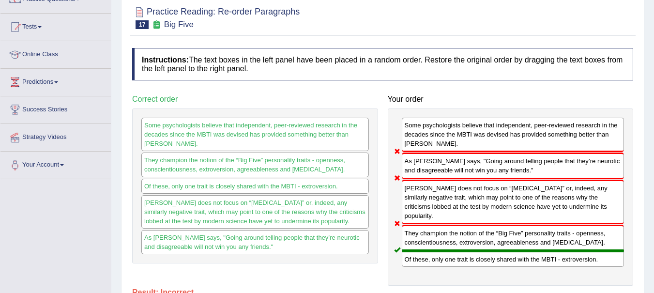
scroll to position [0, 0]
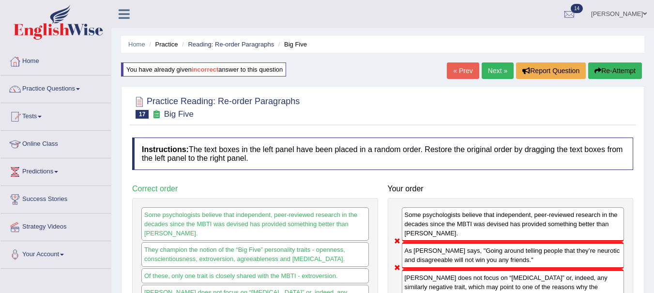
click at [608, 70] on button "Re-Attempt" at bounding box center [615, 70] width 54 height 16
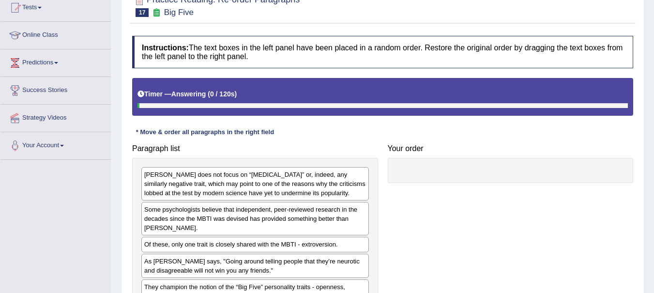
scroll to position [110, 0]
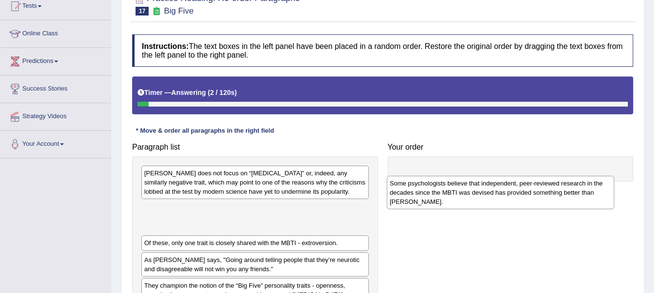
drag, startPoint x: 280, startPoint y: 224, endPoint x: 527, endPoint y: 195, distance: 249.1
click at [527, 195] on div "Some psychologists believe that independent, peer-reviewed research in the deca…" at bounding box center [501, 192] width 228 height 33
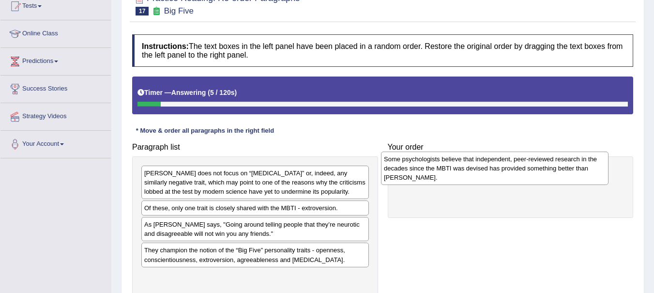
drag, startPoint x: 173, startPoint y: 217, endPoint x: 415, endPoint y: 170, distance: 246.0
click at [415, 170] on div "Some psychologists believe that independent, peer-reviewed research in the deca…" at bounding box center [495, 168] width 228 height 33
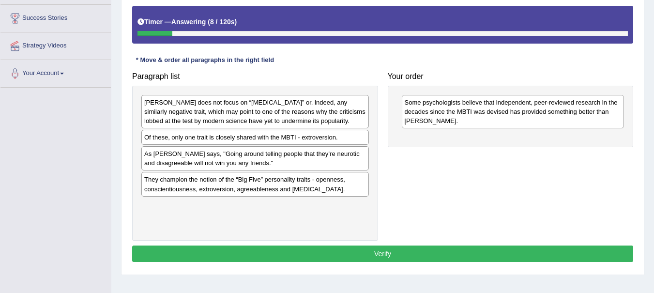
scroll to position [197, 0]
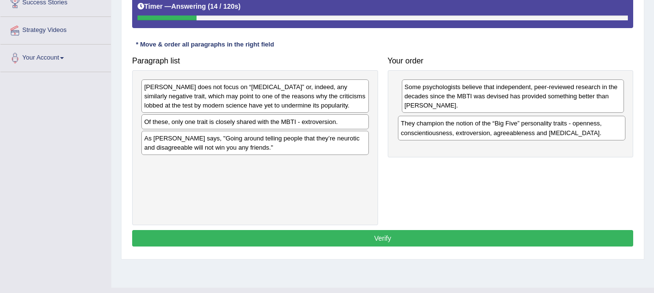
drag, startPoint x: 197, startPoint y: 173, endPoint x: 453, endPoint y: 133, distance: 259.8
click at [453, 133] on div "They champion the notion of the “Big Five” personality traits - openness, consc…" at bounding box center [512, 128] width 228 height 24
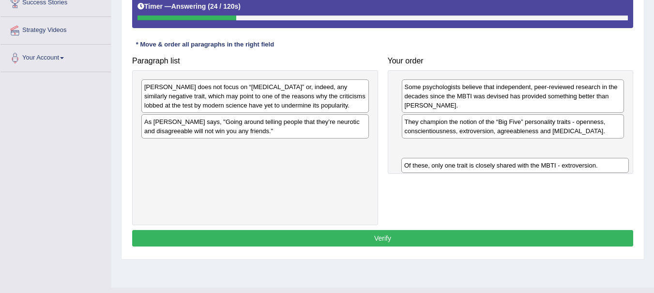
drag, startPoint x: 233, startPoint y: 124, endPoint x: 493, endPoint y: 165, distance: 262.7
click at [493, 165] on div "Of these, only one trait is closely shared with the MBTI - extroversion." at bounding box center [515, 165] width 228 height 15
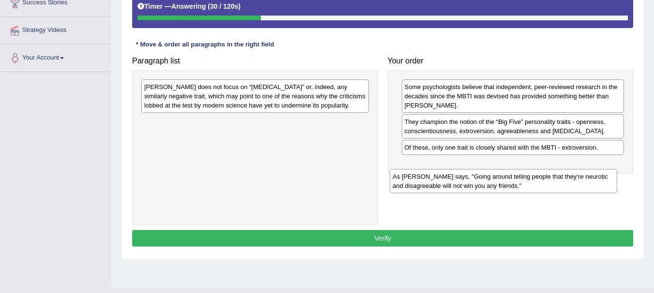
drag, startPoint x: 248, startPoint y: 129, endPoint x: 497, endPoint y: 184, distance: 254.3
click at [497, 184] on div "As [PERSON_NAME] says, "Going around telling people that they’re neurotic and d…" at bounding box center [504, 181] width 228 height 24
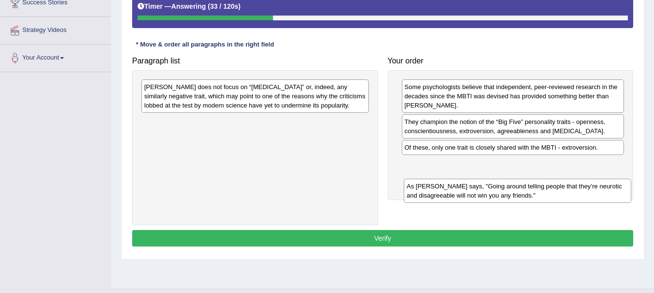
drag, startPoint x: 243, startPoint y: 135, endPoint x: 505, endPoint y: 194, distance: 269.0
click at [505, 194] on div "As [PERSON_NAME] says, "Going around telling people that they’re neurotic and d…" at bounding box center [518, 191] width 228 height 24
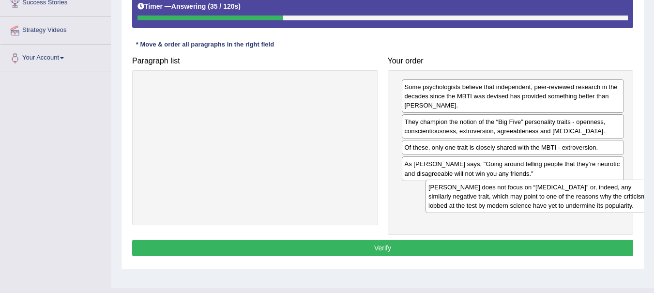
drag, startPoint x: 259, startPoint y: 103, endPoint x: 540, endPoint y: 200, distance: 298.1
click at [540, 200] on div "[PERSON_NAME] does not focus on “[MEDICAL_DATA]” or, indeed, any similarly nega…" at bounding box center [540, 196] width 228 height 33
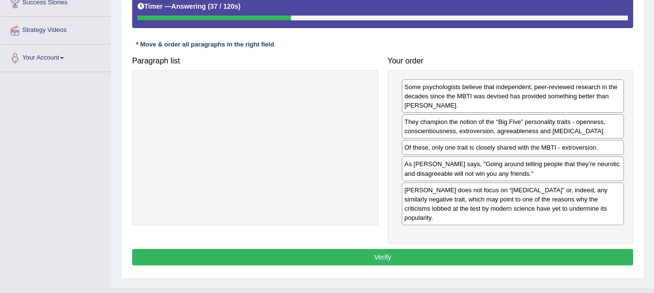
click at [406, 249] on button "Verify" at bounding box center [382, 257] width 501 height 16
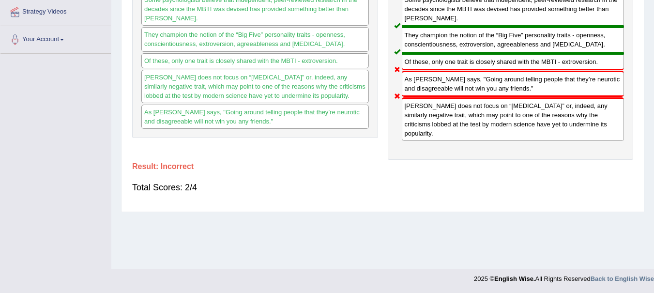
scroll to position [42, 0]
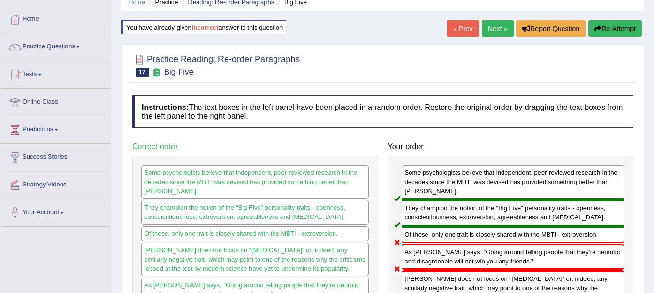
click at [618, 28] on button "Re-Attempt" at bounding box center [615, 28] width 54 height 16
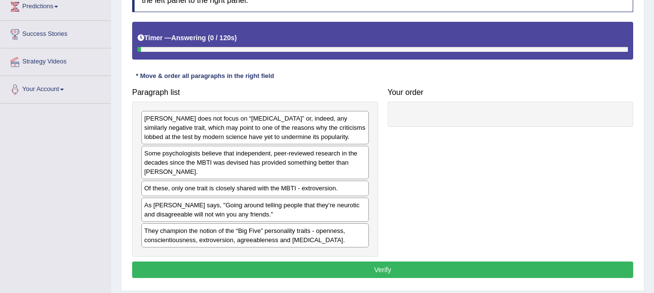
scroll to position [166, 0]
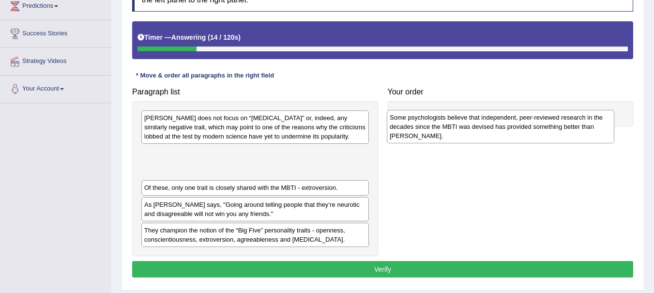
drag, startPoint x: 211, startPoint y: 163, endPoint x: 457, endPoint y: 128, distance: 248.0
click at [457, 128] on div "Some psychologists believe that independent, peer-reviewed research in the deca…" at bounding box center [501, 126] width 228 height 33
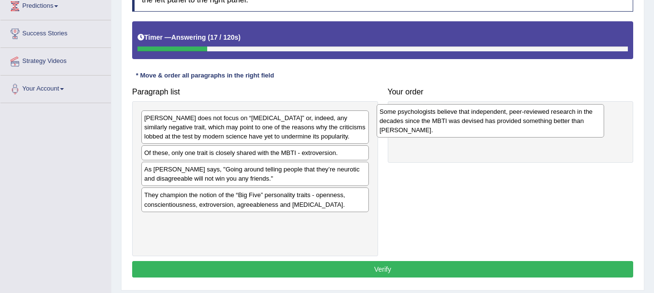
drag, startPoint x: 165, startPoint y: 164, endPoint x: 400, endPoint y: 128, distance: 238.0
click at [400, 128] on div "Some psychologists believe that independent, peer-reviewed research in the deca…" at bounding box center [491, 120] width 228 height 33
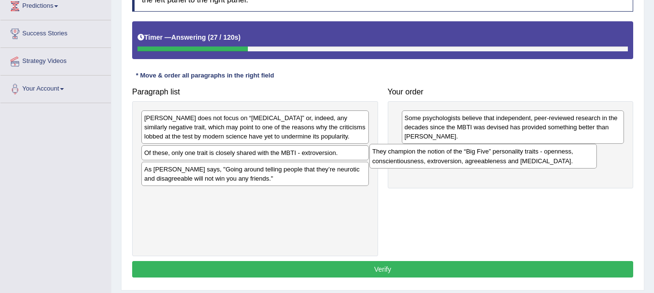
drag, startPoint x: 231, startPoint y: 205, endPoint x: 460, endPoint y: 162, distance: 233.0
click at [460, 162] on div "They champion the notion of the “Big Five” personality traits - openness, consc…" at bounding box center [483, 156] width 228 height 24
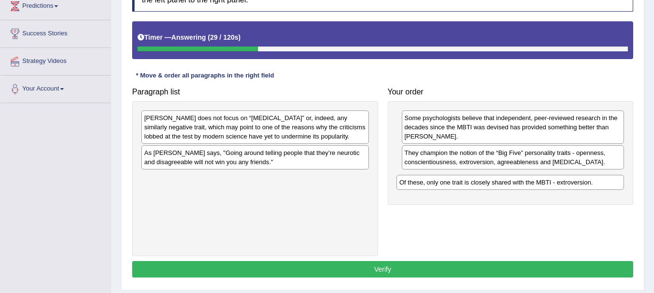
drag, startPoint x: 302, startPoint y: 154, endPoint x: 557, endPoint y: 183, distance: 256.8
click at [557, 183] on div "Of these, only one trait is closely shared with the MBTI - extroversion." at bounding box center [511, 182] width 228 height 15
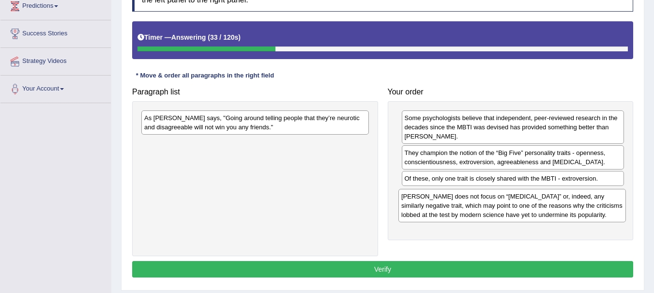
drag, startPoint x: 264, startPoint y: 134, endPoint x: 521, endPoint y: 212, distance: 268.8
click at [521, 212] on div "[PERSON_NAME] does not focus on “[MEDICAL_DATA]” or, indeed, any similarly nega…" at bounding box center [512, 205] width 228 height 33
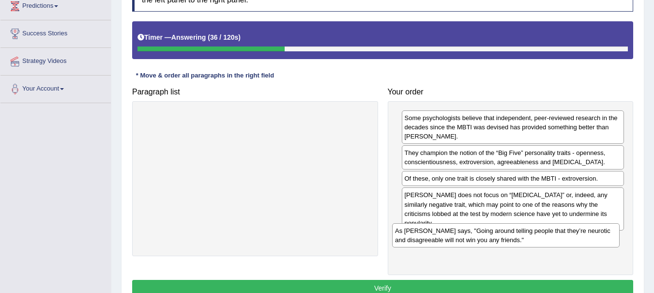
drag, startPoint x: 259, startPoint y: 125, endPoint x: 510, endPoint y: 238, distance: 275.0
click at [510, 238] on div "As [PERSON_NAME] says, "Going around telling people that they’re neurotic and d…" at bounding box center [506, 235] width 228 height 24
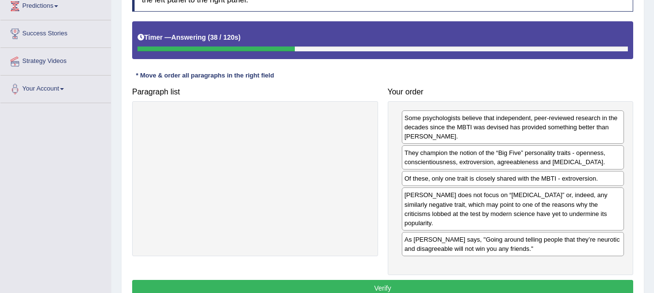
click at [388, 280] on button "Verify" at bounding box center [382, 288] width 501 height 16
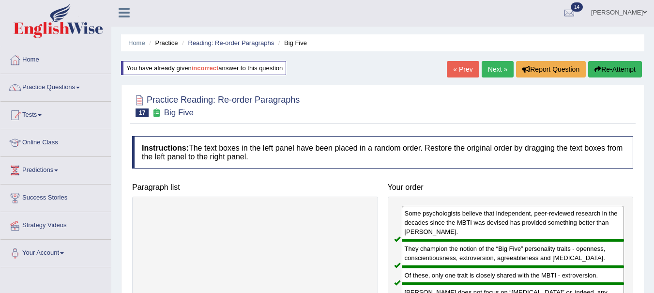
scroll to position [0, 0]
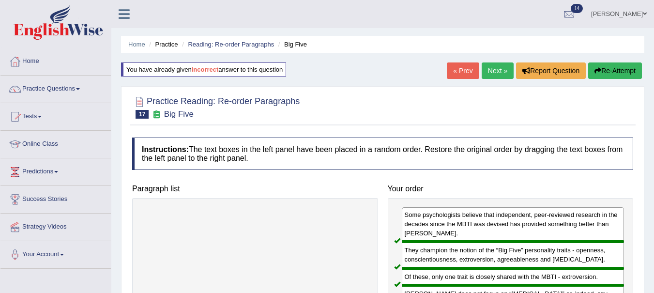
click at [493, 69] on link "Next »" at bounding box center [498, 70] width 32 height 16
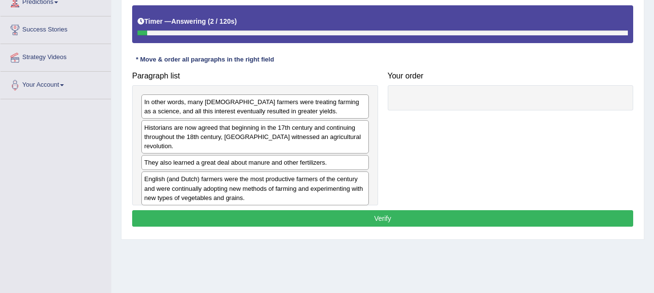
scroll to position [170, 0]
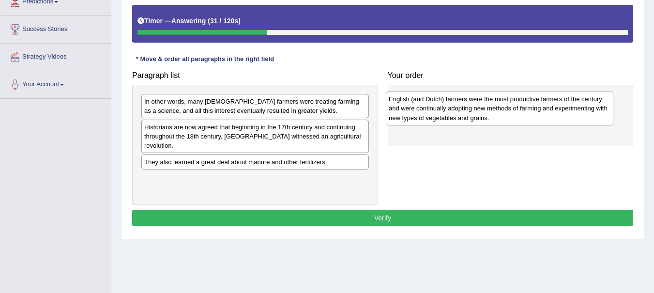
drag, startPoint x: 287, startPoint y: 184, endPoint x: 531, endPoint y: 114, distance: 254.4
click at [531, 114] on div "English (and Dutch) farmers were the most productive farmers of the century and…" at bounding box center [500, 108] width 228 height 33
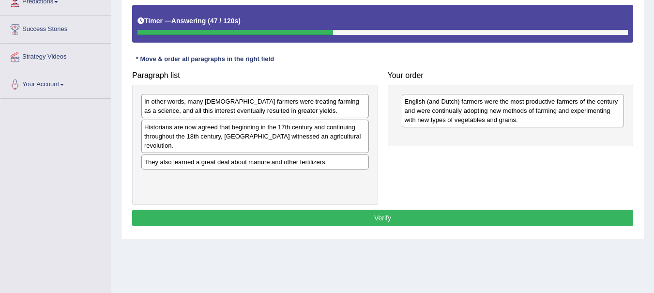
drag, startPoint x: 277, startPoint y: 133, endPoint x: 204, endPoint y: 130, distance: 73.2
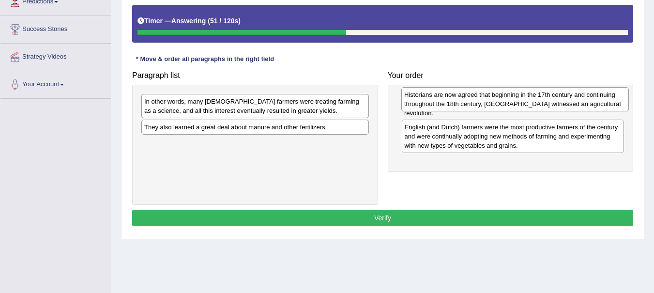
drag, startPoint x: 188, startPoint y: 133, endPoint x: 448, endPoint y: 100, distance: 262.0
click at [448, 100] on div "Historians are now agreed that beginning in the 17th century and continuing thr…" at bounding box center [515, 99] width 228 height 24
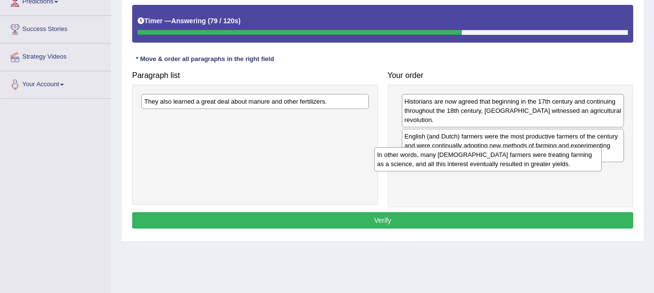
drag, startPoint x: 284, startPoint y: 110, endPoint x: 534, endPoint y: 163, distance: 256.3
click at [534, 163] on div "In other words, many English farmers were treating farming as a science, and al…" at bounding box center [488, 159] width 228 height 24
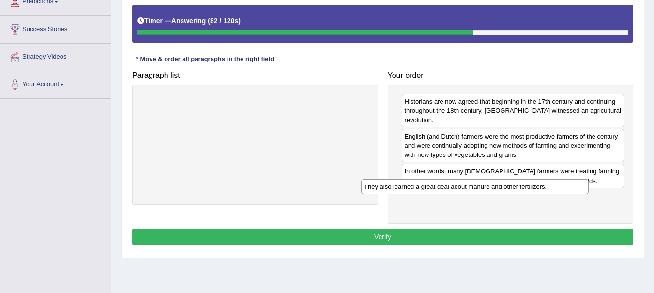
drag, startPoint x: 234, startPoint y: 102, endPoint x: 455, endPoint y: 187, distance: 237.1
click at [455, 187] on div "They also learned a great deal about manure and other fertilizers." at bounding box center [475, 186] width 228 height 15
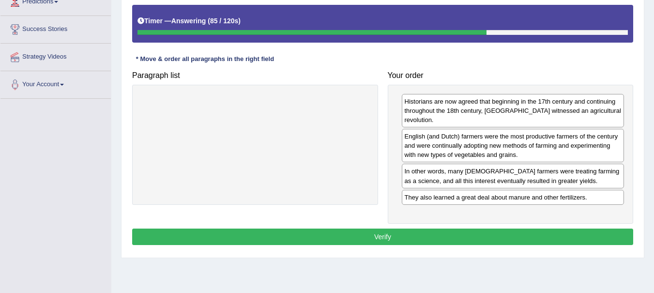
click at [378, 229] on button "Verify" at bounding box center [382, 237] width 501 height 16
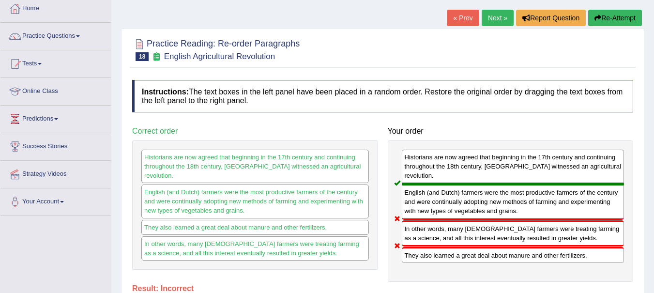
scroll to position [46, 0]
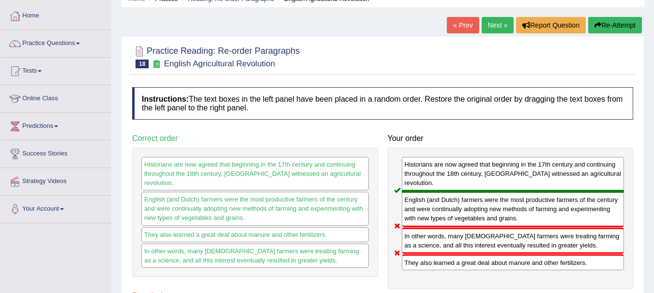
click at [596, 27] on icon "button" at bounding box center [598, 25] width 7 height 7
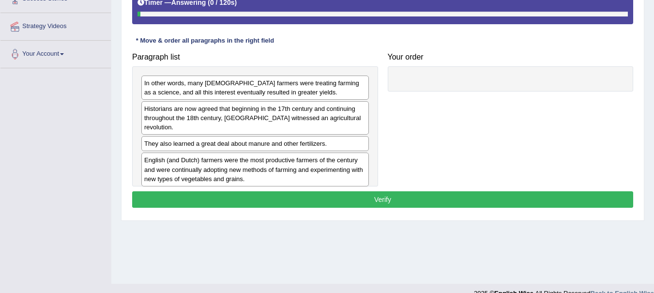
scroll to position [215, 0]
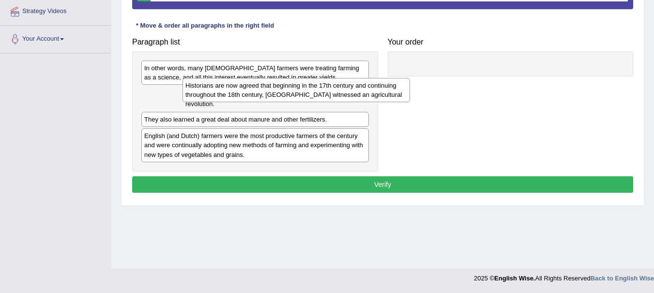
drag, startPoint x: 275, startPoint y: 98, endPoint x: 392, endPoint y: 71, distance: 119.7
click at [392, 78] on div "Historians are now agreed that beginning in the 17th century and continuing thr…" at bounding box center [297, 90] width 228 height 24
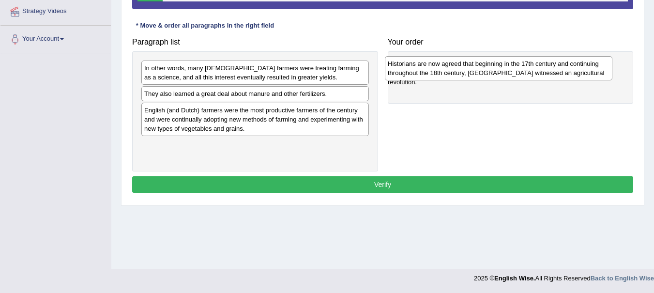
drag, startPoint x: 188, startPoint y: 103, endPoint x: 432, endPoint y: 73, distance: 245.4
click at [432, 73] on div "Historians are now agreed that beginning in the 17th century and continuing thr…" at bounding box center [499, 68] width 228 height 24
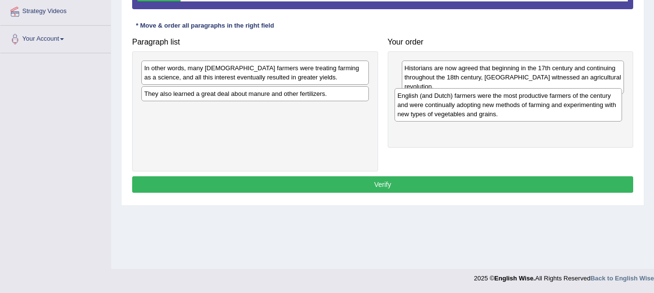
drag, startPoint x: 226, startPoint y: 128, endPoint x: 483, endPoint y: 114, distance: 257.0
click at [483, 114] on div "English (and Dutch) farmers were the most productive farmers of the century and…" at bounding box center [509, 104] width 228 height 33
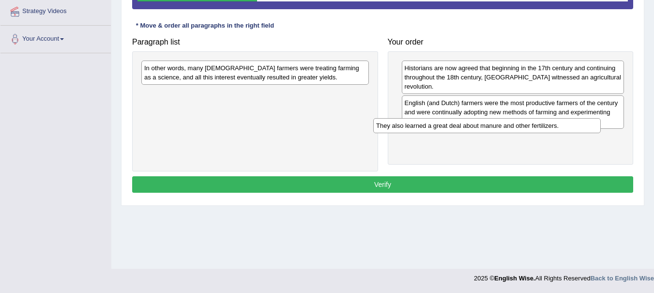
drag, startPoint x: 267, startPoint y: 95, endPoint x: 504, endPoint y: 127, distance: 238.9
click at [504, 127] on div "They also learned a great deal about manure and other fertilizers." at bounding box center [487, 125] width 228 height 15
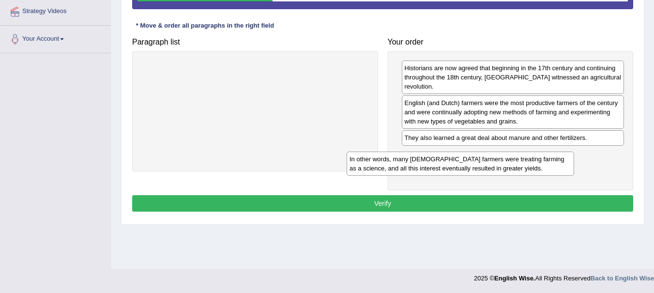
drag, startPoint x: 257, startPoint y: 72, endPoint x: 469, endPoint y: 157, distance: 229.0
click at [469, 157] on div "In other words, many [DEMOGRAPHIC_DATA] farmers were treating farming as a scie…" at bounding box center [461, 164] width 228 height 24
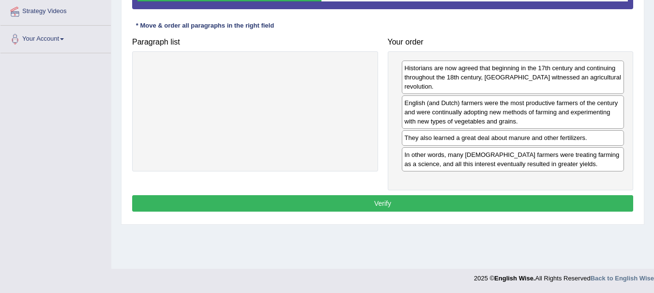
click at [418, 195] on button "Verify" at bounding box center [382, 203] width 501 height 16
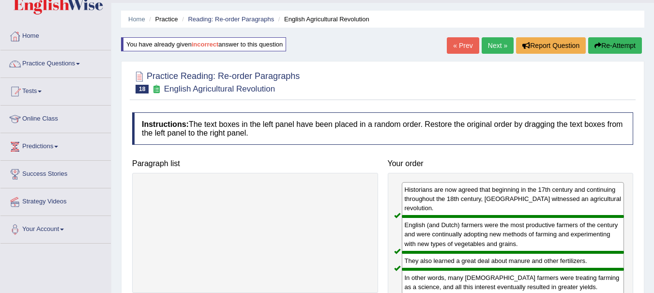
scroll to position [24, 0]
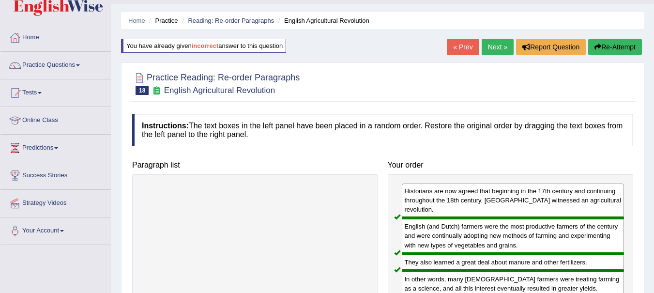
click at [495, 49] on link "Next »" at bounding box center [498, 47] width 32 height 16
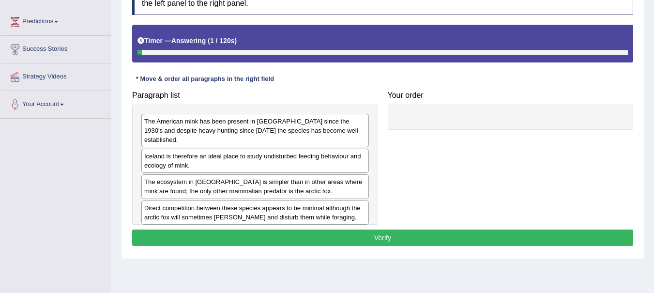
scroll to position [151, 0]
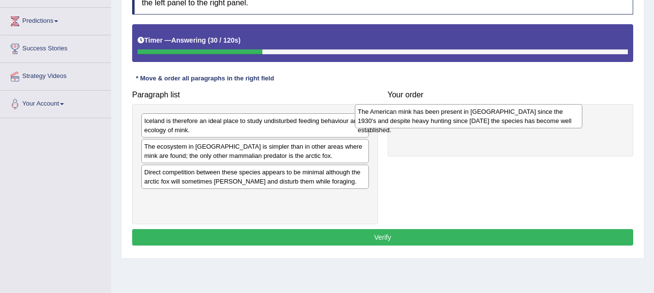
drag, startPoint x: 280, startPoint y: 132, endPoint x: 494, endPoint y: 123, distance: 213.7
click at [494, 123] on div "The American mink has been present in [GEOGRAPHIC_DATA] since the 1930's and de…" at bounding box center [469, 116] width 228 height 24
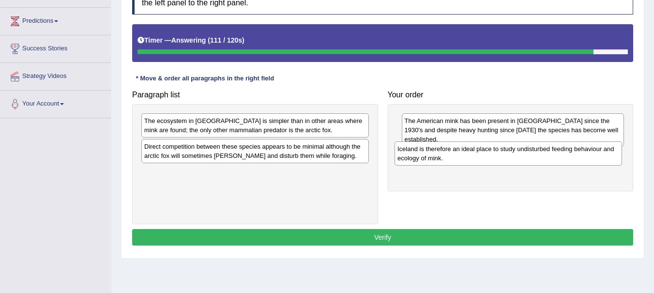
drag, startPoint x: 291, startPoint y: 131, endPoint x: 544, endPoint y: 159, distance: 254.8
click at [544, 159] on div "Iceland is therefore an ideal place to study undisturbed feeding behaviour and …" at bounding box center [509, 153] width 228 height 24
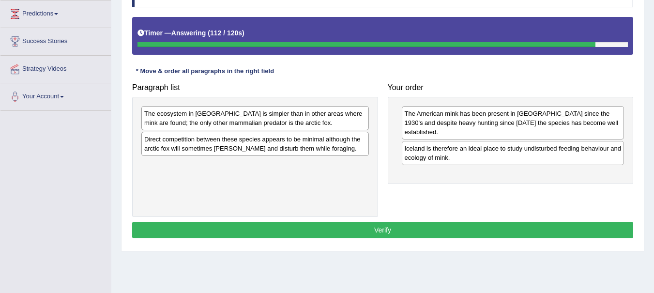
scroll to position [158, 0]
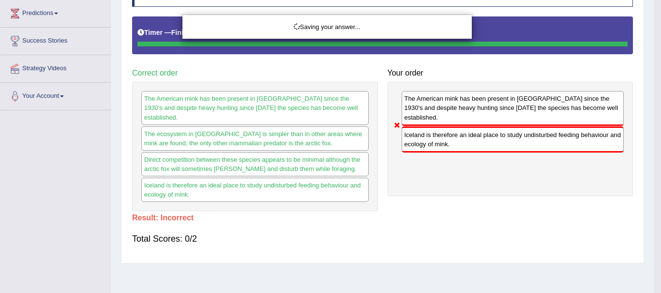
drag, startPoint x: 285, startPoint y: 126, endPoint x: 487, endPoint y: 161, distance: 204.3
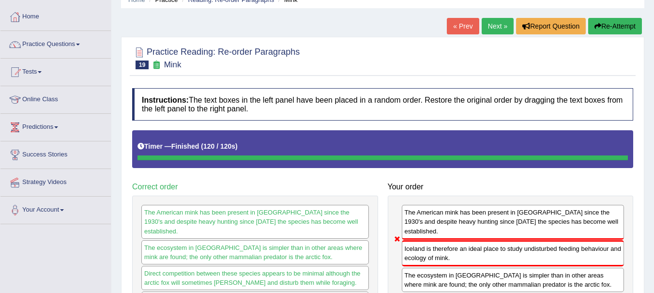
scroll to position [44, 0]
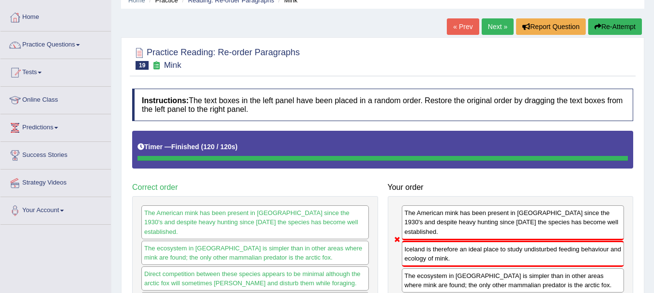
click at [611, 27] on button "Re-Attempt" at bounding box center [615, 26] width 54 height 16
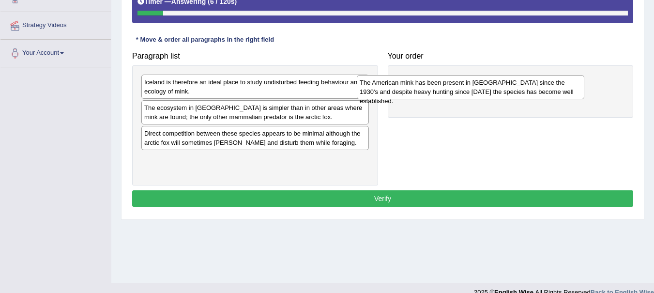
drag, startPoint x: 216, startPoint y: 91, endPoint x: 443, endPoint y: 94, distance: 227.1
click at [443, 94] on div "The American mink has been present in [GEOGRAPHIC_DATA] since the 1930's and de…" at bounding box center [471, 87] width 228 height 24
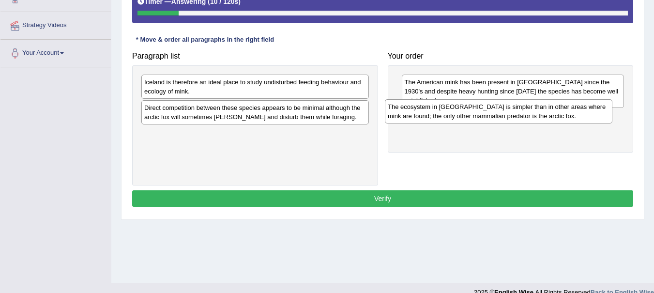
drag, startPoint x: 207, startPoint y: 117, endPoint x: 451, endPoint y: 117, distance: 244.0
click at [451, 117] on div "The ecosystem in [GEOGRAPHIC_DATA] is simpler than in other areas where mink ar…" at bounding box center [499, 111] width 228 height 24
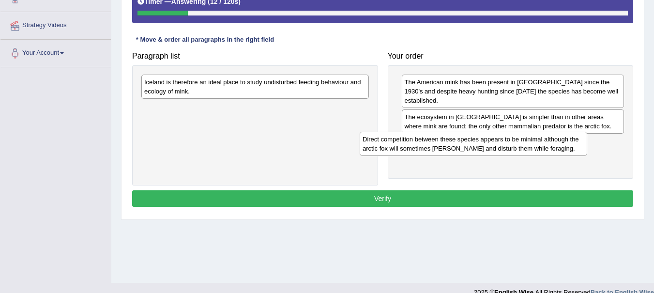
drag, startPoint x: 255, startPoint y: 118, endPoint x: 489, endPoint y: 149, distance: 235.9
click at [489, 149] on div "Direct competition between these species appears to be minimal although the arc…" at bounding box center [474, 144] width 228 height 24
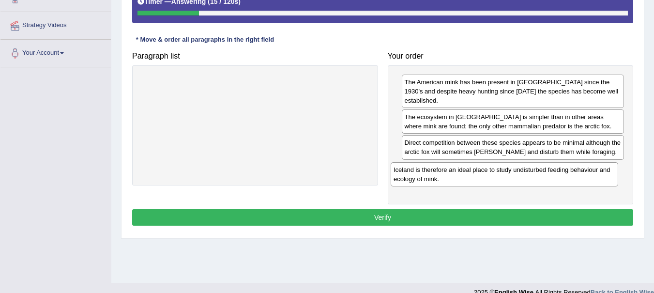
drag, startPoint x: 195, startPoint y: 86, endPoint x: 444, endPoint y: 174, distance: 264.4
click at [444, 174] on div "Iceland is therefore an ideal place to study undisturbed feeding behaviour and …" at bounding box center [505, 174] width 228 height 24
click at [370, 209] on button "Verify" at bounding box center [382, 217] width 501 height 16
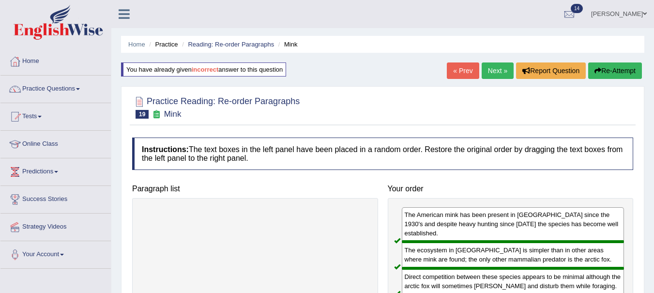
click at [490, 71] on link "Next »" at bounding box center [498, 70] width 32 height 16
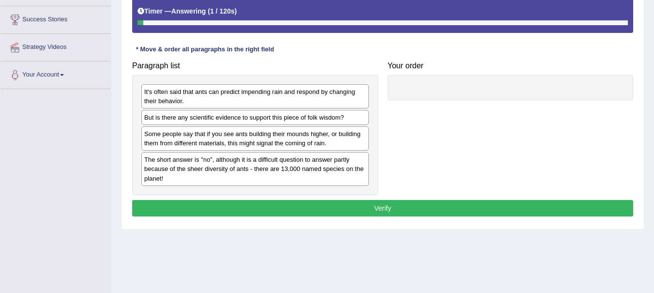
scroll to position [180, 0]
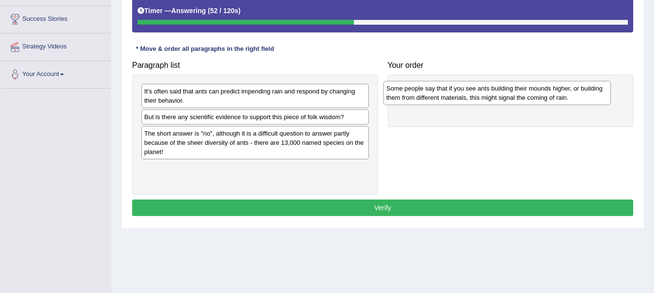
drag, startPoint x: 233, startPoint y: 146, endPoint x: 478, endPoint y: 101, distance: 248.6
click at [478, 101] on div "Some people say that if you see ants building their mounds higher, or building …" at bounding box center [497, 93] width 228 height 24
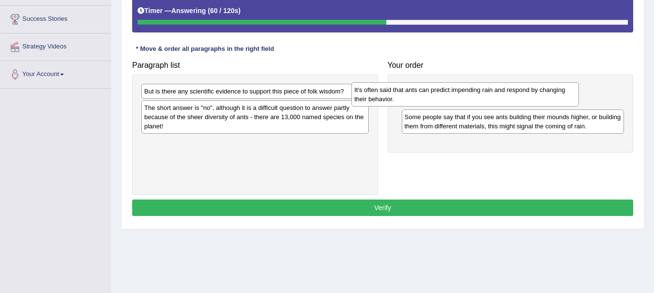
drag, startPoint x: 208, startPoint y: 99, endPoint x: 419, endPoint y: 98, distance: 211.6
click at [419, 98] on div "It's often said that ants can predict impending rain and respond by changing th…" at bounding box center [465, 94] width 228 height 24
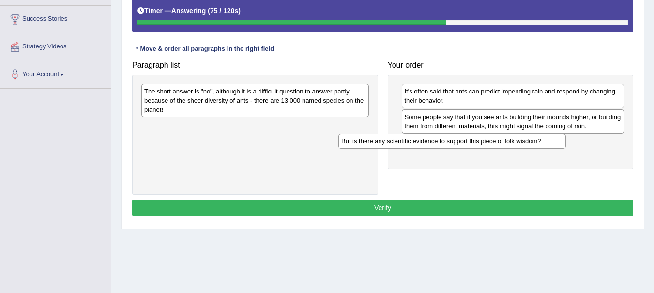
drag, startPoint x: 302, startPoint y: 92, endPoint x: 499, endPoint y: 142, distance: 203.3
click at [499, 142] on div "But is there any scientific evidence to support this piece of folk wisdom?" at bounding box center [452, 141] width 228 height 15
drag, startPoint x: 272, startPoint y: 131, endPoint x: 247, endPoint y: 109, distance: 32.9
click at [247, 109] on div "The short answer is "no", although it is a difficult question to answer partly …" at bounding box center [255, 135] width 246 height 120
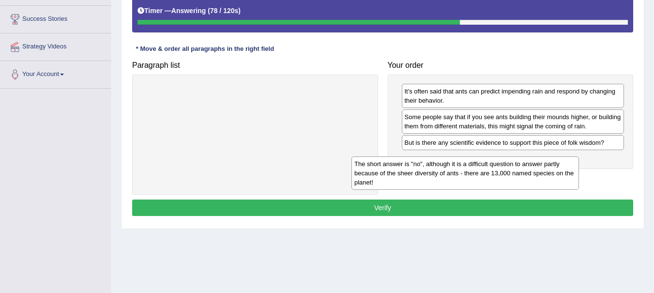
drag, startPoint x: 244, startPoint y: 105, endPoint x: 455, endPoint y: 176, distance: 222.3
click at [455, 176] on div "The short answer is "no", although it is a difficult question to answer partly …" at bounding box center [465, 172] width 228 height 33
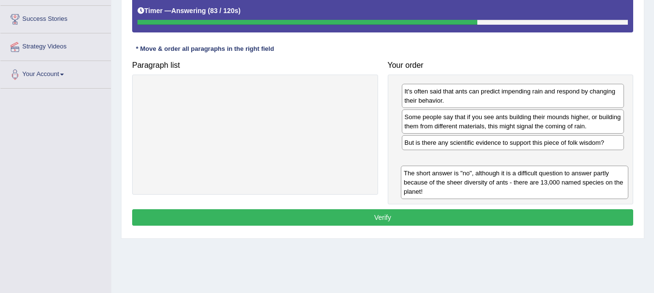
drag, startPoint x: 206, startPoint y: 107, endPoint x: 466, endPoint y: 188, distance: 271.9
click at [466, 188] on div "The short answer is "no", although it is a difficult question to answer partly …" at bounding box center [515, 182] width 228 height 33
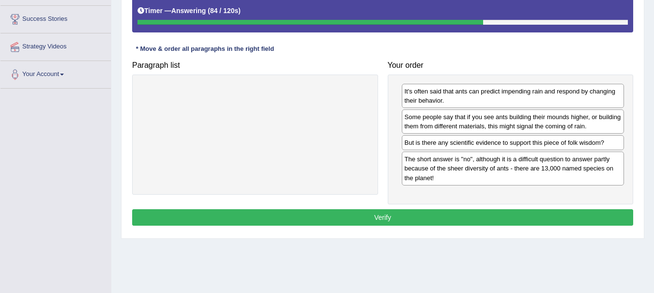
click at [361, 217] on button "Verify" at bounding box center [382, 217] width 501 height 16
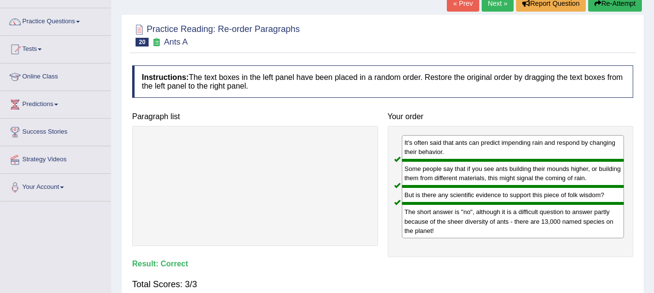
scroll to position [43, 0]
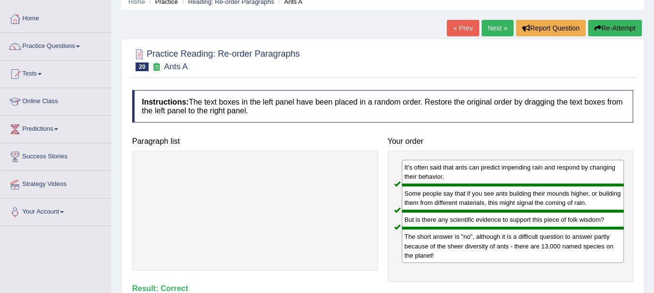
click at [498, 31] on link "Next »" at bounding box center [498, 28] width 32 height 16
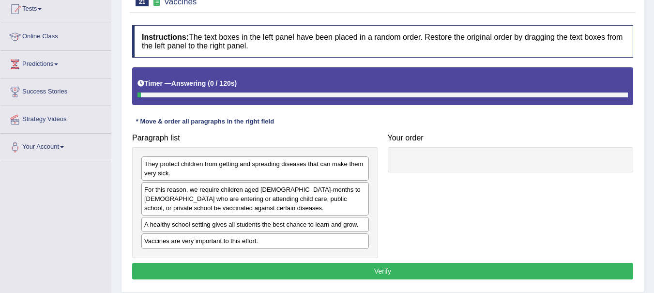
scroll to position [137, 0]
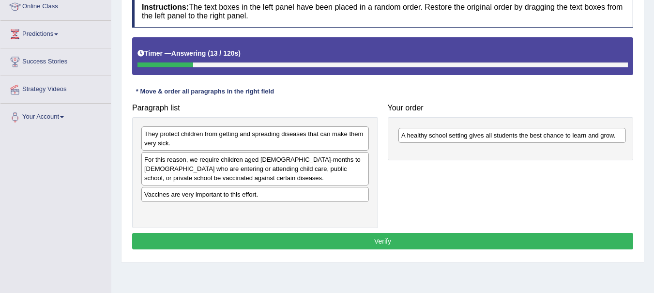
drag, startPoint x: 248, startPoint y: 196, endPoint x: 505, endPoint y: 137, distance: 263.8
click at [505, 137] on div "A healthy school setting gives all students the best chance to learn and grow." at bounding box center [512, 135] width 228 height 15
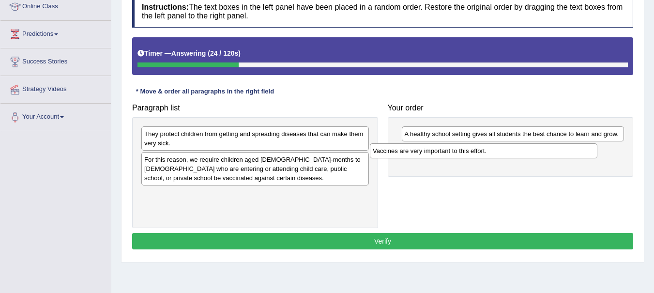
drag, startPoint x: 207, startPoint y: 200, endPoint x: 436, endPoint y: 156, distance: 232.6
click at [436, 156] on div "Vaccines are very important to this effort." at bounding box center [484, 150] width 228 height 15
click at [225, 142] on div "They protect children from getting and spreading diseases that can make them ve…" at bounding box center [255, 138] width 228 height 24
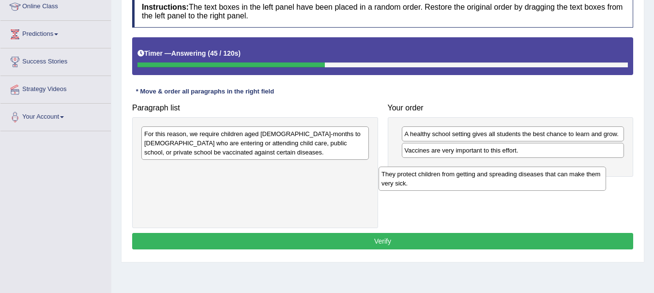
drag, startPoint x: 244, startPoint y: 139, endPoint x: 504, endPoint y: 163, distance: 261.1
click at [504, 167] on div "They protect children from getting and spreading diseases that can make them ve…" at bounding box center [493, 179] width 228 height 24
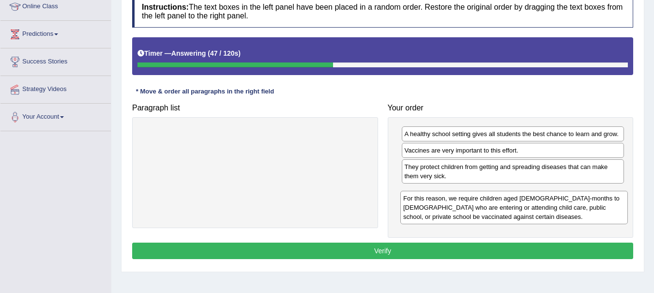
drag, startPoint x: 277, startPoint y: 144, endPoint x: 543, endPoint y: 206, distance: 273.5
click at [543, 206] on div "For this reason, we require children aged [DEMOGRAPHIC_DATA]-months to [DEMOGRA…" at bounding box center [514, 207] width 228 height 33
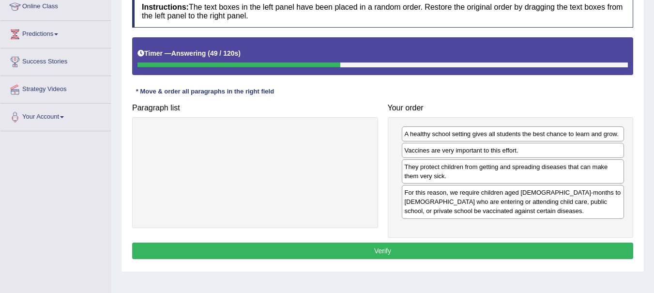
click at [384, 248] on button "Verify" at bounding box center [382, 251] width 501 height 16
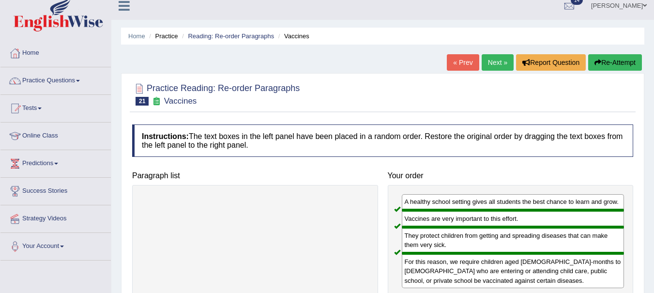
scroll to position [0, 0]
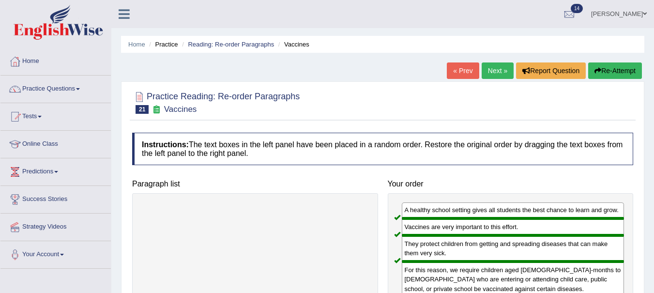
click at [496, 71] on link "Next »" at bounding box center [498, 70] width 32 height 16
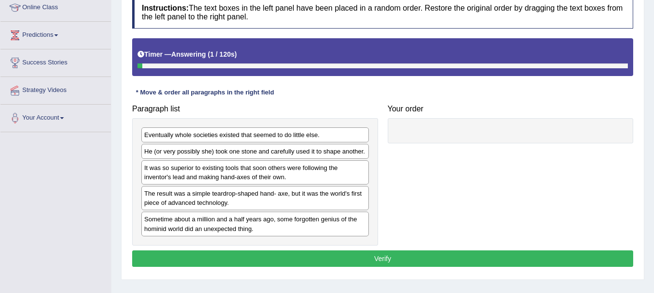
scroll to position [147, 0]
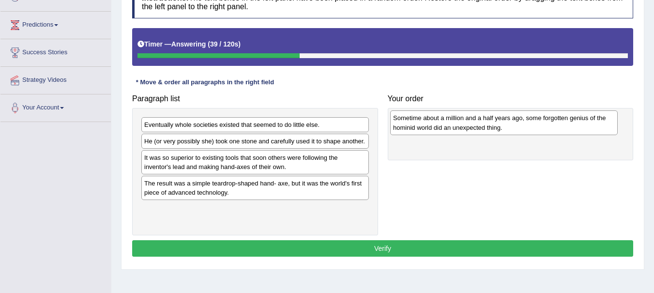
drag, startPoint x: 181, startPoint y: 219, endPoint x: 430, endPoint y: 129, distance: 264.6
click at [430, 129] on div "Sometime about a million and a half years ago, some forgotten genius of the hom…" at bounding box center [504, 122] width 228 height 24
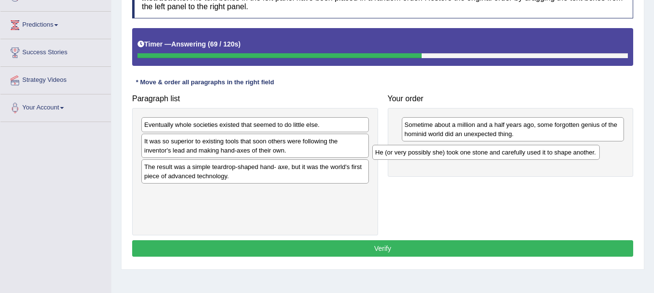
drag, startPoint x: 244, startPoint y: 144, endPoint x: 474, endPoint y: 155, distance: 231.2
click at [474, 155] on div "He (or very possibly she) took one stone and carefully used it to shape another." at bounding box center [486, 152] width 228 height 15
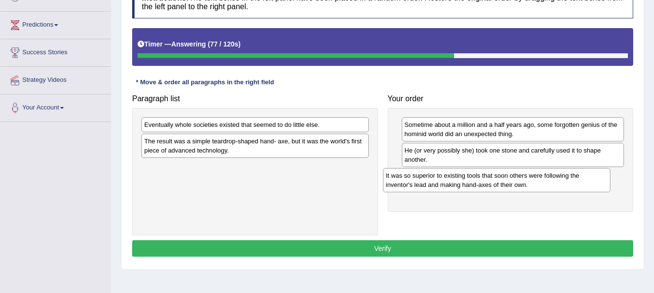
drag, startPoint x: 289, startPoint y: 147, endPoint x: 530, endPoint y: 181, distance: 244.0
click at [530, 181] on div "It was so superior to existing tools that soon others were following the invent…" at bounding box center [497, 180] width 228 height 24
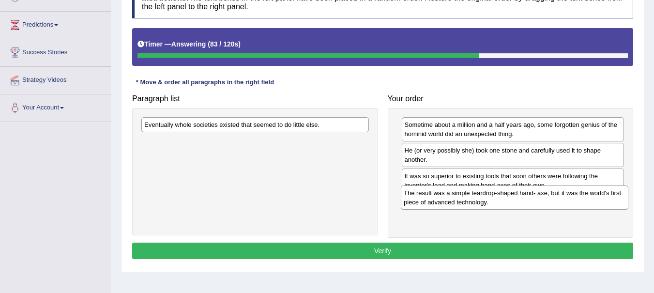
drag, startPoint x: 278, startPoint y: 147, endPoint x: 538, endPoint y: 199, distance: 265.1
click at [538, 199] on div "The result was a simple teardrop-shaped hand- axe, but it was the world's first…" at bounding box center [515, 197] width 228 height 24
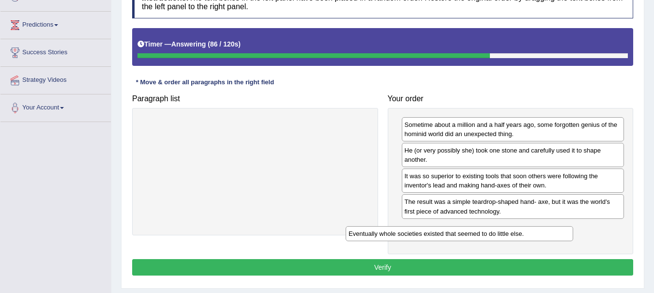
drag, startPoint x: 274, startPoint y: 125, endPoint x: 479, endPoint y: 234, distance: 232.0
click at [479, 234] on div "Eventually whole societies existed that seemed to do little else." at bounding box center [460, 233] width 228 height 15
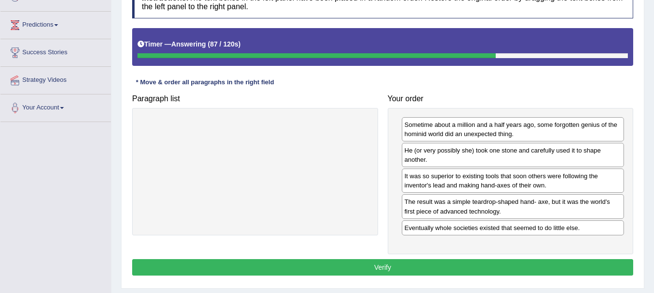
click at [432, 266] on button "Verify" at bounding box center [382, 267] width 501 height 16
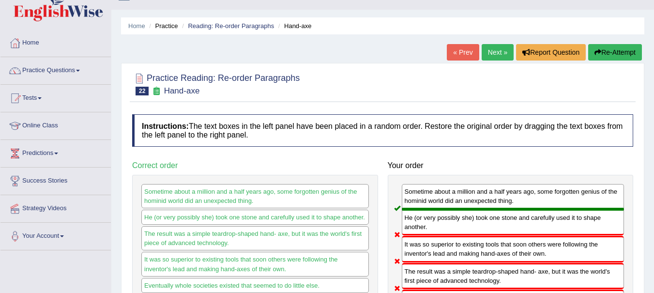
scroll to position [0, 0]
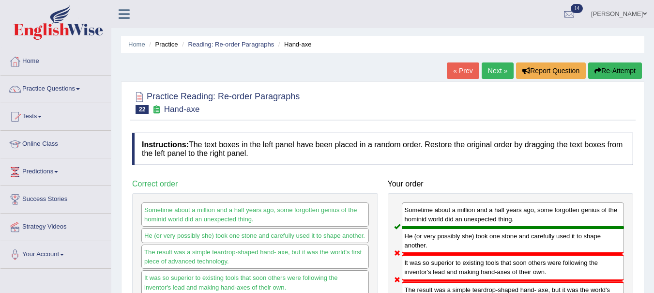
click at [618, 71] on button "Re-Attempt" at bounding box center [615, 70] width 54 height 16
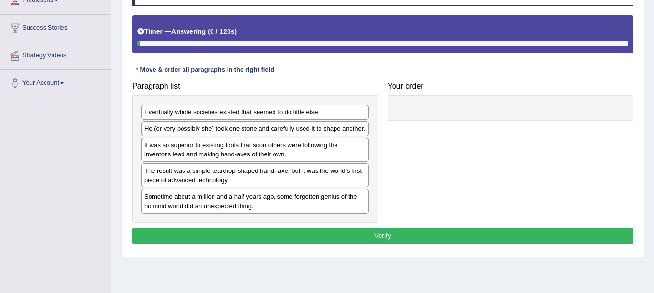
scroll to position [172, 0]
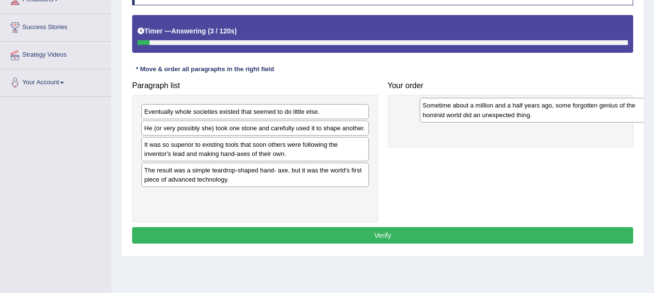
drag, startPoint x: 226, startPoint y: 203, endPoint x: 478, endPoint y: 115, distance: 267.2
click at [478, 115] on div "Sometime about a million and a half years ago, some forgotten genius of the hom…" at bounding box center [534, 110] width 228 height 24
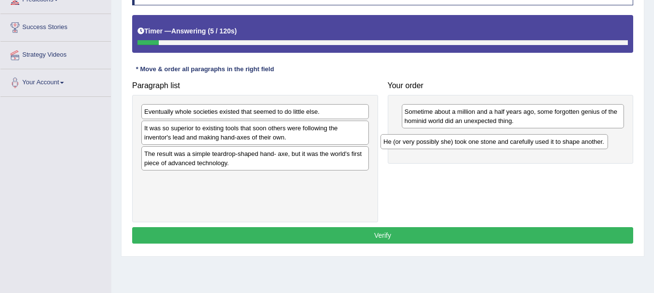
drag, startPoint x: 294, startPoint y: 131, endPoint x: 534, endPoint y: 145, distance: 240.0
click at [534, 145] on div "He (or very possibly she) took one stone and carefully used it to shape another." at bounding box center [495, 141] width 228 height 15
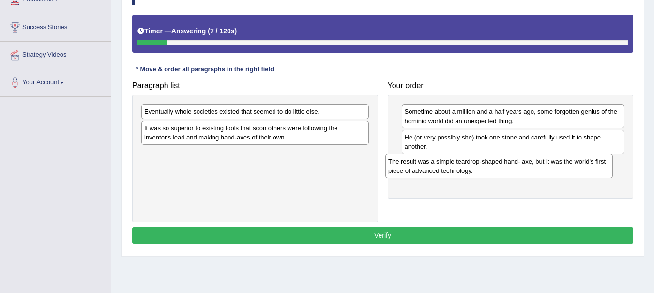
drag, startPoint x: 255, startPoint y: 164, endPoint x: 499, endPoint y: 171, distance: 244.1
click at [499, 171] on div "The result was a simple teardrop-shaped hand- axe, but it was the world's first…" at bounding box center [499, 166] width 228 height 24
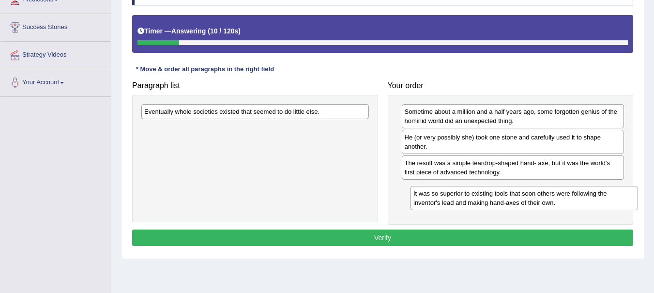
drag, startPoint x: 259, startPoint y: 138, endPoint x: 529, endPoint y: 203, distance: 277.0
click at [529, 203] on div "It was so superior to existing tools that soon others were following the invent…" at bounding box center [525, 198] width 228 height 24
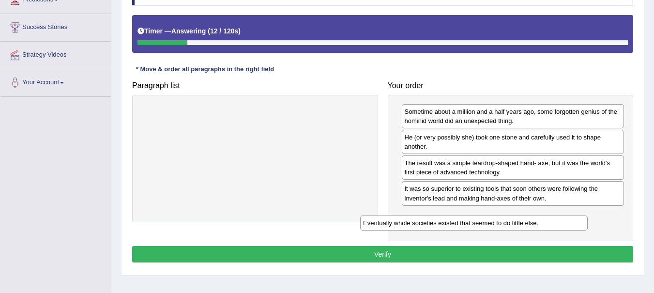
drag, startPoint x: 238, startPoint y: 111, endPoint x: 458, endPoint y: 222, distance: 246.2
click at [458, 222] on div "Eventually whole societies existed that seemed to do little else." at bounding box center [474, 222] width 228 height 15
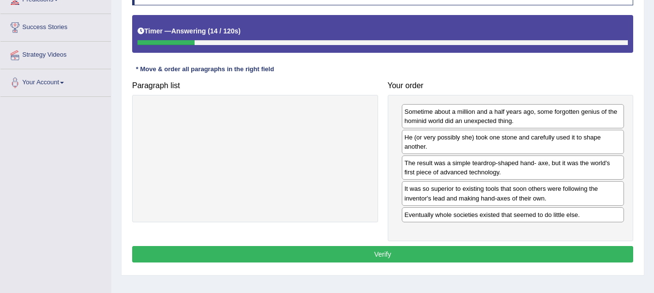
click at [394, 255] on button "Verify" at bounding box center [382, 254] width 501 height 16
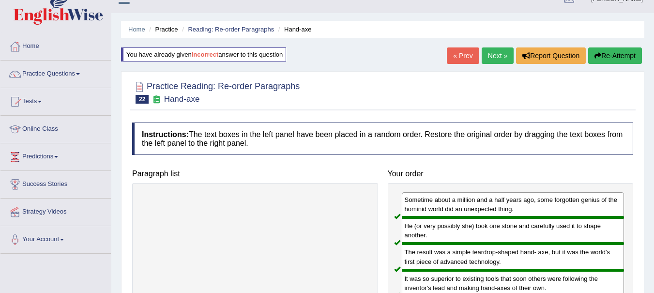
scroll to position [0, 0]
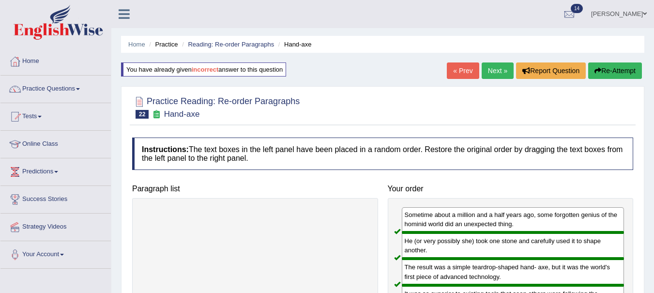
click at [492, 73] on link "Next »" at bounding box center [498, 70] width 32 height 16
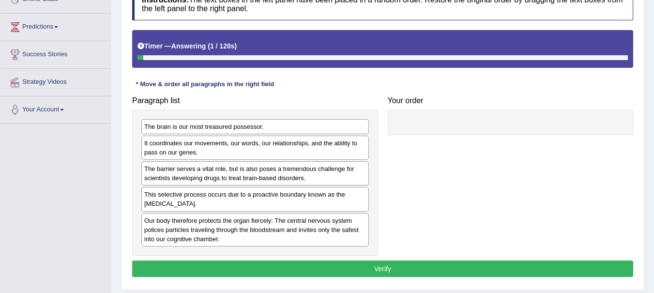
scroll to position [148, 0]
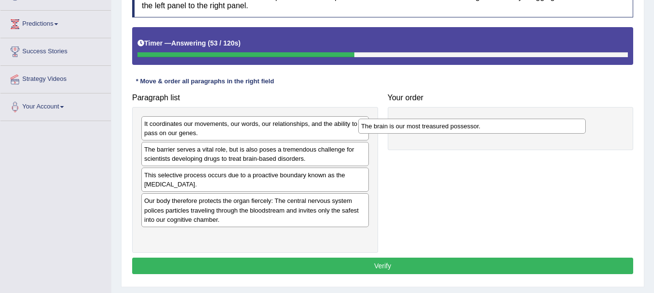
drag, startPoint x: 276, startPoint y: 130, endPoint x: 492, endPoint y: 132, distance: 216.4
click at [492, 132] on div "The brain is our most treasured possessor." at bounding box center [472, 126] width 228 height 15
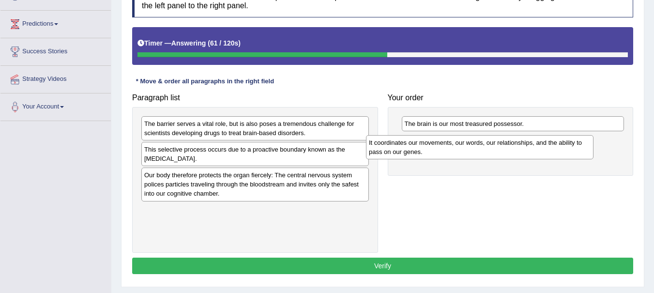
drag, startPoint x: 283, startPoint y: 126, endPoint x: 507, endPoint y: 145, distance: 225.4
click at [507, 145] on div "It coordinates our movements, our words, our relationships, and the ability to …" at bounding box center [480, 147] width 228 height 24
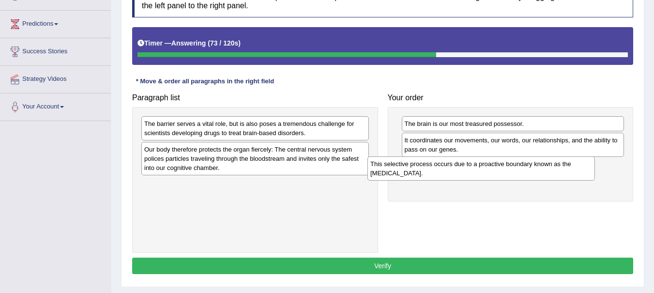
drag, startPoint x: 234, startPoint y: 160, endPoint x: 461, endPoint y: 174, distance: 227.0
click at [461, 174] on div "This selective process occurs due to a proactive boundary known as the [MEDICAL…" at bounding box center [481, 168] width 228 height 24
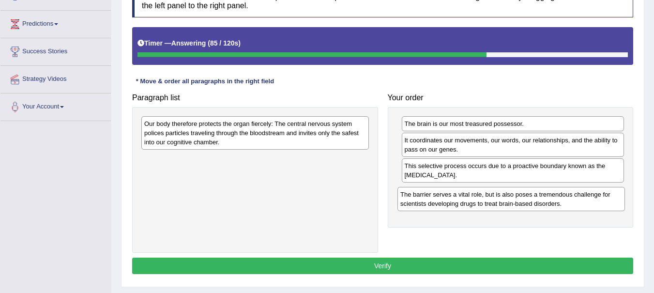
drag, startPoint x: 229, startPoint y: 130, endPoint x: 486, endPoint y: 200, distance: 265.7
click at [486, 200] on div "The barrier serves a vital role, but is also poses a tremendous challenge for s…" at bounding box center [511, 199] width 228 height 24
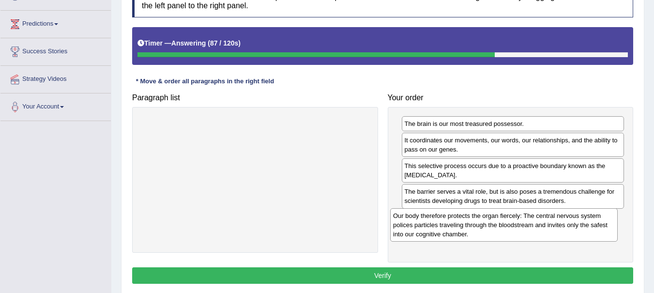
drag, startPoint x: 194, startPoint y: 129, endPoint x: 444, endPoint y: 223, distance: 267.3
click at [444, 223] on div "Our body therefore protects the organ fiercely: The central nervous system poli…" at bounding box center [504, 224] width 228 height 33
click at [377, 274] on button "Verify" at bounding box center [382, 275] width 501 height 16
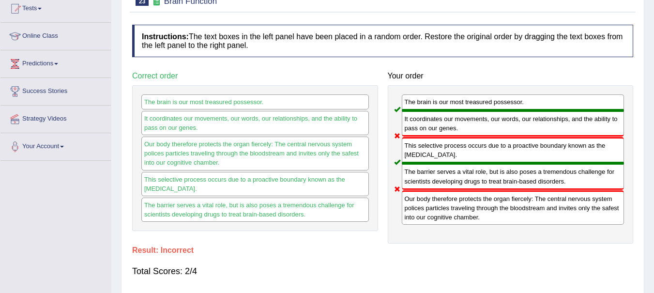
scroll to position [46, 0]
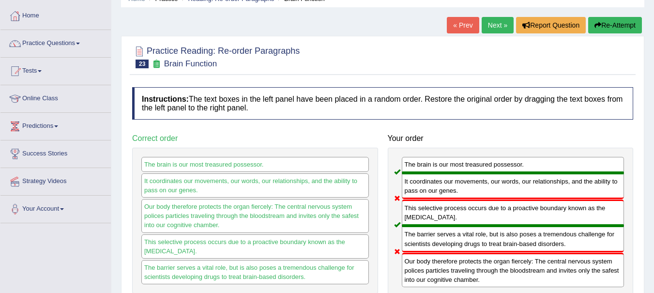
click at [618, 28] on button "Re-Attempt" at bounding box center [615, 25] width 54 height 16
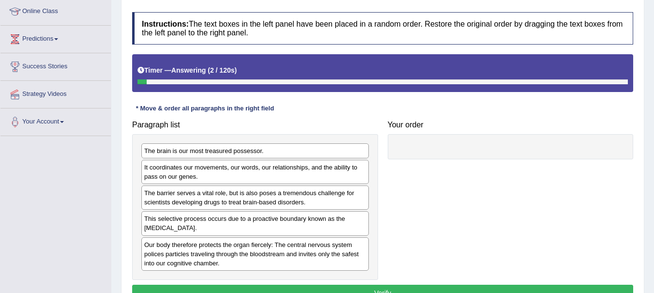
scroll to position [154, 0]
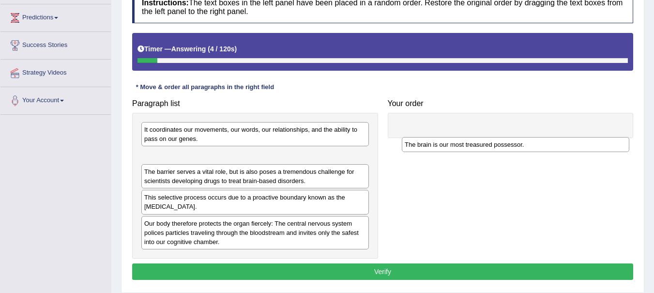
drag, startPoint x: 180, startPoint y: 131, endPoint x: 440, endPoint y: 146, distance: 260.4
click at [440, 146] on div "The brain is our most treasured possessor." at bounding box center [516, 144] width 228 height 15
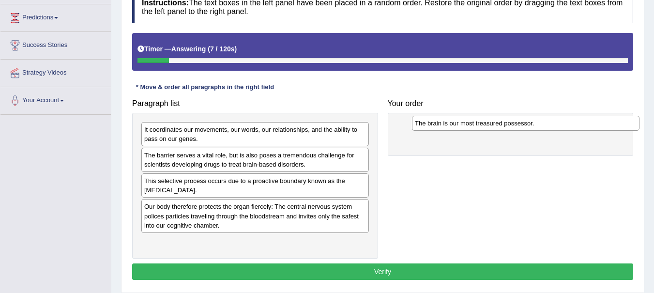
drag, startPoint x: 183, startPoint y: 153, endPoint x: 451, endPoint y: 122, distance: 270.1
click at [451, 122] on div "The brain is our most treasured possessor." at bounding box center [526, 123] width 228 height 15
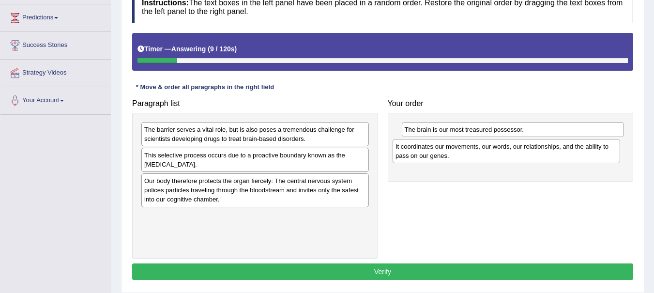
drag, startPoint x: 272, startPoint y: 139, endPoint x: 523, endPoint y: 156, distance: 251.8
click at [523, 156] on div "It coordinates our movements, our words, our relationships, and the ability to …" at bounding box center [507, 151] width 228 height 24
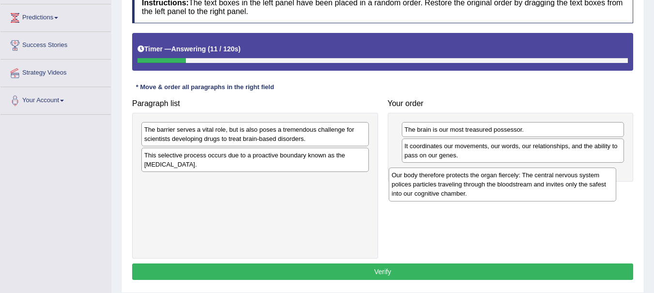
drag, startPoint x: 194, startPoint y: 190, endPoint x: 441, endPoint y: 183, distance: 247.5
click at [441, 183] on div "Our body therefore protects the organ fiercely: The central nervous system poli…" at bounding box center [503, 184] width 228 height 33
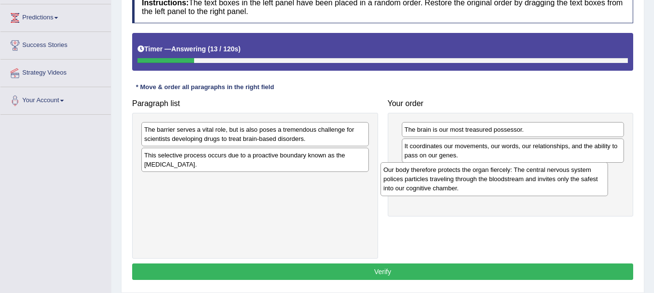
drag, startPoint x: 231, startPoint y: 186, endPoint x: 478, endPoint y: 176, distance: 246.6
click at [478, 176] on div "Our body therefore protects the organ fiercely: The central nervous system poli…" at bounding box center [495, 178] width 228 height 33
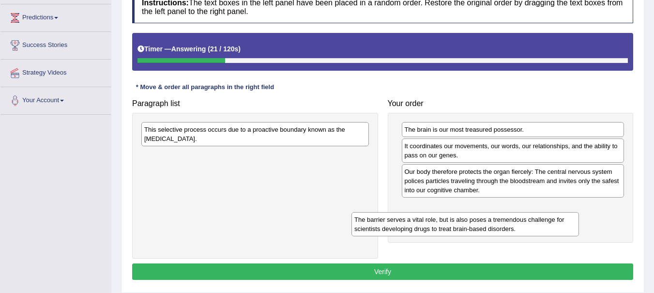
drag, startPoint x: 187, startPoint y: 137, endPoint x: 415, endPoint y: 223, distance: 243.4
click at [415, 223] on div "The barrier serves a vital role, but is also poses a tremendous challenge for s…" at bounding box center [465, 224] width 228 height 24
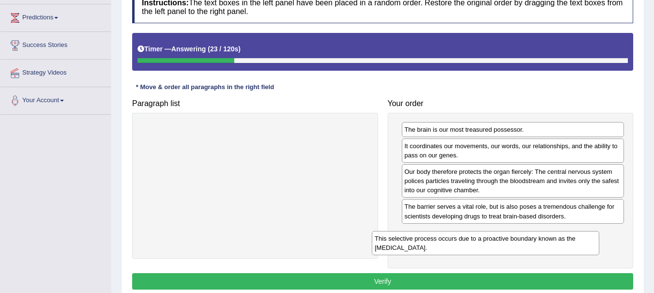
drag, startPoint x: 173, startPoint y: 131, endPoint x: 404, endPoint y: 239, distance: 255.1
click at [404, 239] on div "This selective process occurs due to a proactive boundary known as the [MEDICAL…" at bounding box center [486, 243] width 228 height 24
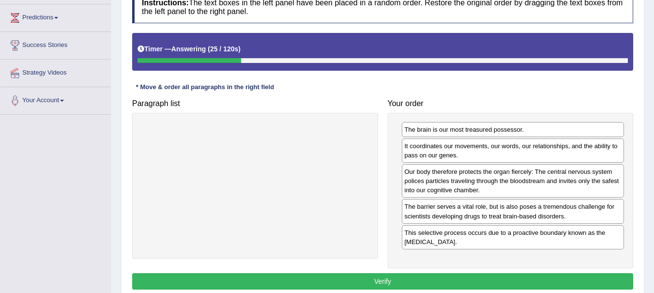
click at [331, 279] on button "Verify" at bounding box center [382, 281] width 501 height 16
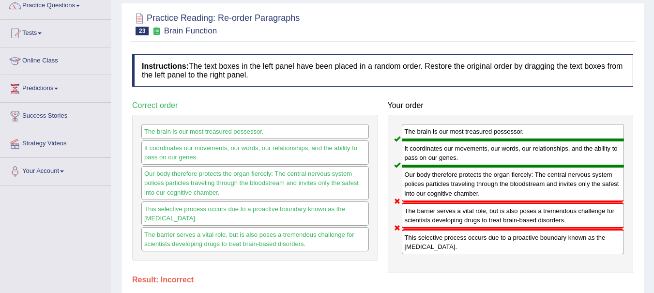
scroll to position [0, 0]
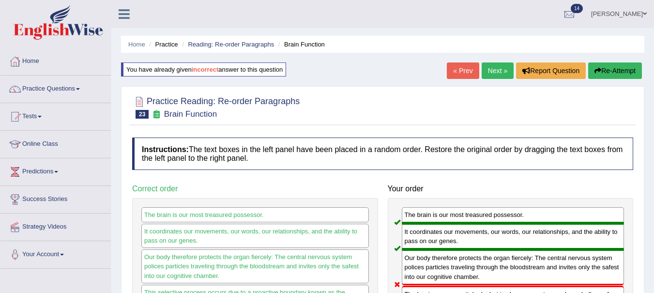
click at [617, 71] on button "Re-Attempt" at bounding box center [615, 70] width 54 height 16
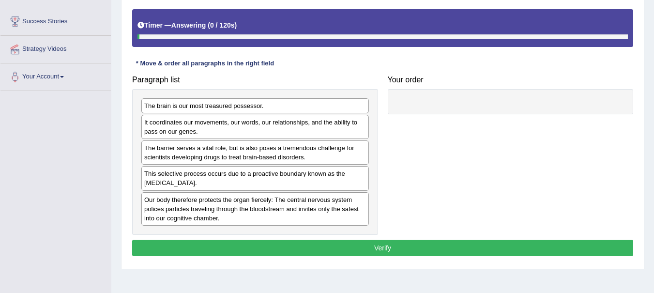
scroll to position [215, 0]
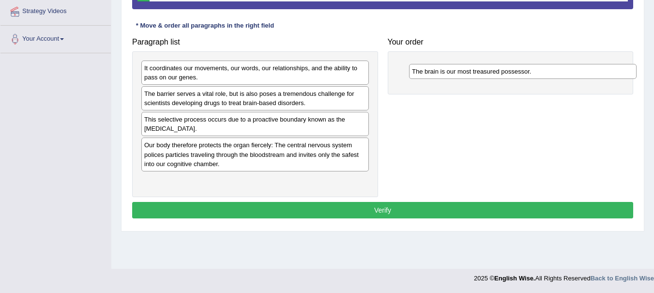
drag, startPoint x: 190, startPoint y: 71, endPoint x: 459, endPoint y: 75, distance: 268.7
click at [459, 75] on div "The brain is our most treasured possessor." at bounding box center [523, 71] width 228 height 15
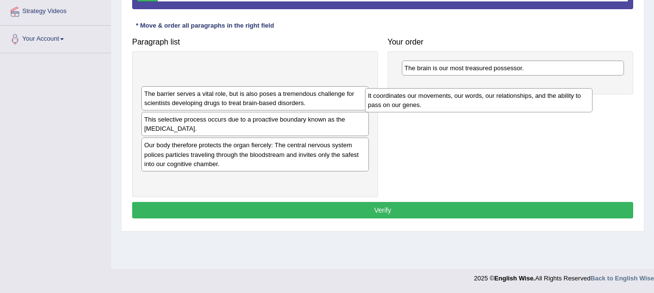
drag, startPoint x: 247, startPoint y: 67, endPoint x: 471, endPoint y: 94, distance: 225.3
click at [471, 94] on div "It coordinates our movements, our words, our relationships, and the ability to …" at bounding box center [479, 100] width 228 height 24
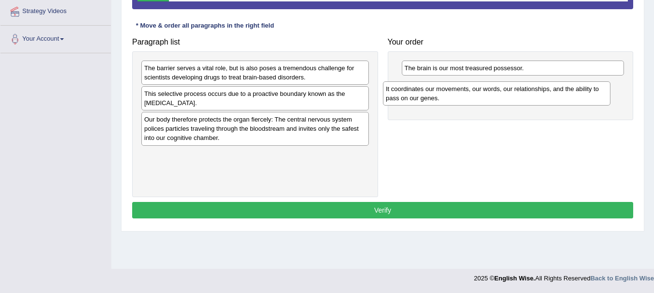
drag, startPoint x: 231, startPoint y: 73, endPoint x: 473, endPoint y: 93, distance: 242.5
click at [473, 93] on div "It coordinates our movements, our words, our relationships, and the ability to …" at bounding box center [497, 93] width 228 height 24
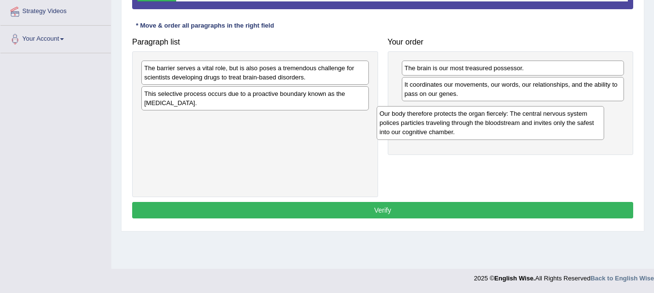
drag, startPoint x: 224, startPoint y: 133, endPoint x: 459, endPoint y: 127, distance: 235.8
click at [459, 127] on div "Our body therefore protects the organ fiercely: The central nervous system poli…" at bounding box center [491, 122] width 228 height 33
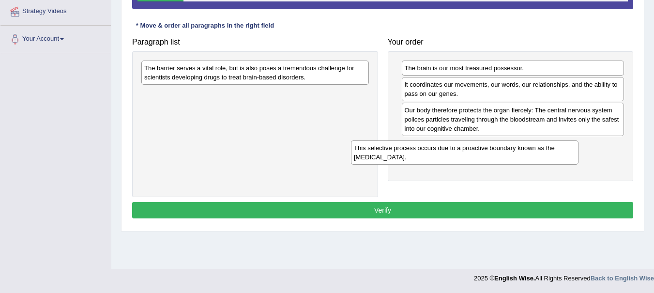
drag, startPoint x: 287, startPoint y: 102, endPoint x: 501, endPoint y: 156, distance: 220.9
click at [501, 156] on div "This selective process occurs due to a proactive boundary known as the [MEDICAL…" at bounding box center [465, 152] width 228 height 24
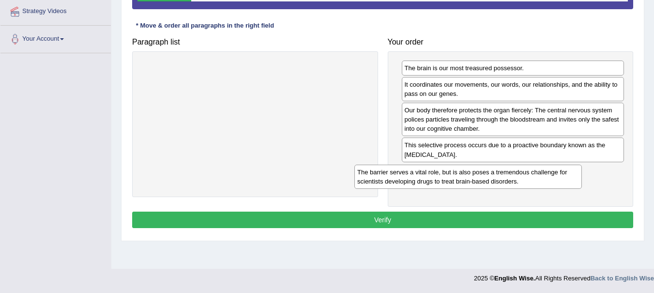
drag, startPoint x: 290, startPoint y: 77, endPoint x: 528, endPoint y: 171, distance: 255.6
click at [528, 171] on div "The barrier serves a vital role, but is also poses a tremendous challenge for s…" at bounding box center [468, 177] width 228 height 24
click at [414, 215] on button "Verify" at bounding box center [382, 220] width 501 height 16
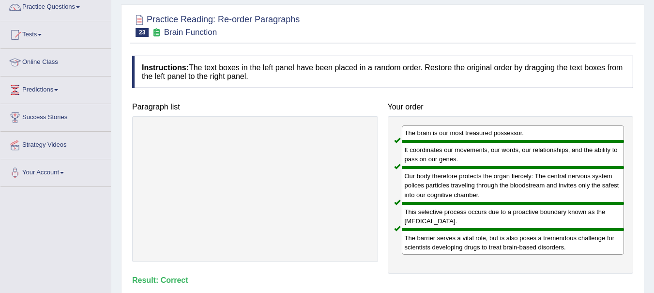
scroll to position [0, 0]
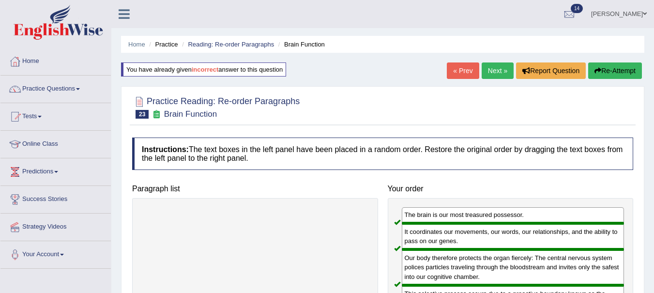
click at [490, 69] on link "Next »" at bounding box center [498, 70] width 32 height 16
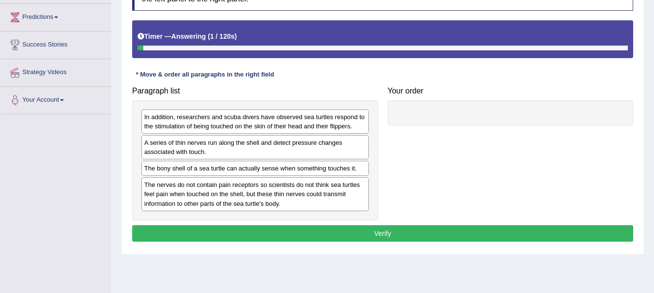
scroll to position [159, 0]
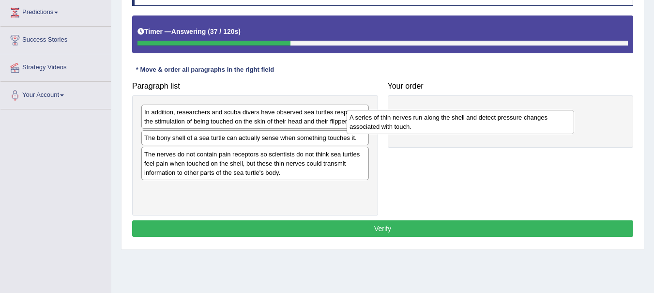
drag, startPoint x: 234, startPoint y: 146, endPoint x: 440, endPoint y: 126, distance: 206.8
click at [440, 126] on div "A series of thin nerves run along the shell and detect pressure changes associa…" at bounding box center [461, 122] width 228 height 24
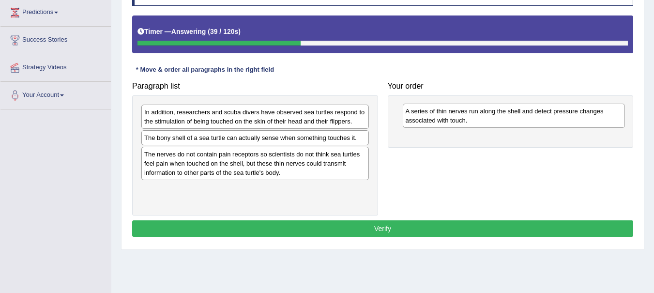
click at [440, 125] on div "A series of thin nerves run along the shell and detect pressure changes associa…" at bounding box center [514, 116] width 223 height 24
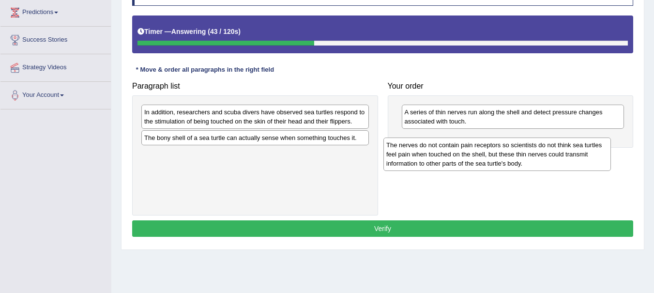
drag, startPoint x: 224, startPoint y: 168, endPoint x: 471, endPoint y: 158, distance: 246.6
click at [471, 158] on div "The nerves do not contain pain receptors so scientists do not think sea turtles…" at bounding box center [497, 153] width 228 height 33
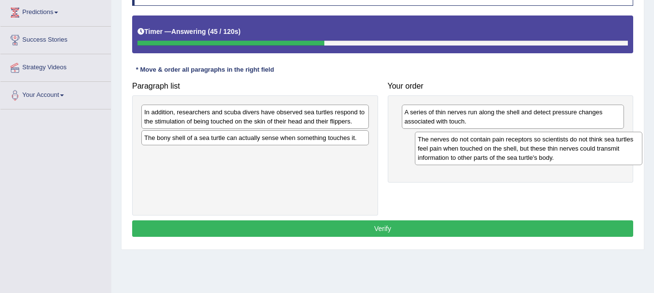
drag, startPoint x: 229, startPoint y: 155, endPoint x: 502, endPoint y: 140, distance: 273.9
click at [502, 140] on div "The nerves do not contain pain receptors so scientists do not think sea turtles…" at bounding box center [529, 148] width 228 height 33
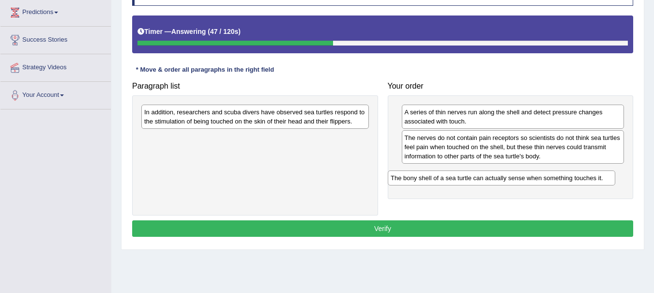
drag, startPoint x: 301, startPoint y: 138, endPoint x: 549, endPoint y: 178, distance: 251.0
click at [549, 178] on div "The bony shell of a sea turtle can actually sense when something touches it." at bounding box center [502, 177] width 228 height 15
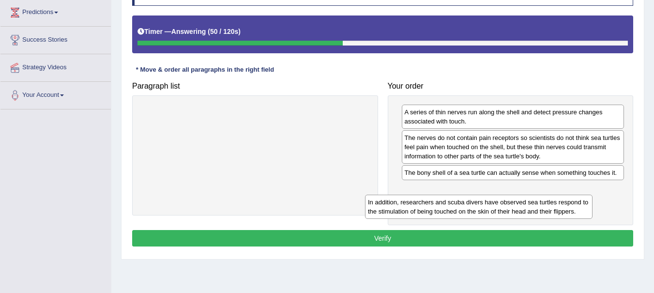
drag, startPoint x: 283, startPoint y: 122, endPoint x: 507, endPoint y: 209, distance: 241.0
click at [507, 209] on div "In addition, researchers and scuba divers have observed sea turtles respond to …" at bounding box center [479, 207] width 228 height 24
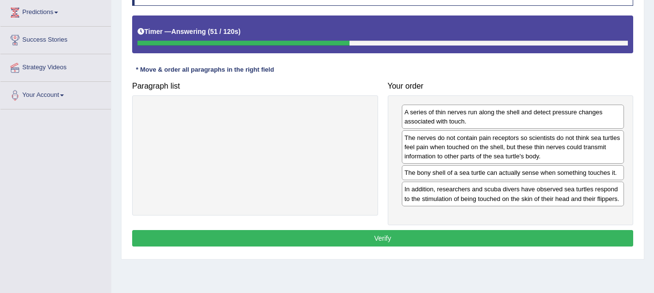
click at [406, 237] on button "Verify" at bounding box center [382, 238] width 501 height 16
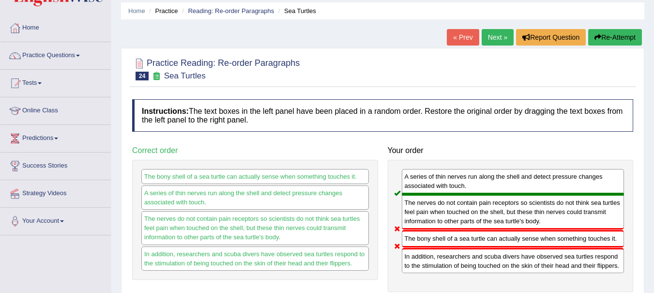
scroll to position [0, 0]
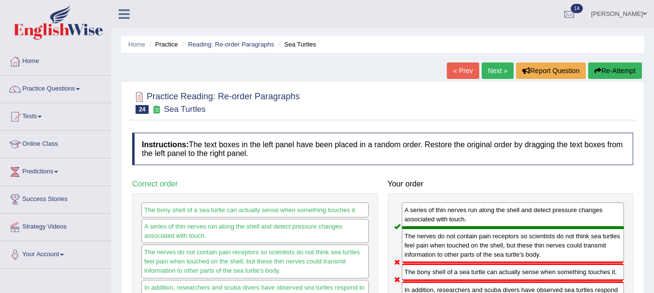
click at [612, 71] on button "Re-Attempt" at bounding box center [615, 70] width 54 height 16
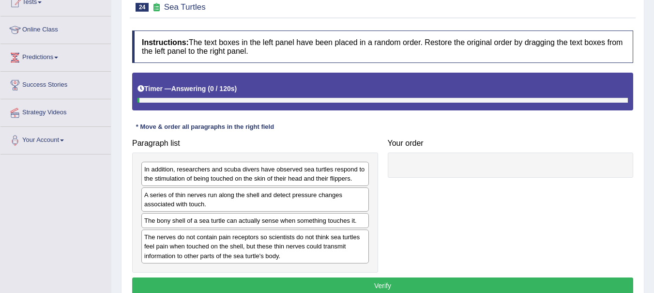
scroll to position [139, 0]
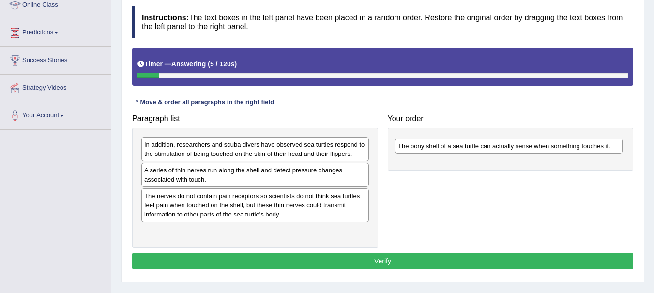
drag, startPoint x: 199, startPoint y: 196, endPoint x: 454, endPoint y: 147, distance: 259.4
click at [454, 147] on div "The bony shell of a sea turtle can actually sense when something touches it." at bounding box center [509, 145] width 228 height 15
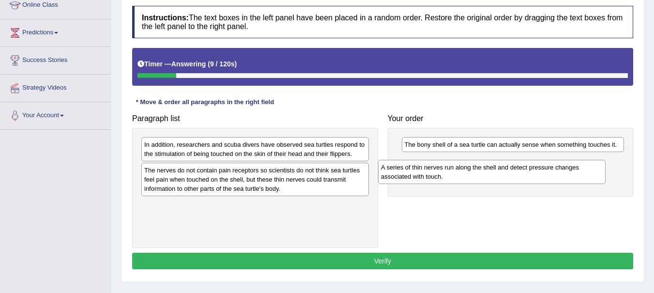
drag, startPoint x: 259, startPoint y: 180, endPoint x: 496, endPoint y: 176, distance: 237.7
click at [496, 176] on div "A series of thin nerves run along the shell and detect pressure changes associa…" at bounding box center [492, 172] width 228 height 24
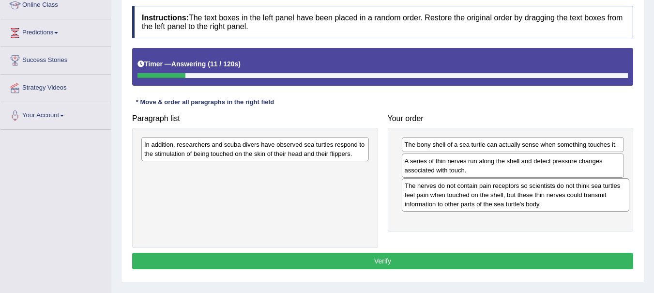
drag, startPoint x: 272, startPoint y: 184, endPoint x: 534, endPoint y: 199, distance: 262.3
click at [534, 199] on div "The nerves do not contain pain receptors so scientists do not think sea turtles…" at bounding box center [516, 194] width 228 height 33
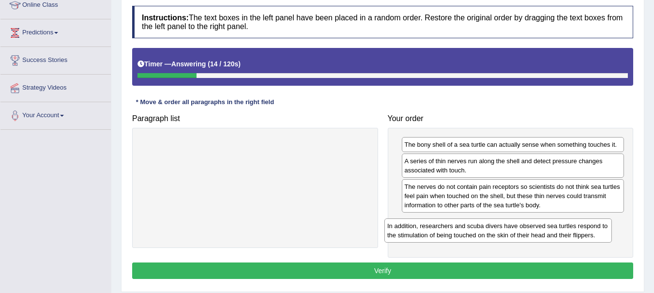
drag, startPoint x: 281, startPoint y: 151, endPoint x: 525, endPoint y: 232, distance: 257.2
click at [525, 232] on div "In addition, researchers and scuba divers have observed sea turtles respond to …" at bounding box center [498, 230] width 228 height 24
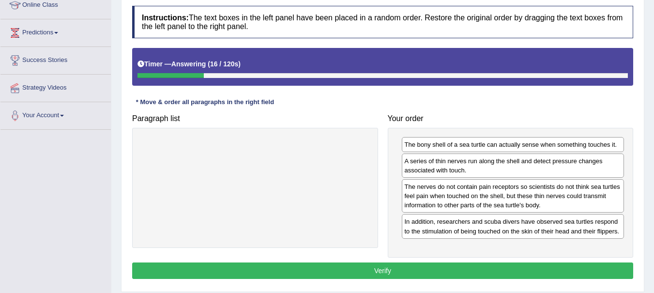
click at [339, 275] on button "Verify" at bounding box center [382, 270] width 501 height 16
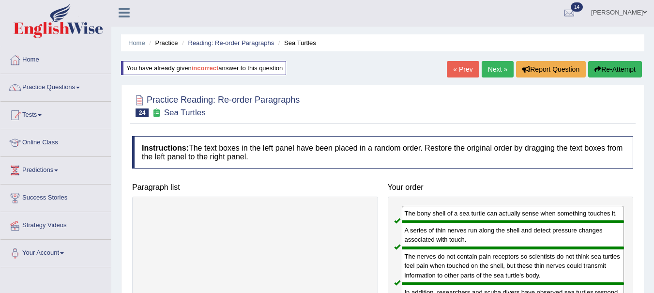
scroll to position [0, 0]
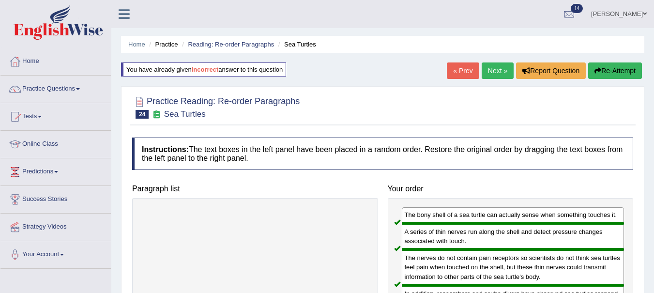
click at [490, 71] on link "Next »" at bounding box center [498, 70] width 32 height 16
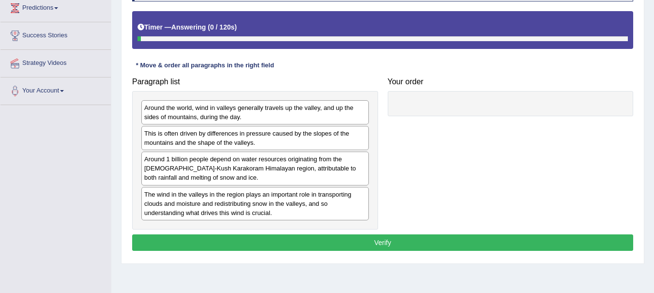
scroll to position [169, 0]
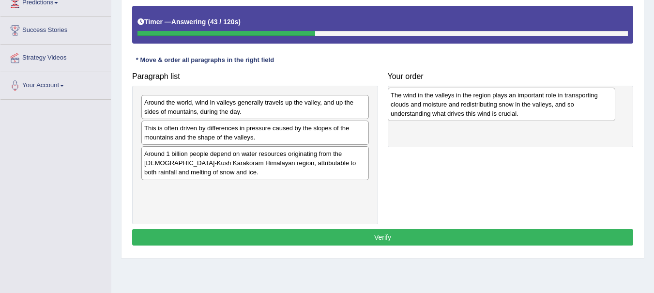
drag, startPoint x: 175, startPoint y: 200, endPoint x: 422, endPoint y: 106, distance: 263.7
click at [422, 106] on div "The wind in the valleys in the region plays an important role in transporting c…" at bounding box center [502, 104] width 228 height 33
